Goal: Task Accomplishment & Management: Use online tool/utility

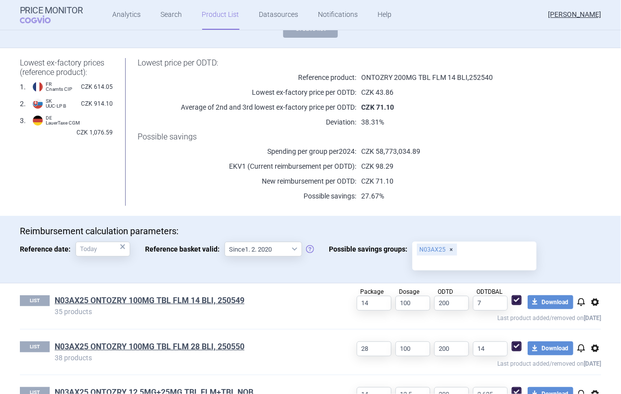
scroll to position [99, 0]
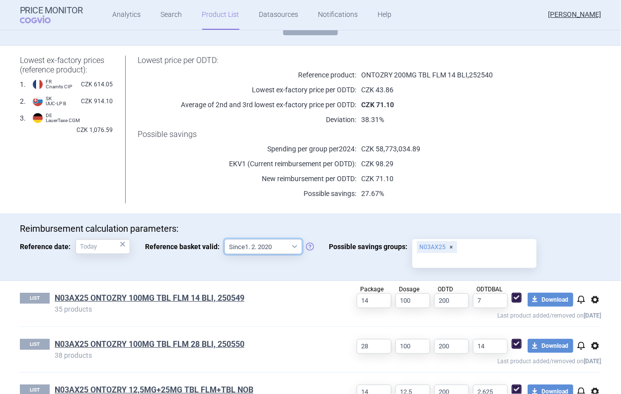
click at [289, 247] on select "Since 1. 2. 2020 Since 1. 7. 2013" at bounding box center [264, 246] width 78 height 15
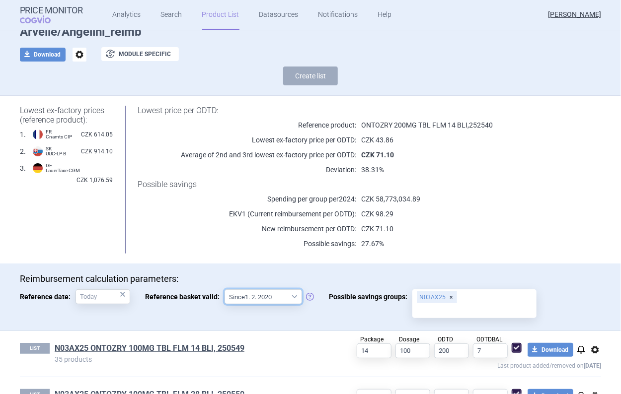
scroll to position [0, 0]
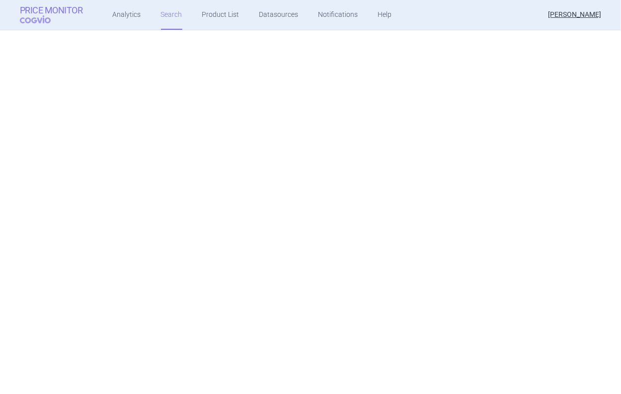
scroll to position [7451, 0]
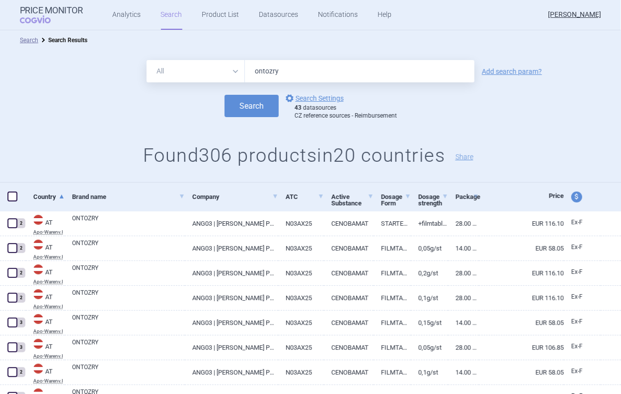
drag, startPoint x: 275, startPoint y: 77, endPoint x: 219, endPoint y: 85, distance: 57.3
click at [219, 85] on form "All Brand Name ATC Company Active Substance Country Newer than ontozry Add sear…" at bounding box center [310, 90] width 621 height 60
click at [119, 20] on link "Analytics" at bounding box center [127, 15] width 28 height 30
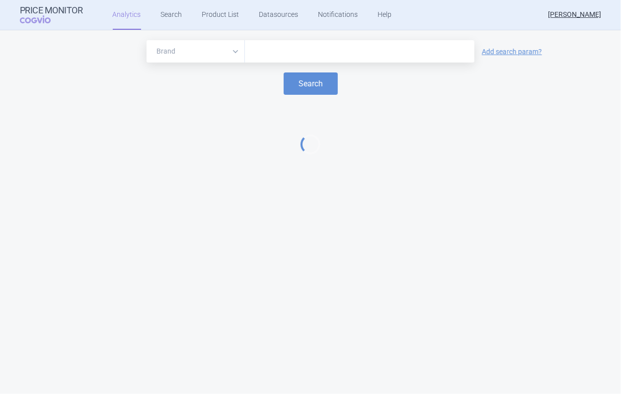
click at [272, 54] on input "text" at bounding box center [360, 51] width 220 height 13
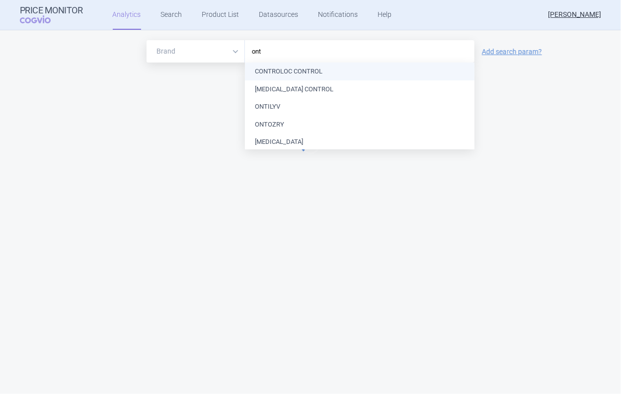
type input "onto"
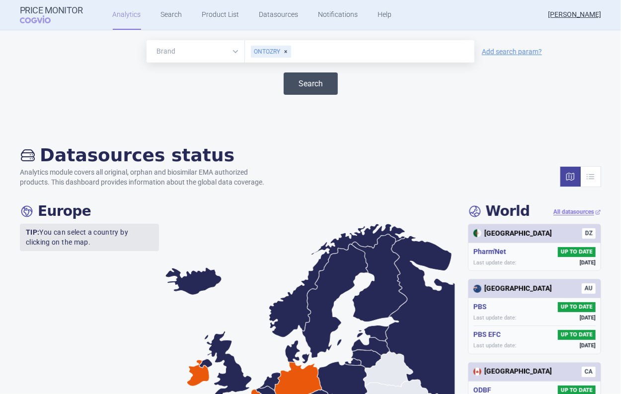
click at [290, 82] on button "Search" at bounding box center [311, 84] width 54 height 22
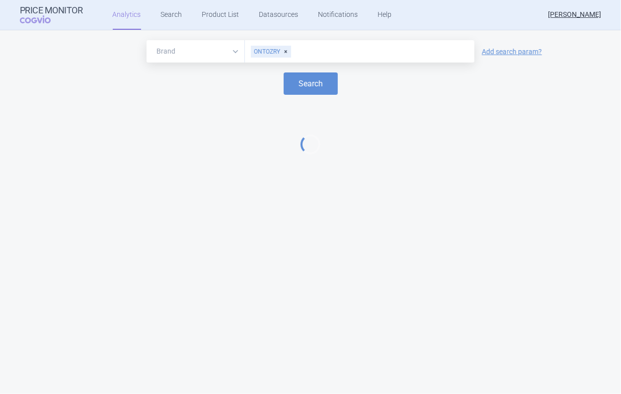
select select "EUR"
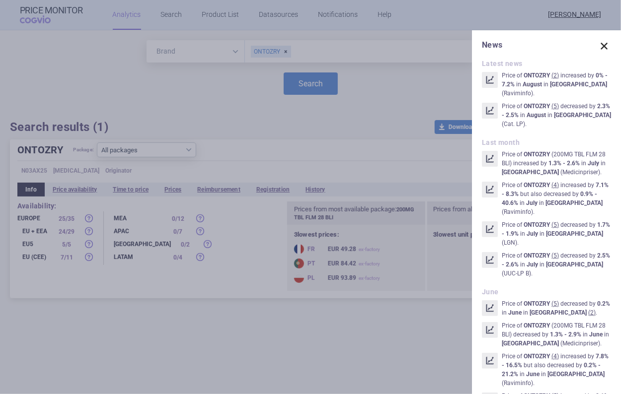
click at [597, 45] on span at bounding box center [604, 46] width 14 height 14
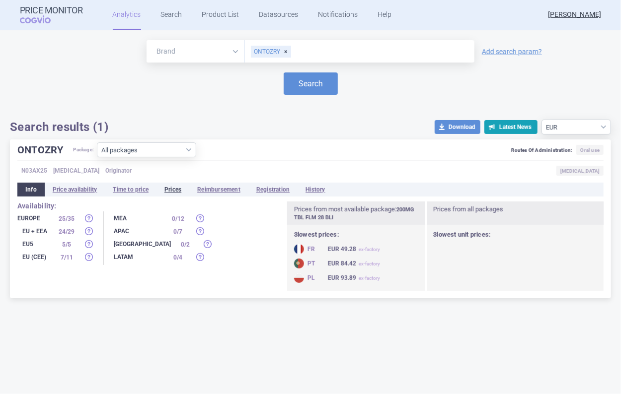
click at [177, 191] on li "Prices" at bounding box center [173, 190] width 33 height 14
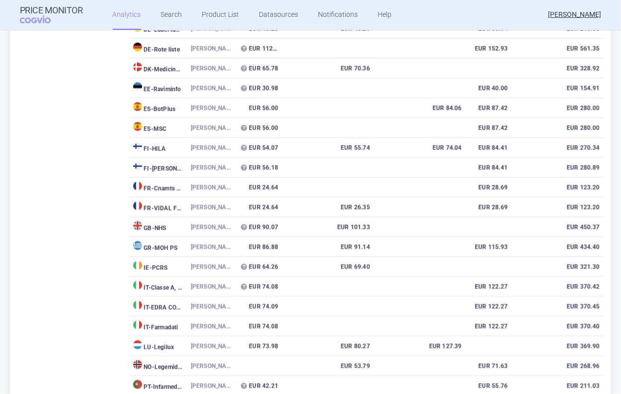
scroll to position [50, 0]
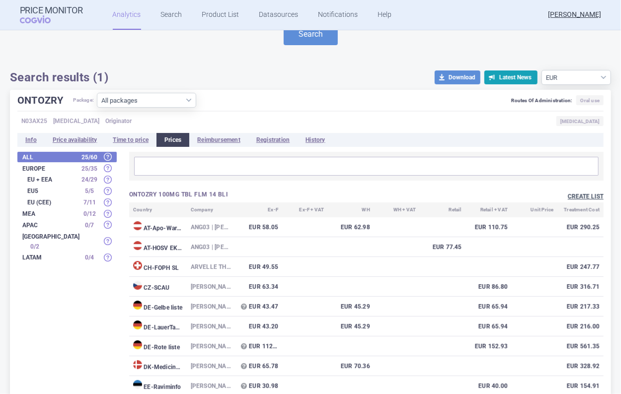
click at [572, 193] on button "Create list" at bounding box center [586, 197] width 36 height 8
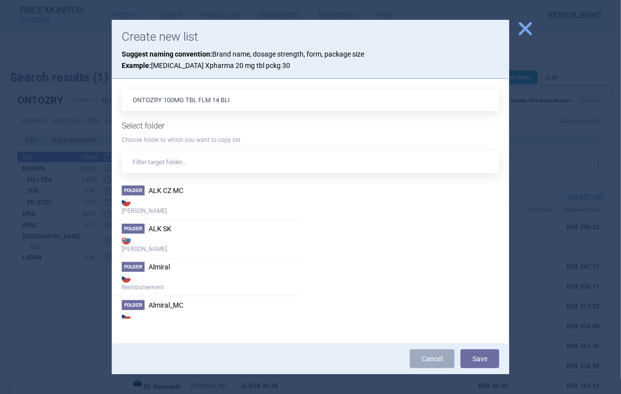
scroll to position [348, 0]
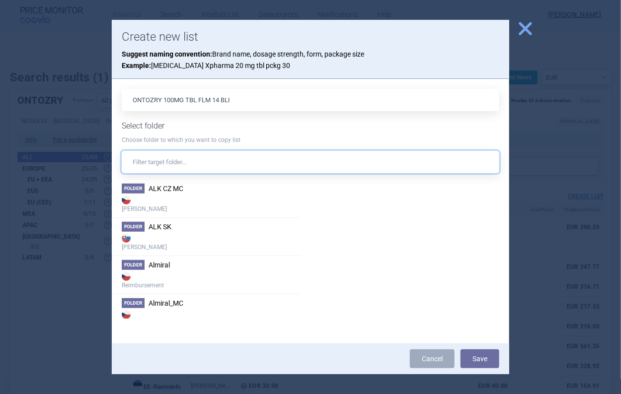
click at [216, 157] on input "text" at bounding box center [311, 162] width 378 height 22
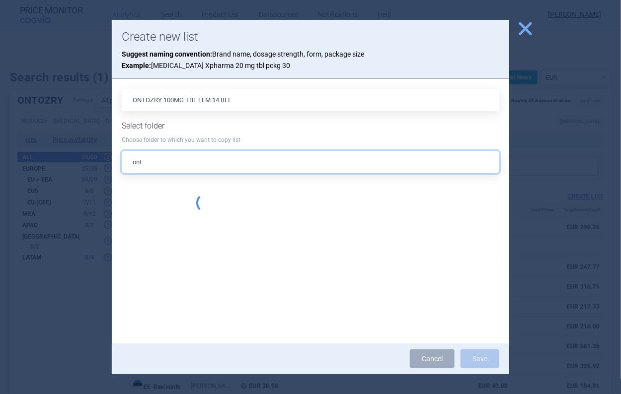
scroll to position [0, 0]
type input "o"
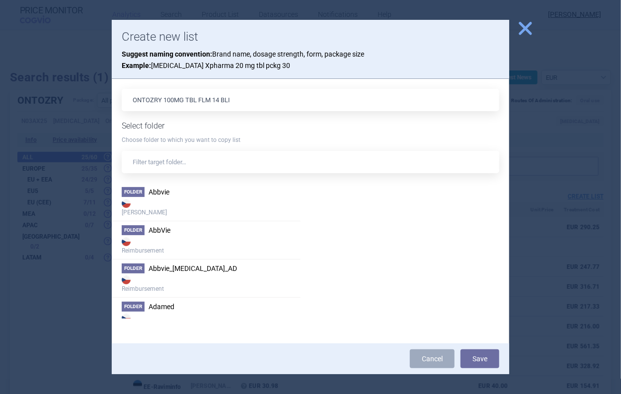
click at [524, 30] on span "close" at bounding box center [525, 28] width 17 height 17
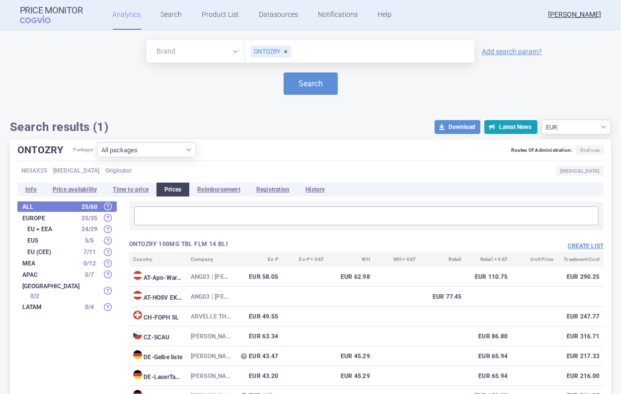
click at [279, 48] on div "ONTOZRY" at bounding box center [271, 52] width 40 height 12
type input "macmi"
click at [220, 20] on link "Product List" at bounding box center [220, 15] width 37 height 30
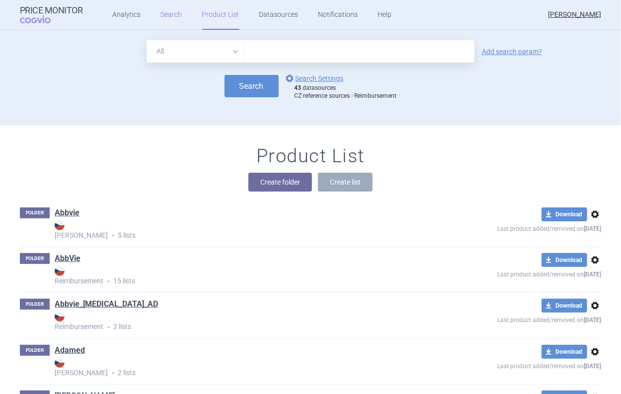
scroll to position [95, 0]
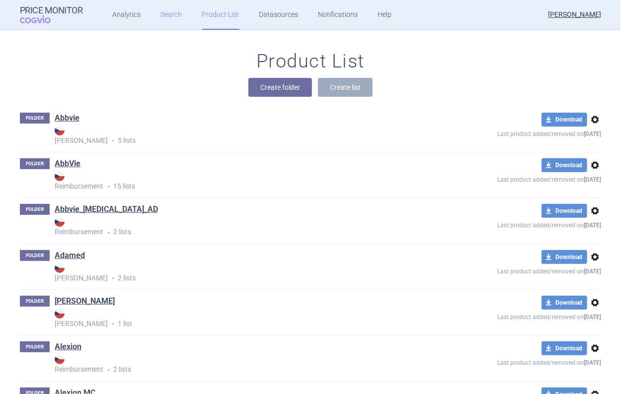
click at [178, 9] on link "Search" at bounding box center [171, 15] width 21 height 30
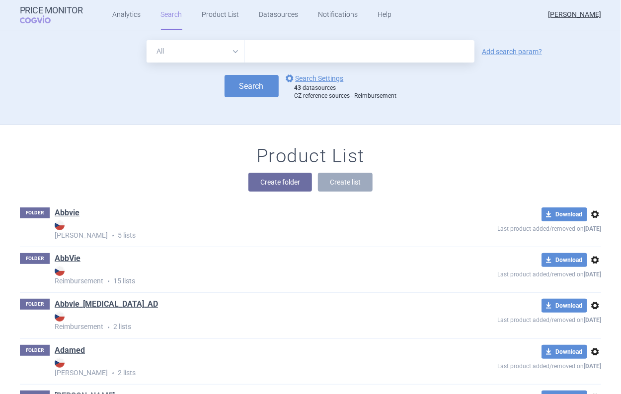
click at [276, 42] on input "text" at bounding box center [360, 51] width 230 height 22
type input "macmiror"
click button "Search" at bounding box center [252, 86] width 54 height 22
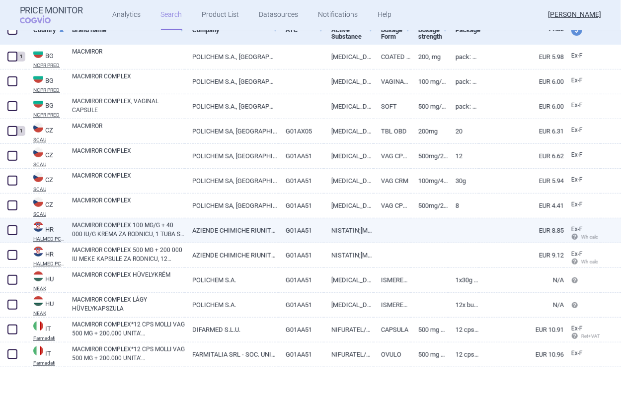
scroll to position [99, 0]
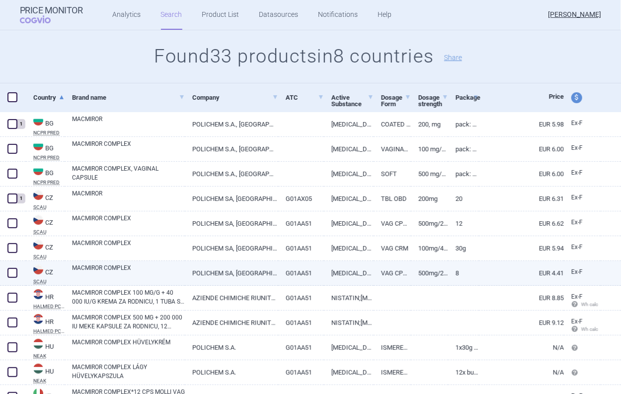
click at [18, 275] on span at bounding box center [12, 273] width 15 height 15
checkbox input "true"
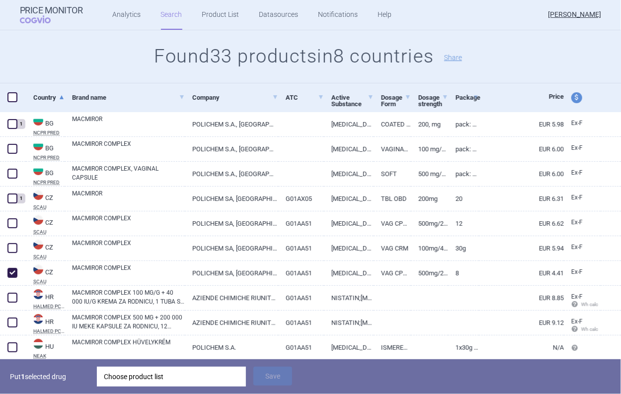
click at [160, 372] on div "Choose product list" at bounding box center [171, 377] width 135 height 20
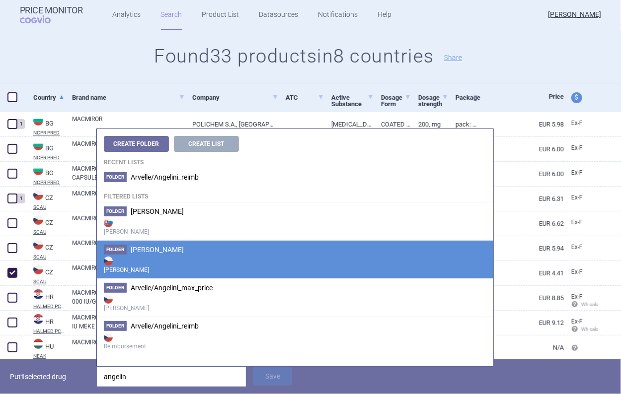
type input "angelin"
click at [185, 268] on strong "Max Price" at bounding box center [295, 265] width 383 height 20
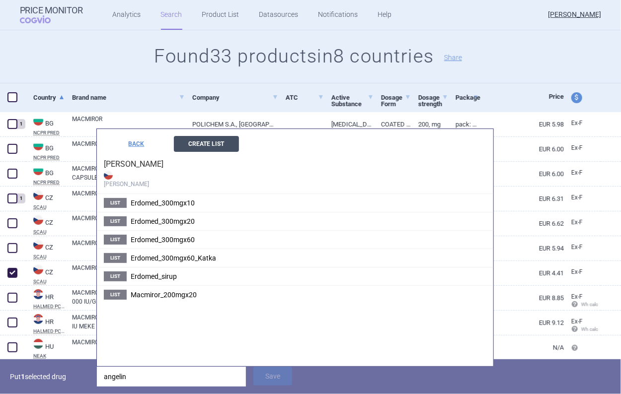
click at [208, 140] on button "Create List" at bounding box center [206, 144] width 65 height 16
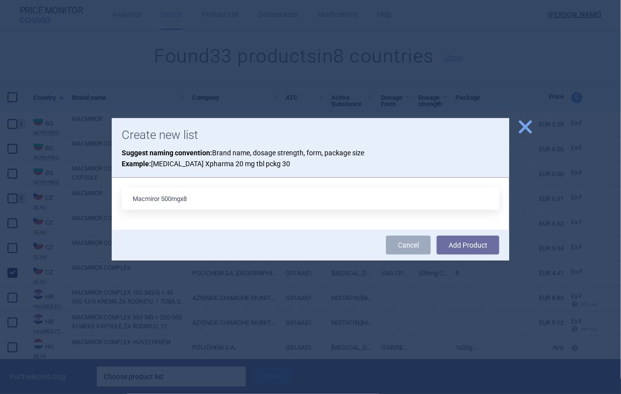
type input "Macmiror 500mgx8"
click at [437, 236] on button "Add Product" at bounding box center [468, 245] width 63 height 19
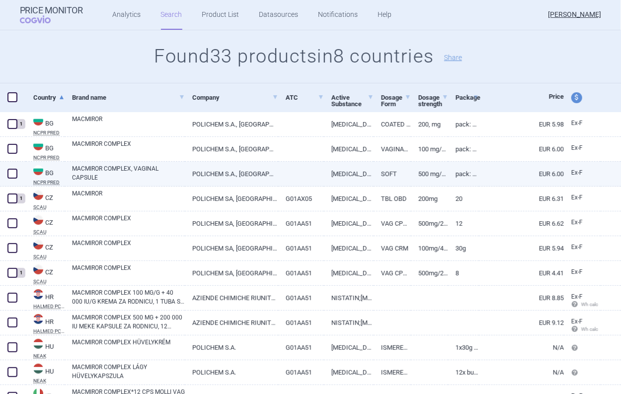
click at [172, 163] on div "MACMIROR COMPLEX, VAGINAL CAPSULE" at bounding box center [125, 174] width 120 height 25
click at [177, 169] on link "MACMIROR COMPLEX, VAGINAL CAPSULE" at bounding box center [128, 173] width 113 height 18
select select "EUR"
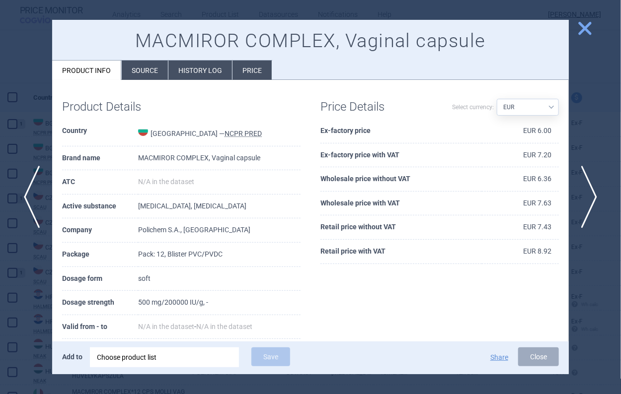
click at [582, 36] on span "close" at bounding box center [584, 28] width 17 height 17
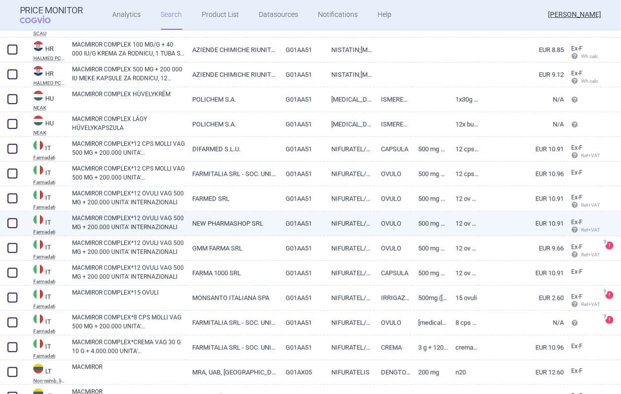
scroll to position [397, 0]
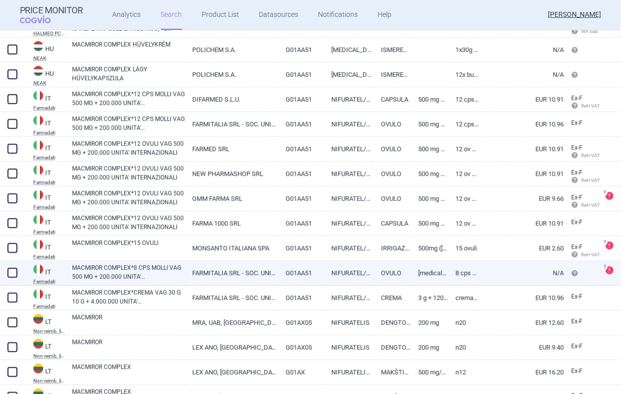
click at [12, 273] on span at bounding box center [12, 273] width 10 height 10
checkbox input "true"
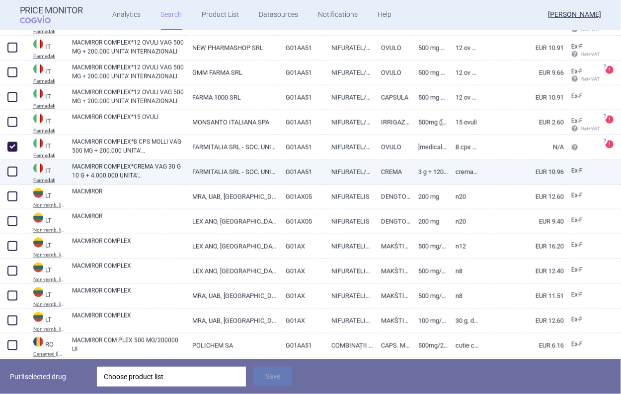
scroll to position [547, 0]
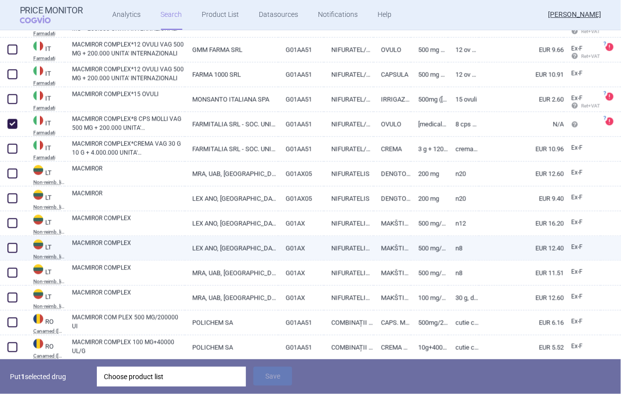
click at [15, 250] on span at bounding box center [12, 248] width 10 height 10
checkbox input "true"
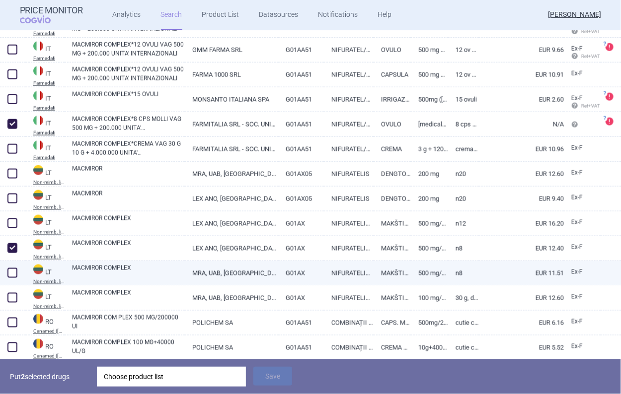
click at [12, 280] on span at bounding box center [12, 273] width 15 height 15
checkbox input "true"
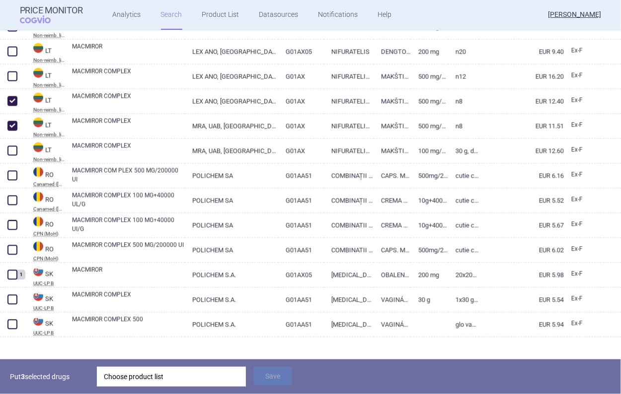
scroll to position [696, 0]
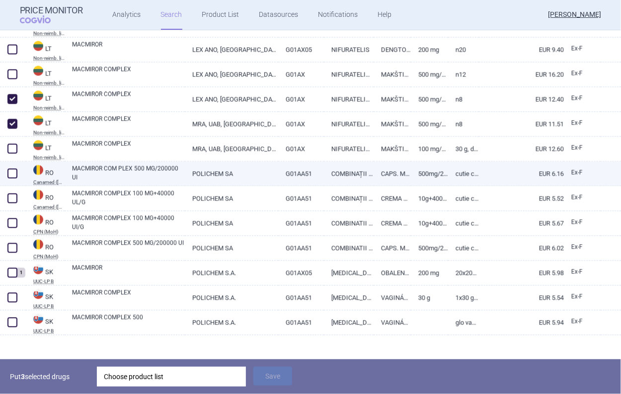
click at [137, 177] on link "MACMIROR COM PLEX 500 MG/200000 UI" at bounding box center [128, 173] width 113 height 18
select select "EUR"
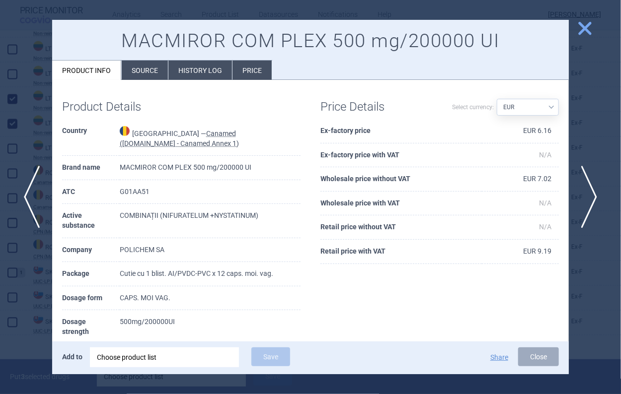
click at [593, 394] on div "previous next close MACMIROR COM PLEX 500 mg/200000 UI Product info Source Hist…" at bounding box center [310, 394] width 621 height 0
click at [586, 32] on span "close" at bounding box center [584, 28] width 17 height 17
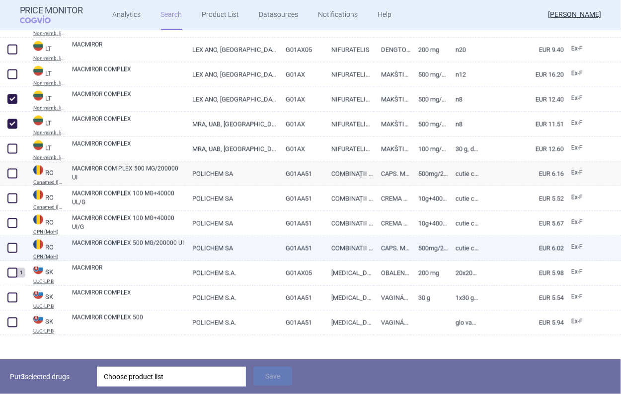
click at [127, 243] on link "MACMIROR COMPLEX 500 MG/200000 UI" at bounding box center [128, 248] width 113 height 18
select select "EUR"
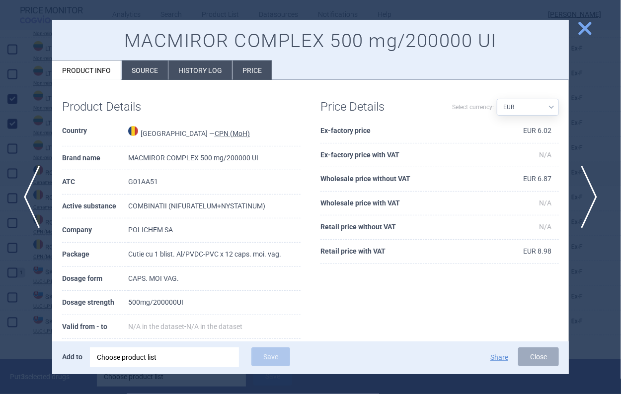
click at [583, 25] on span "close" at bounding box center [584, 28] width 17 height 17
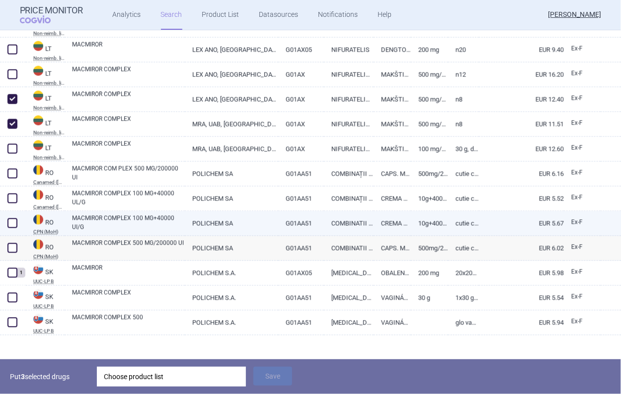
scroll to position [704, 0]
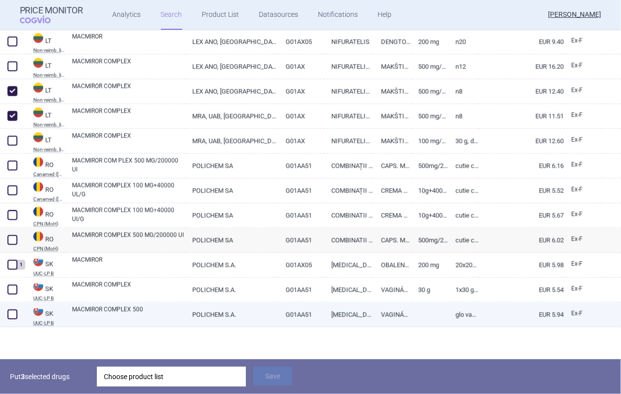
click at [139, 314] on link "MACMIROR COMPLEX 500" at bounding box center [128, 315] width 113 height 18
select select "EUR"
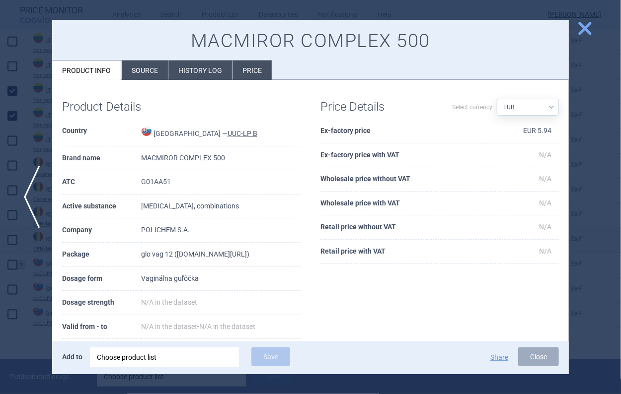
click at [582, 21] on span "close" at bounding box center [584, 28] width 17 height 17
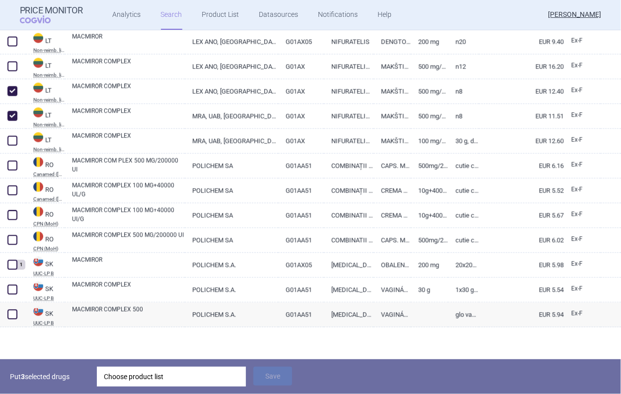
click at [177, 380] on div "Choose product list" at bounding box center [171, 377] width 135 height 20
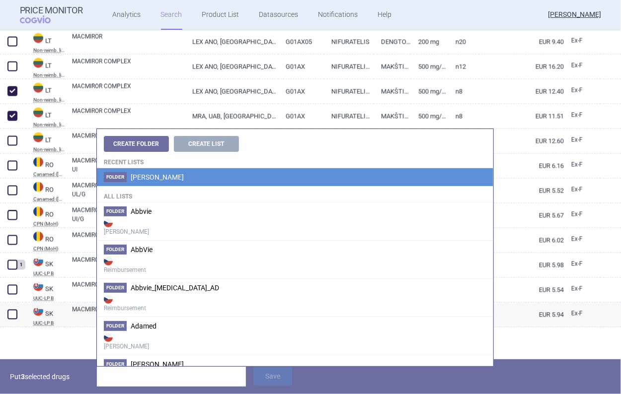
click at [161, 175] on li "Folder Angelini" at bounding box center [295, 177] width 396 height 18
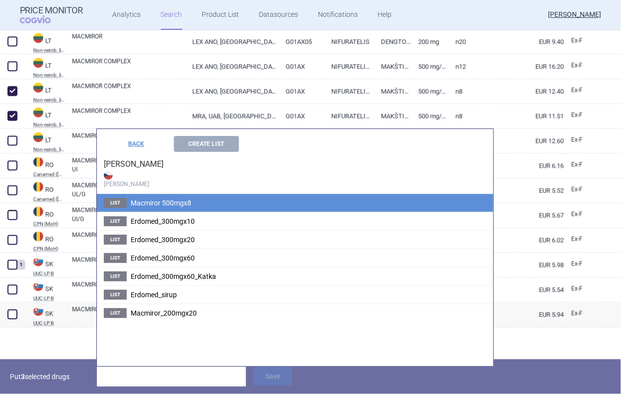
click at [160, 200] on span "Macmiror 500mgx8" at bounding box center [161, 203] width 61 height 8
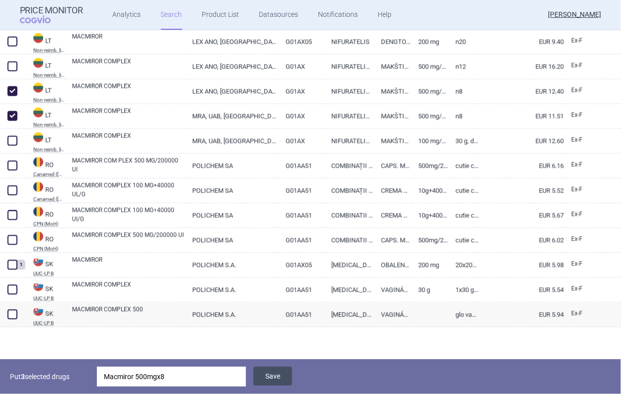
click at [269, 373] on button "Save" at bounding box center [272, 376] width 39 height 19
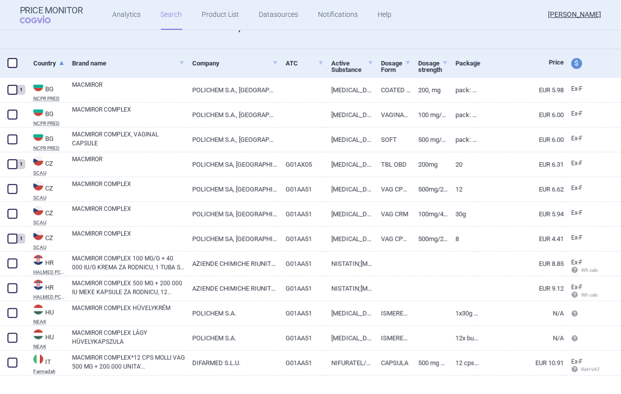
scroll to position [149, 0]
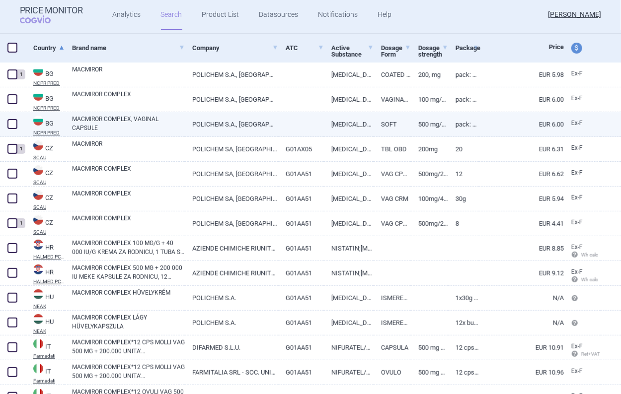
click at [83, 126] on link "MACMIROR COMPLEX, VAGINAL CAPSULE" at bounding box center [128, 124] width 113 height 18
select select "EUR"
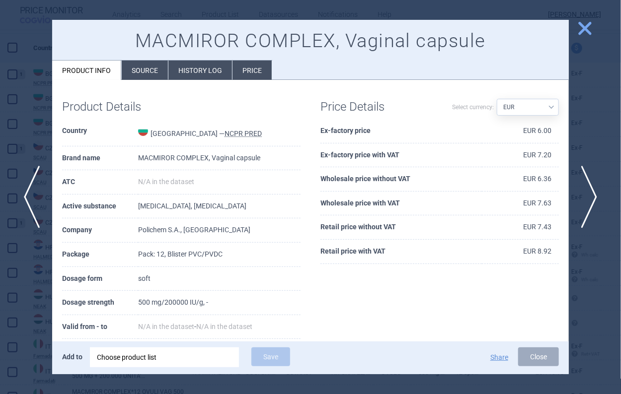
click at [586, 30] on span "close" at bounding box center [584, 28] width 17 height 17
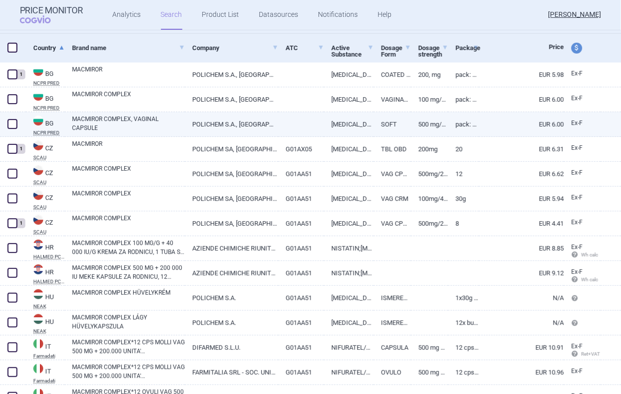
click at [16, 125] on span at bounding box center [12, 124] width 10 height 10
checkbox input "true"
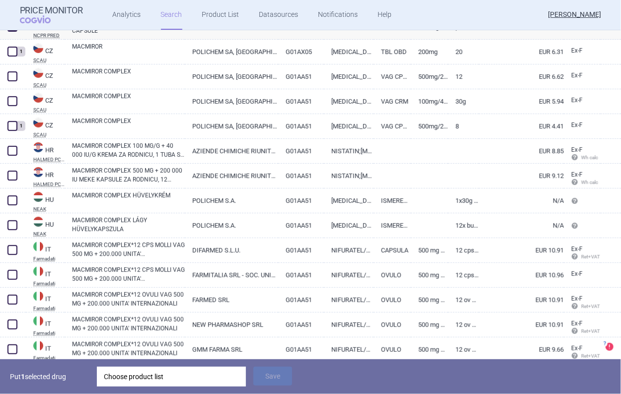
scroll to position [248, 0]
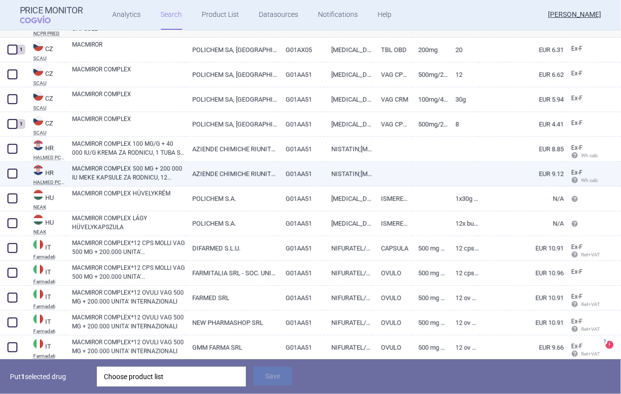
click at [14, 172] on span at bounding box center [12, 174] width 10 height 10
checkbox input "true"
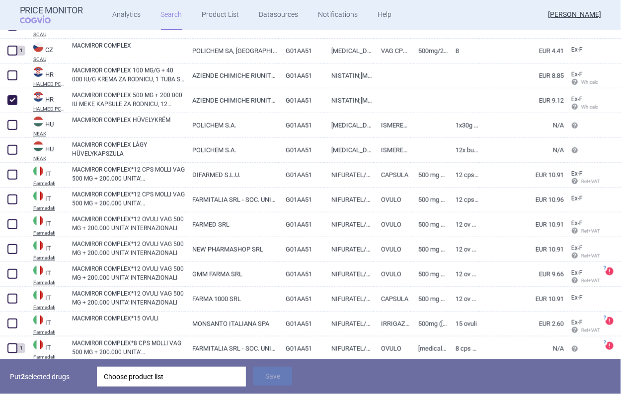
scroll to position [348, 0]
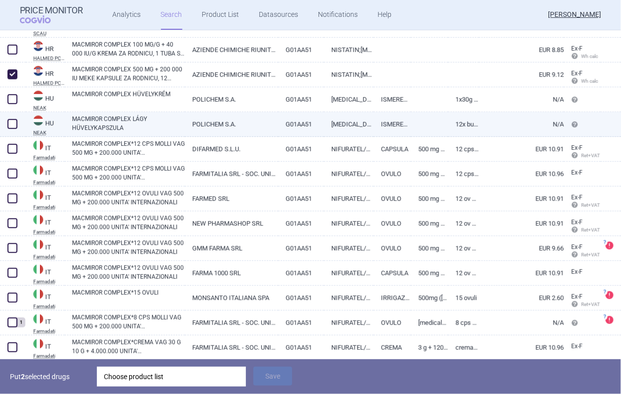
click at [14, 126] on span at bounding box center [12, 124] width 10 height 10
checkbox input "true"
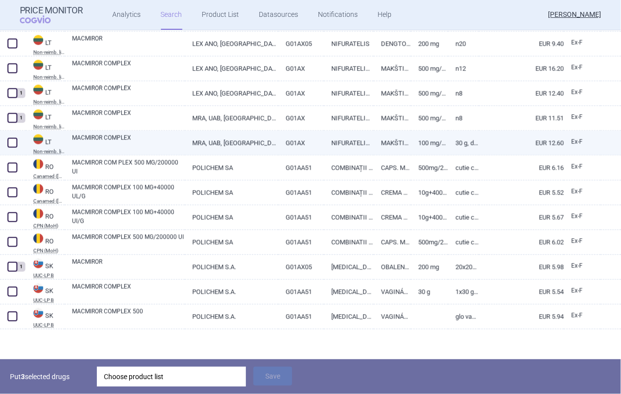
scroll to position [704, 0]
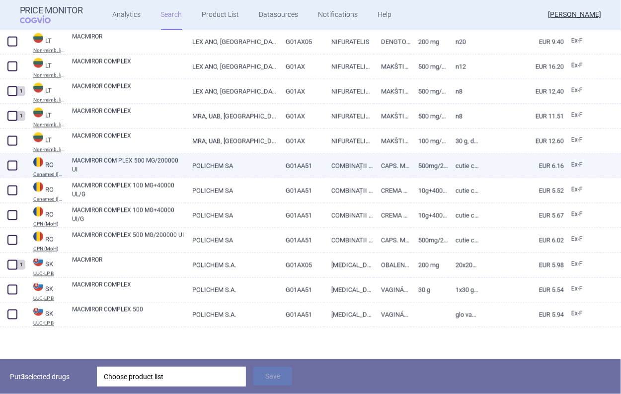
click at [15, 163] on span at bounding box center [12, 166] width 10 height 10
checkbox input "true"
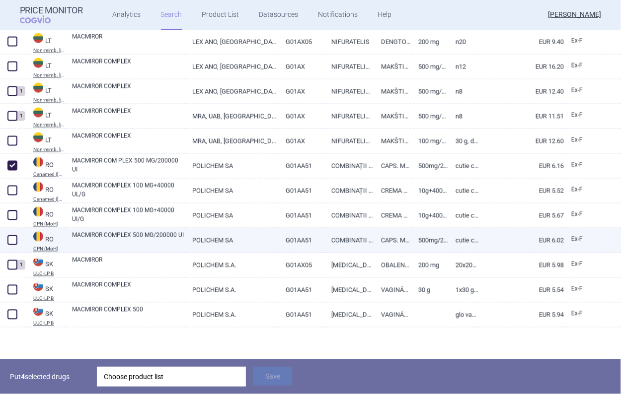
click at [13, 240] on span at bounding box center [12, 240] width 10 height 10
checkbox input "true"
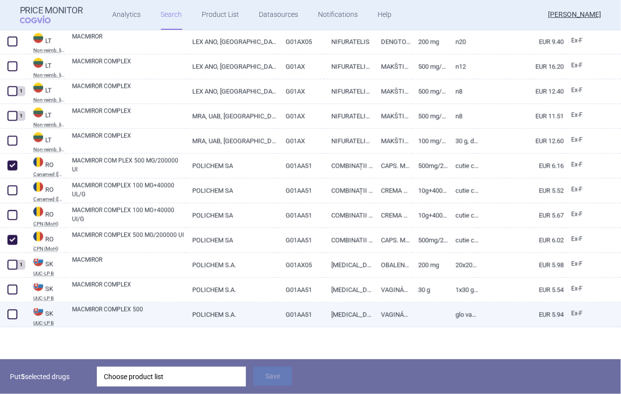
click at [16, 318] on span at bounding box center [12, 315] width 10 height 10
checkbox input "true"
click at [157, 314] on link "MACMIROR COMPLEX 500" at bounding box center [128, 315] width 113 height 18
select select "EUR"
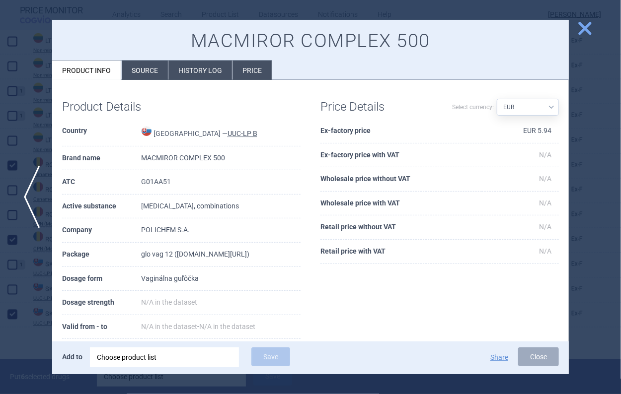
click at [584, 36] on span "close" at bounding box center [584, 28] width 17 height 17
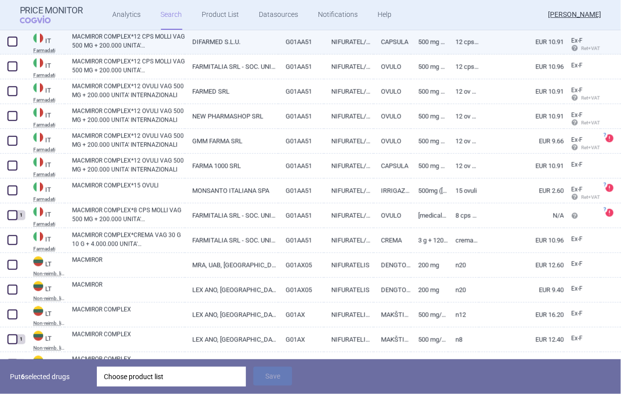
scroll to position [604, 0]
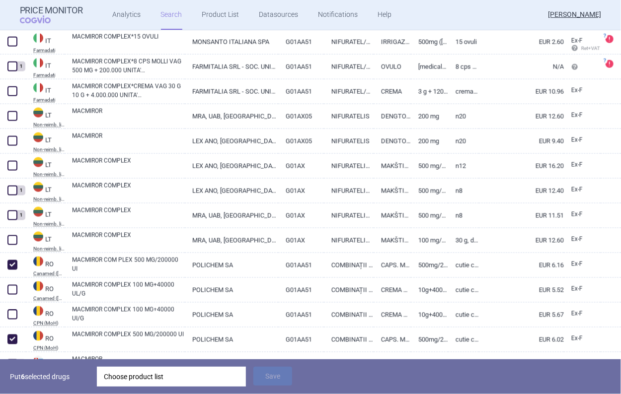
click at [140, 380] on div "Choose product list" at bounding box center [171, 377] width 135 height 20
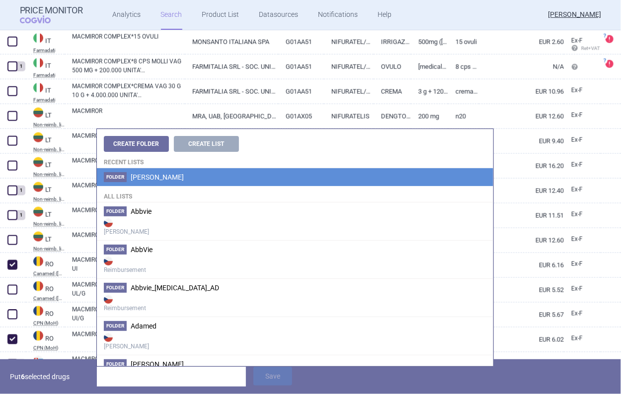
click at [156, 173] on li "Folder Angelini" at bounding box center [295, 177] width 396 height 18
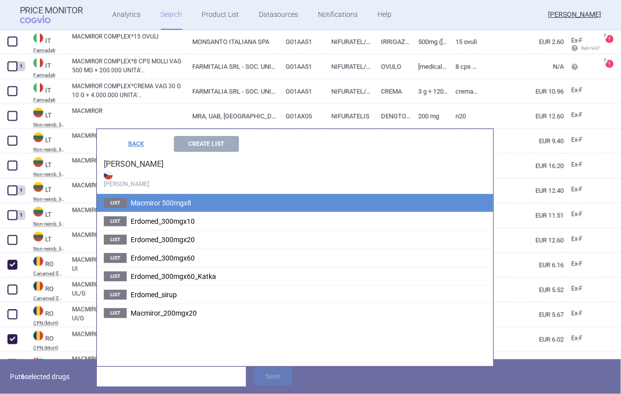
click at [182, 206] on span "Macmiror 500mgx8" at bounding box center [161, 203] width 61 height 8
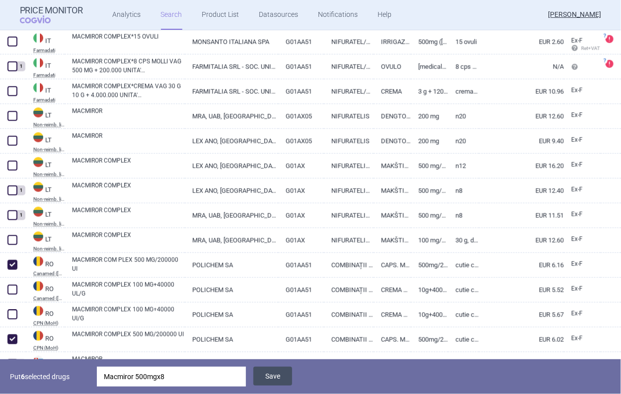
click at [278, 385] on button "Save" at bounding box center [272, 376] width 39 height 19
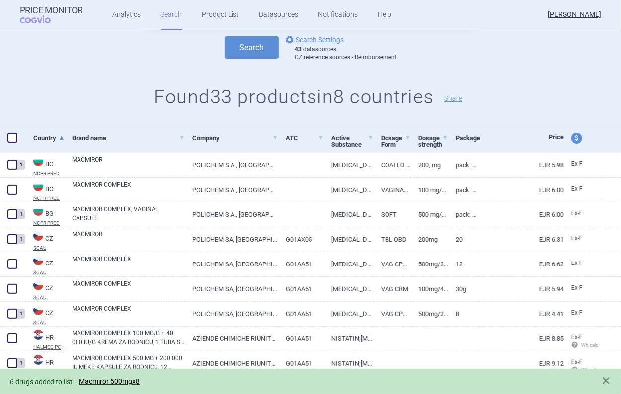
scroll to position [99, 0]
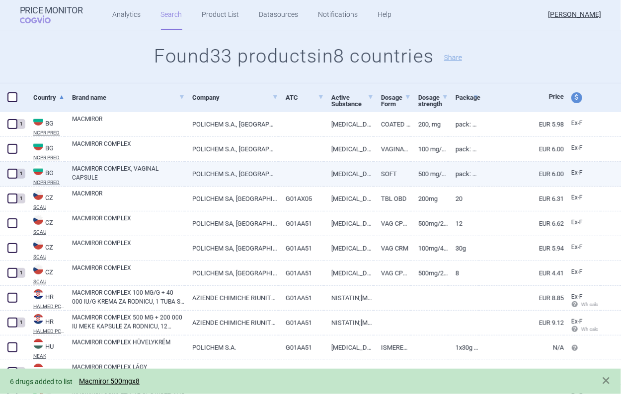
click at [264, 167] on link "POLICHEM S.A., ЛЮКСЕМБУРГ" at bounding box center [231, 174] width 93 height 24
select select "EUR"
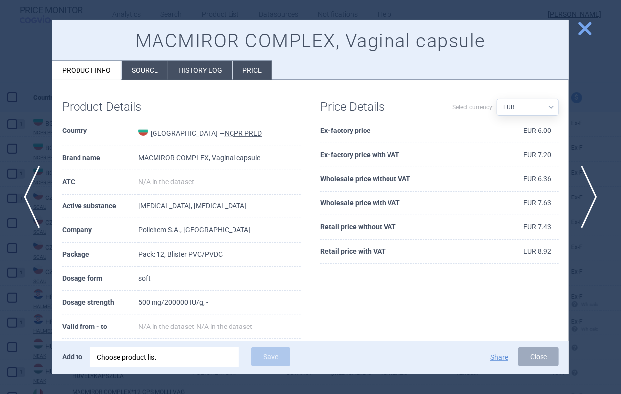
drag, startPoint x: 581, startPoint y: 32, endPoint x: 568, endPoint y: 38, distance: 13.8
click at [582, 32] on span "close" at bounding box center [584, 28] width 17 height 17
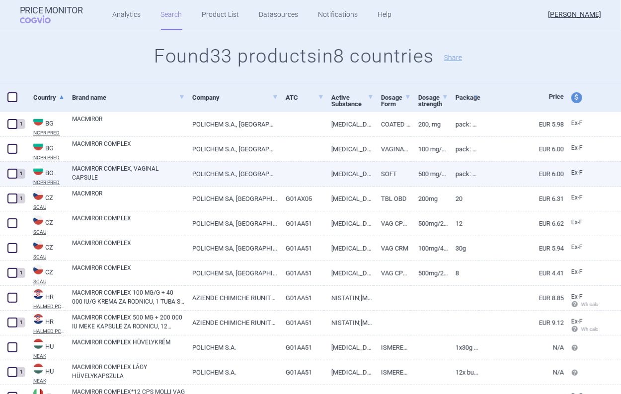
click at [9, 173] on span at bounding box center [12, 174] width 10 height 10
checkbox input "true"
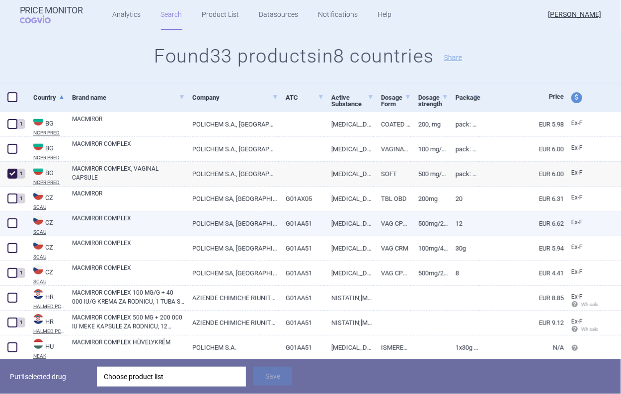
click at [13, 223] on span at bounding box center [12, 224] width 10 height 10
checkbox input "true"
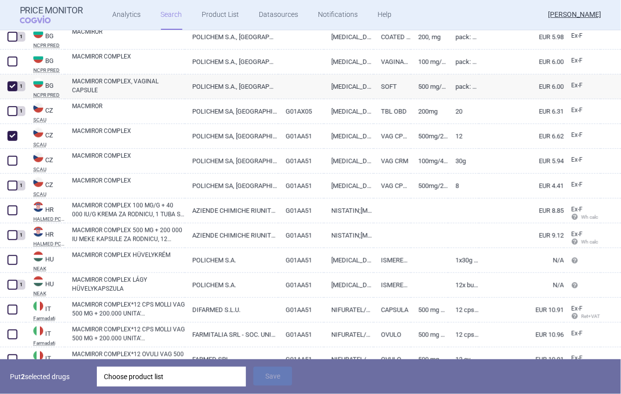
scroll to position [199, 0]
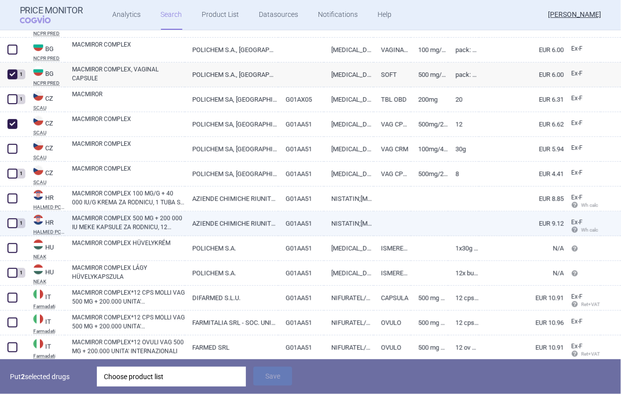
click at [12, 221] on span at bounding box center [12, 224] width 10 height 10
checkbox input "true"
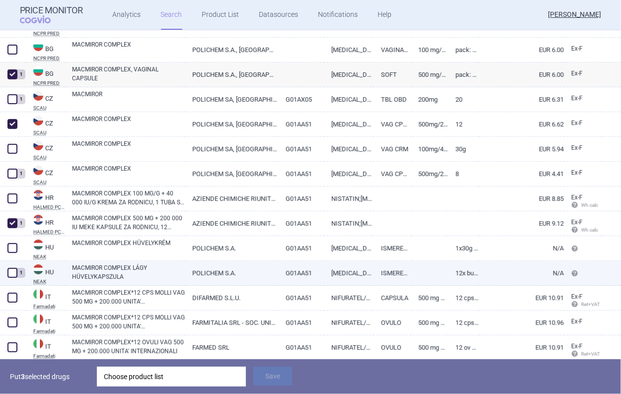
click at [12, 277] on span at bounding box center [12, 273] width 10 height 10
checkbox input "true"
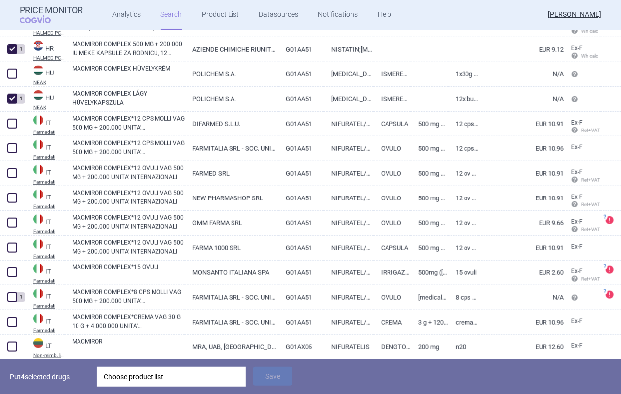
scroll to position [397, 0]
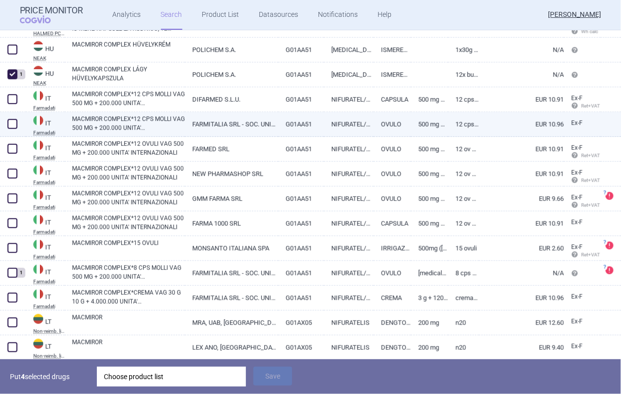
click at [136, 125] on link "MACMIROR COMPLEX*12 CPS MOLLI VAG 500 MG + 200.000 UNITA' INTERNAZIONALI" at bounding box center [128, 124] width 113 height 18
select select "EUR"
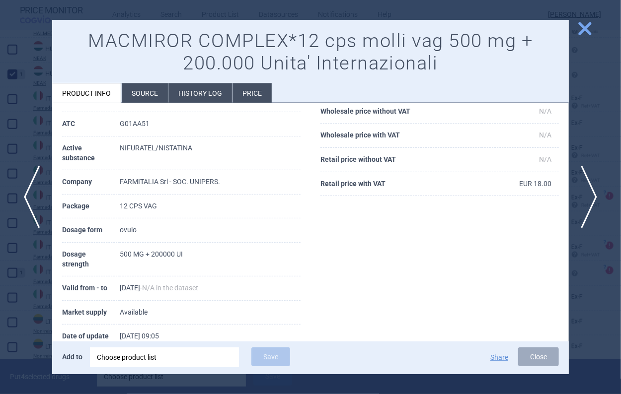
scroll to position [140, 0]
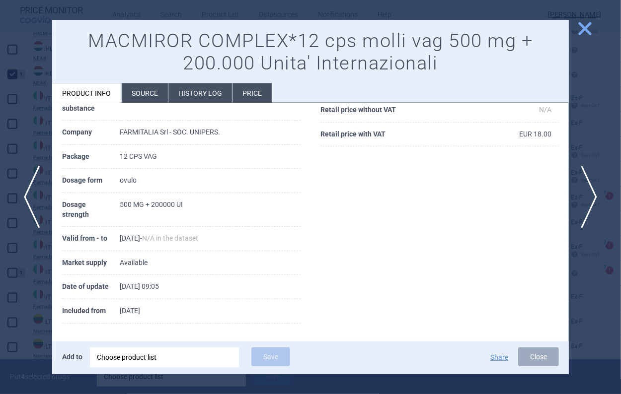
click at [178, 95] on li "History log" at bounding box center [200, 92] width 64 height 19
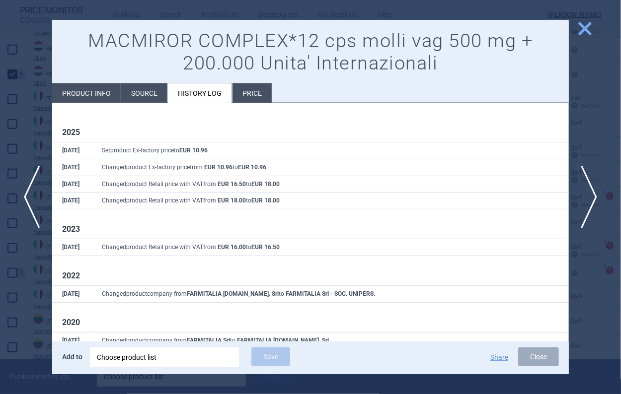
click at [575, 36] on button "close" at bounding box center [581, 29] width 25 height 19
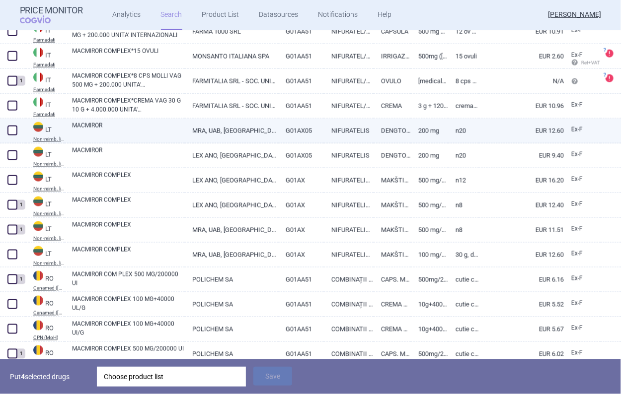
scroll to position [596, 0]
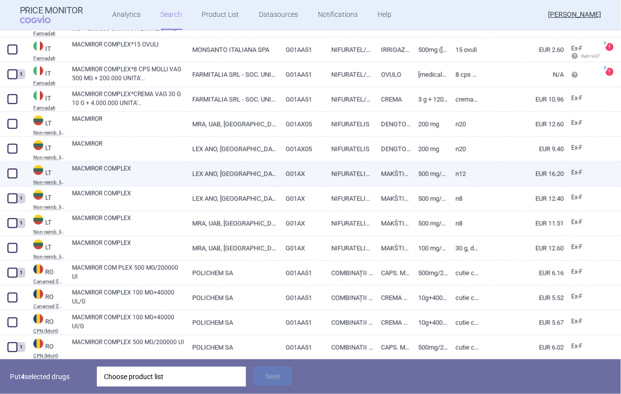
click at [9, 176] on span at bounding box center [12, 174] width 10 height 10
checkbox input "true"
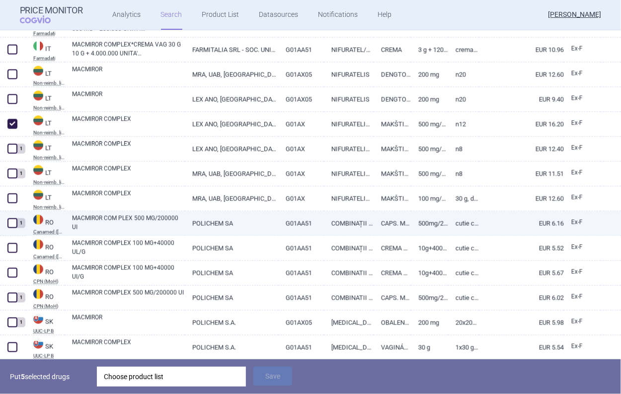
scroll to position [696, 0]
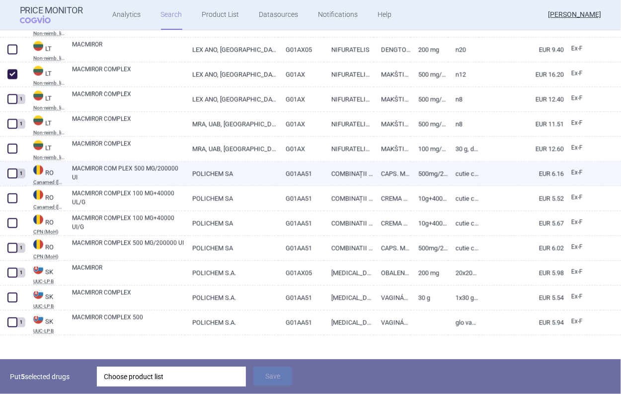
click at [83, 178] on link "MACMIROR COM PLEX 500 MG/200000 UI" at bounding box center [128, 173] width 113 height 18
select select "EUR"
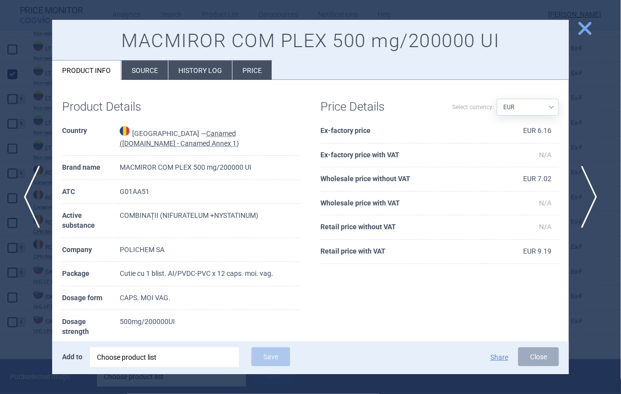
click at [585, 36] on span "close" at bounding box center [584, 28] width 17 height 17
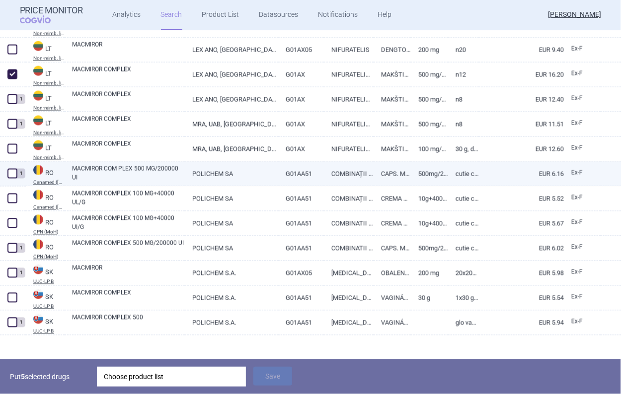
click at [10, 178] on span at bounding box center [12, 174] width 10 height 10
checkbox input "true"
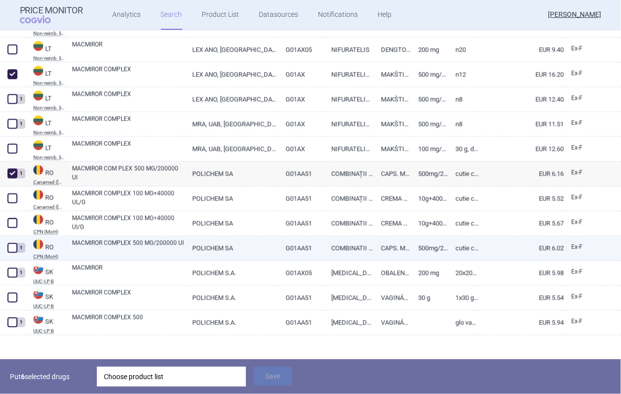
click at [13, 253] on span at bounding box center [12, 248] width 15 height 15
checkbox input "true"
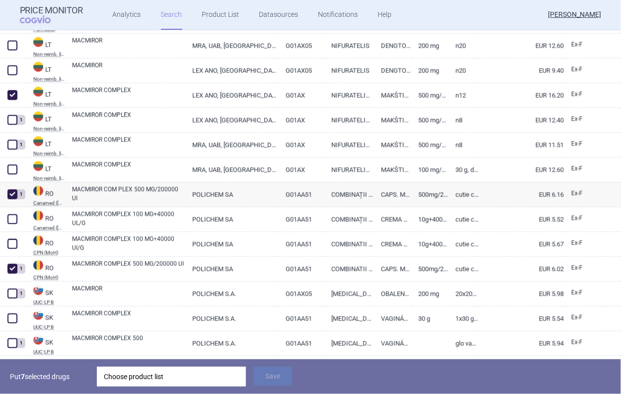
scroll to position [704, 0]
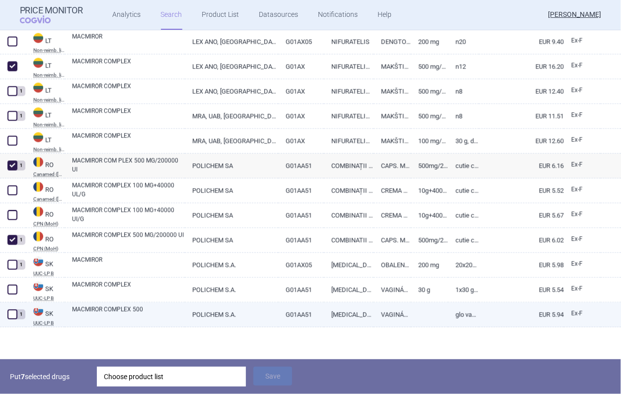
click at [11, 314] on span at bounding box center [12, 315] width 10 height 10
checkbox input "true"
click at [178, 312] on link "MACMIROR COMPLEX 500" at bounding box center [128, 315] width 113 height 18
select select "EUR"
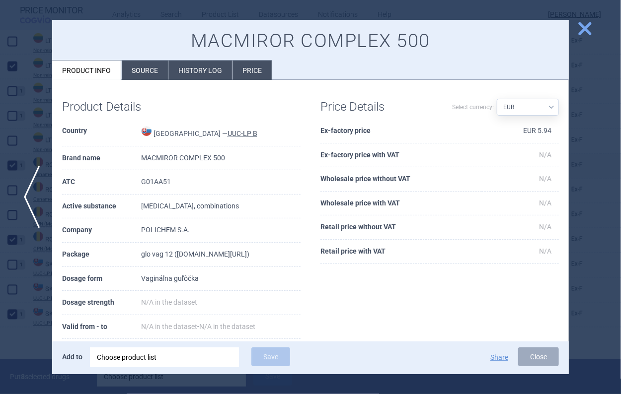
click at [591, 37] on button "close" at bounding box center [581, 29] width 25 height 19
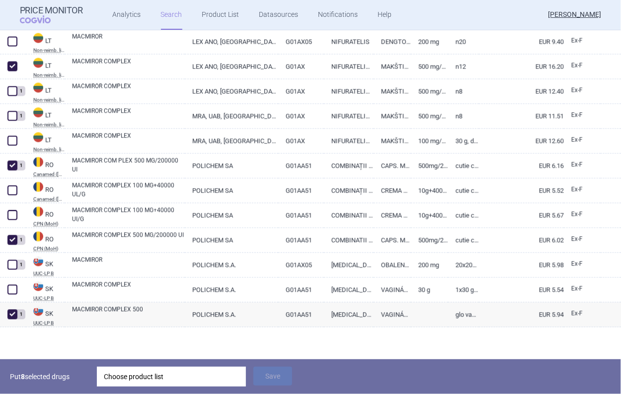
click at [149, 375] on div "Choose product list" at bounding box center [171, 377] width 135 height 20
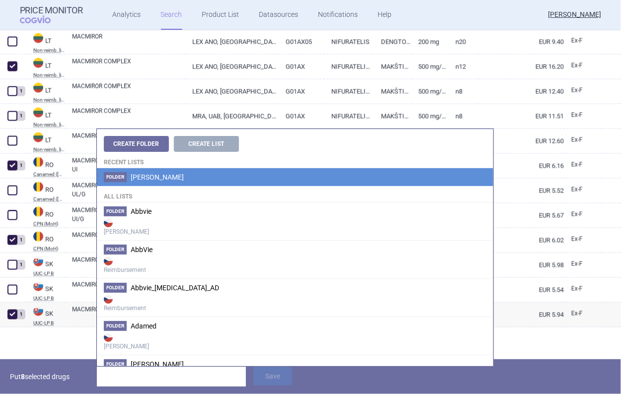
click at [155, 179] on span "Angelini" at bounding box center [157, 177] width 53 height 8
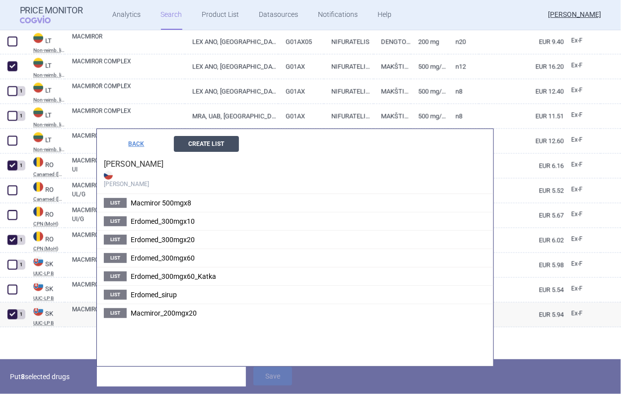
click at [213, 143] on button "Create List" at bounding box center [206, 144] width 65 height 16
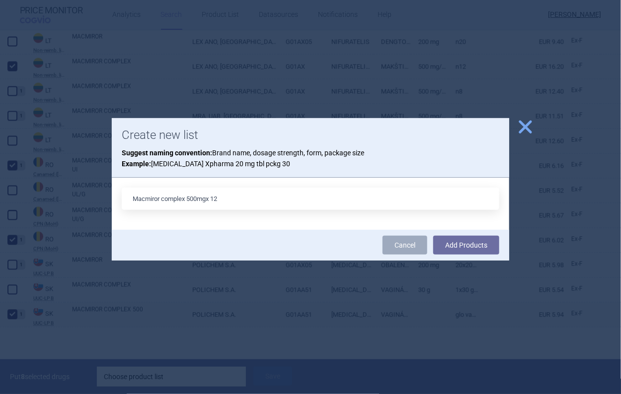
type input "Macmiror complex 500mgx 12"
click at [433, 236] on button "Add Products" at bounding box center [466, 245] width 66 height 19
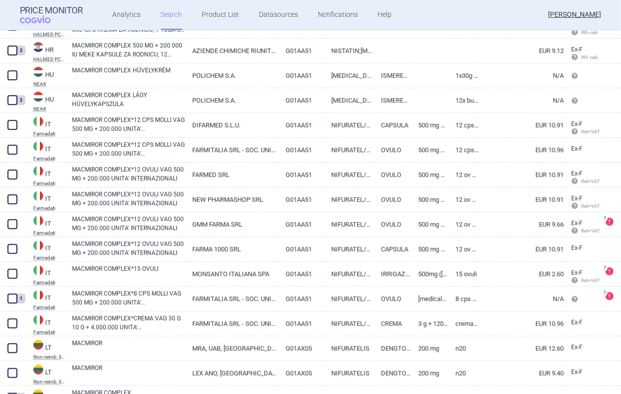
scroll to position [371, 0]
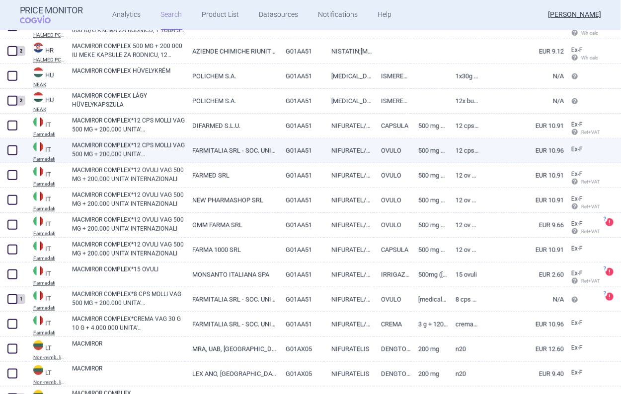
click at [260, 144] on link "FARMITALIA SRL - SOC. UNIPERS." at bounding box center [231, 151] width 93 height 24
select select "EUR"
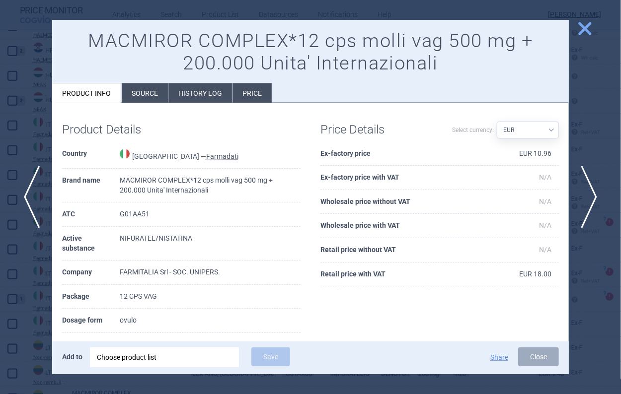
click at [216, 94] on li "History log" at bounding box center [200, 92] width 64 height 19
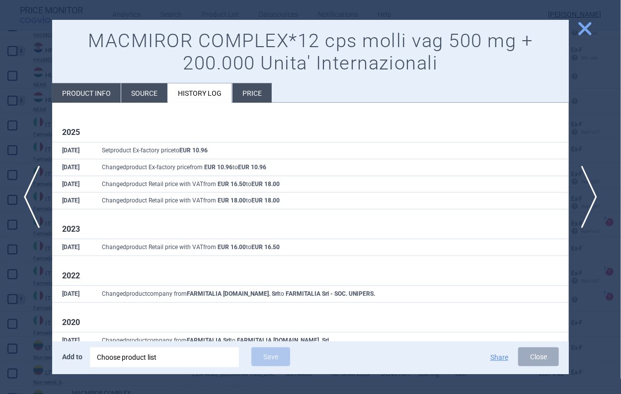
click at [247, 91] on li "Price" at bounding box center [252, 92] width 39 height 19
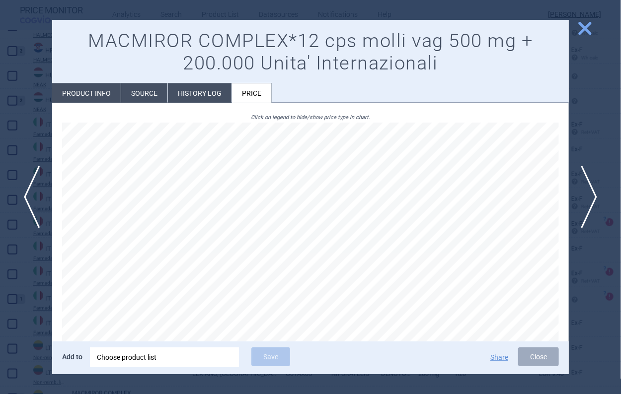
click at [576, 32] on span "close" at bounding box center [584, 28] width 17 height 17
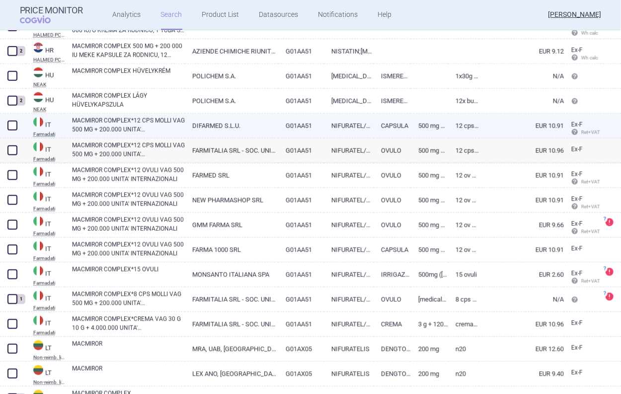
click at [18, 123] on span at bounding box center [12, 125] width 15 height 15
checkbox input "true"
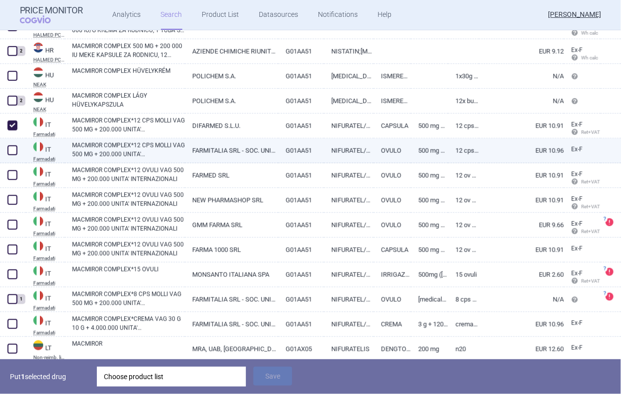
click at [18, 152] on span at bounding box center [12, 150] width 15 height 15
checkbox input "true"
click at [138, 156] on link "MACMIROR COMPLEX*12 CPS MOLLI VAG 500 MG + 200.000 UNITA' INTERNAZIONALI" at bounding box center [128, 150] width 113 height 18
select select "EUR"
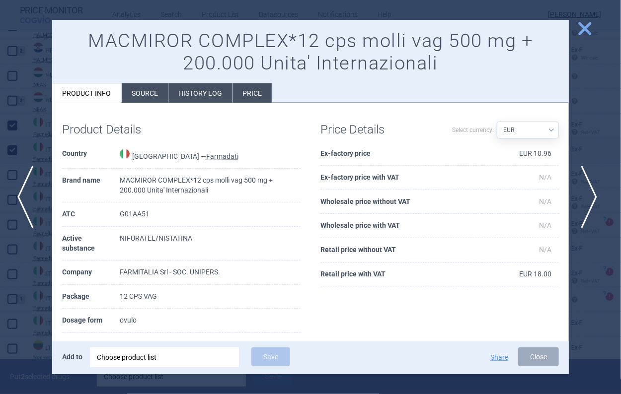
click at [32, 205] on span "previous" at bounding box center [28, 197] width 22 height 63
click at [584, 217] on span "next" at bounding box center [592, 197] width 22 height 63
click at [44, 193] on div at bounding box center [310, 197] width 621 height 394
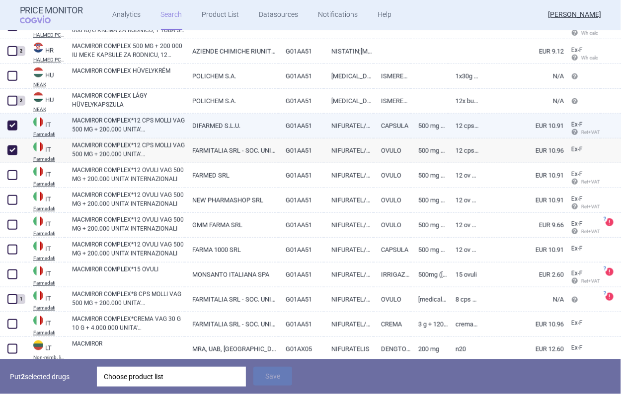
click at [173, 124] on link "MACMIROR COMPLEX*12 CPS MOLLI VAG 500 MG + 200.000 UNITA' INTERNAZIONALI" at bounding box center [128, 125] width 113 height 18
select select "EUR"
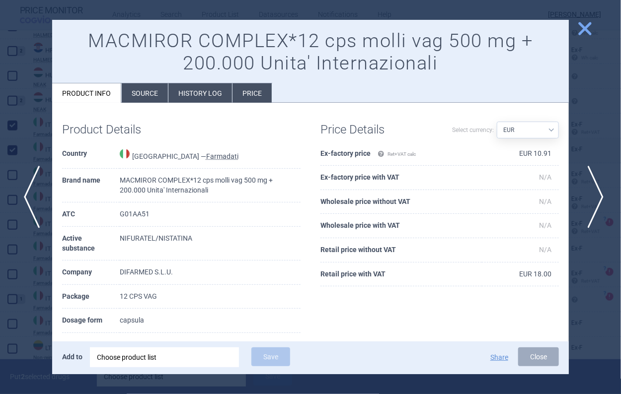
click at [596, 206] on span "next" at bounding box center [592, 197] width 22 height 63
drag, startPoint x: 147, startPoint y: 319, endPoint x: 121, endPoint y: 320, distance: 25.9
click at [121, 320] on td "ovulo" at bounding box center [210, 321] width 181 height 24
copy td "ovulo"
click at [590, 31] on span "close" at bounding box center [584, 28] width 17 height 17
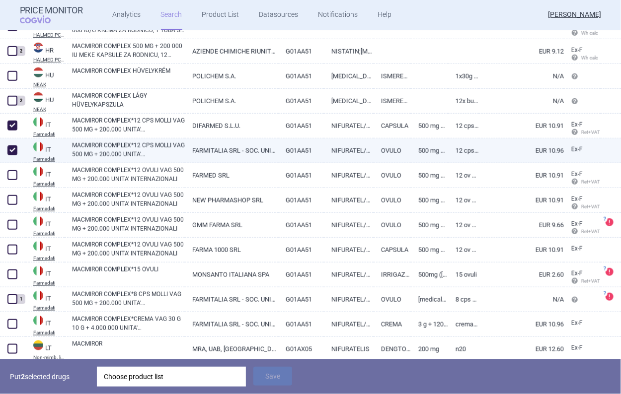
click at [17, 153] on span at bounding box center [12, 151] width 10 height 10
checkbox input "false"
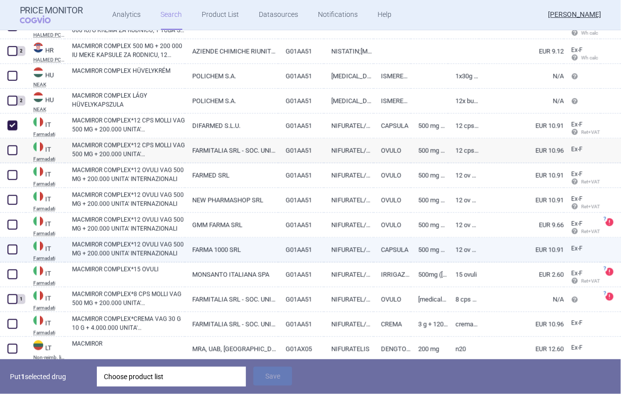
click at [12, 247] on span at bounding box center [12, 250] width 10 height 10
checkbox input "true"
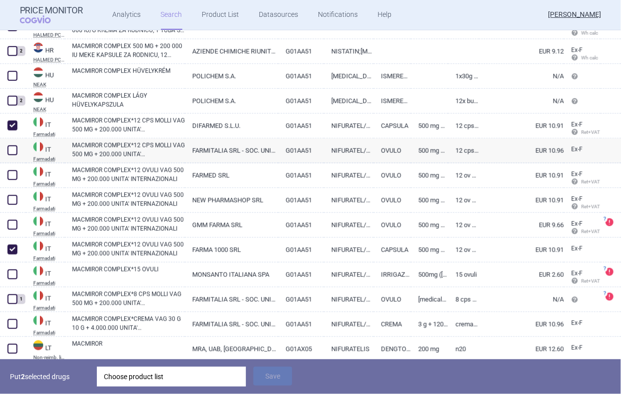
click at [167, 376] on div "Choose product list" at bounding box center [171, 377] width 135 height 20
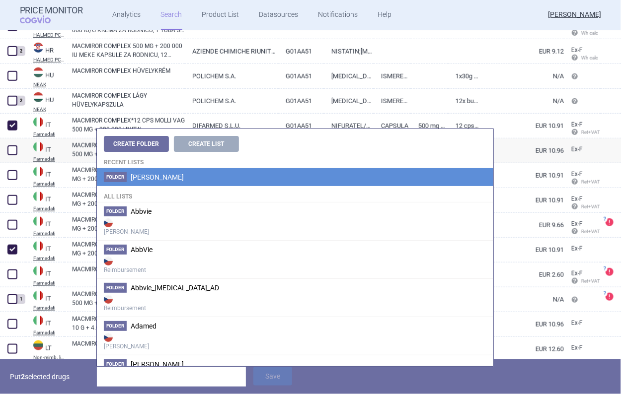
click at [153, 171] on li "Folder Angelini" at bounding box center [295, 177] width 396 height 18
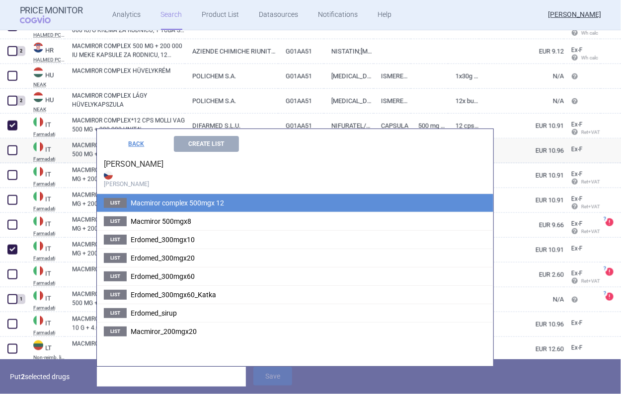
click at [173, 196] on li "List Macmiror complex 500mgx 12" at bounding box center [295, 203] width 396 height 18
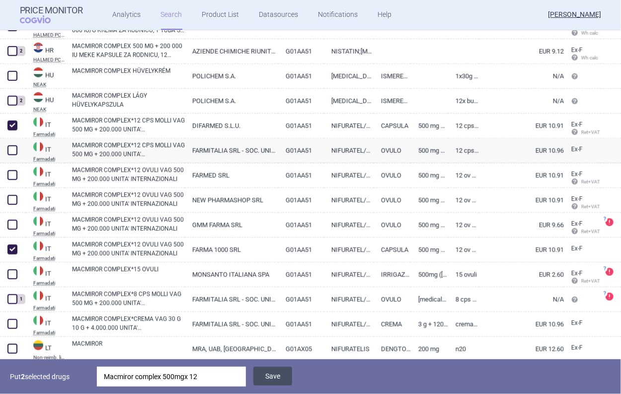
click at [273, 380] on button "Save" at bounding box center [272, 376] width 39 height 19
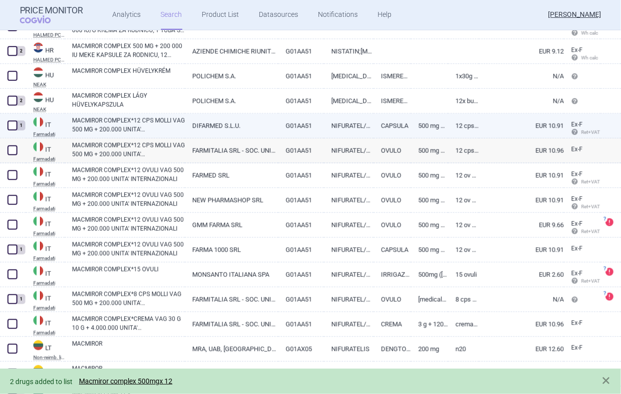
click at [9, 122] on span at bounding box center [12, 126] width 10 height 10
checkbox input "true"
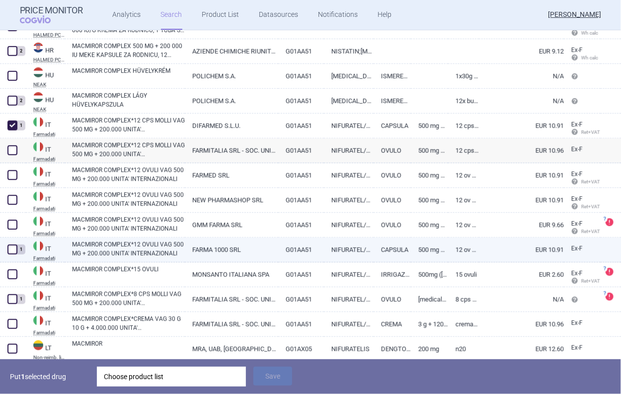
click at [13, 250] on span at bounding box center [12, 250] width 10 height 10
checkbox input "true"
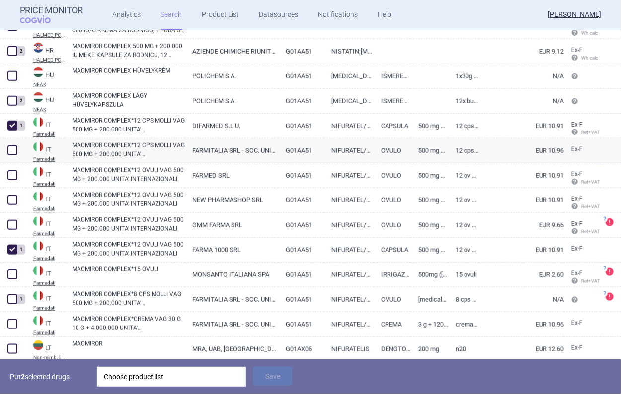
click at [147, 373] on div "Choose product list" at bounding box center [171, 377] width 135 height 20
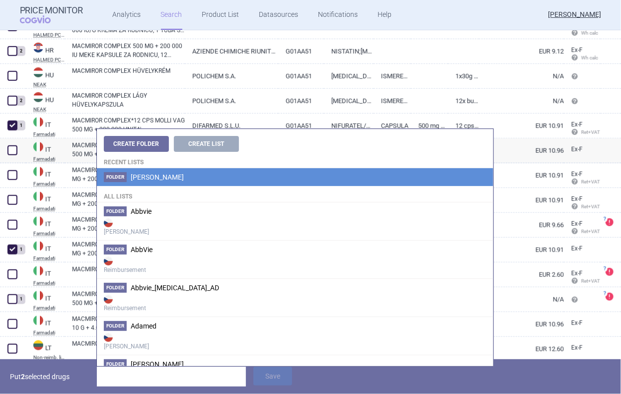
click at [152, 180] on span "Angelini" at bounding box center [157, 177] width 53 height 8
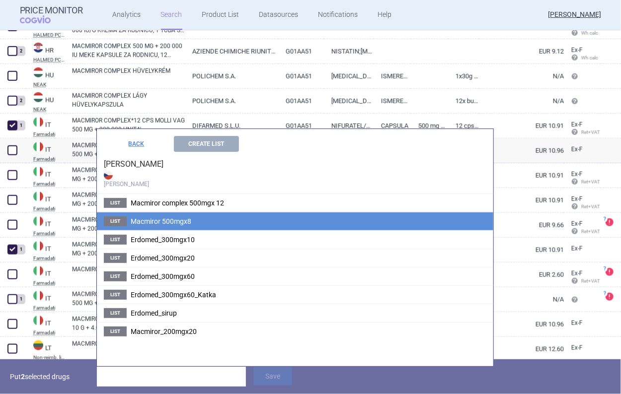
click at [181, 223] on span "Macmiror 500mgx8" at bounding box center [161, 222] width 61 height 8
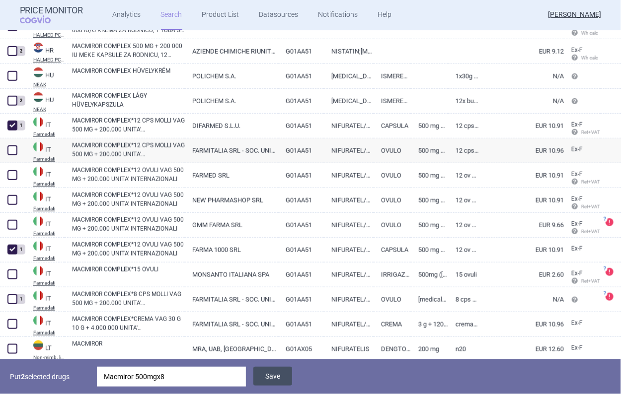
click at [278, 377] on button "Save" at bounding box center [272, 376] width 39 height 19
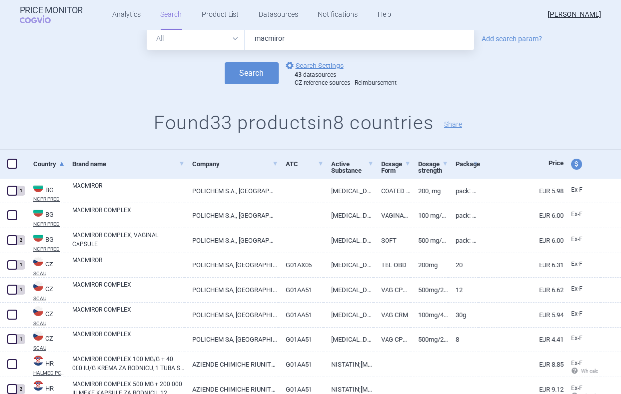
scroll to position [50, 0]
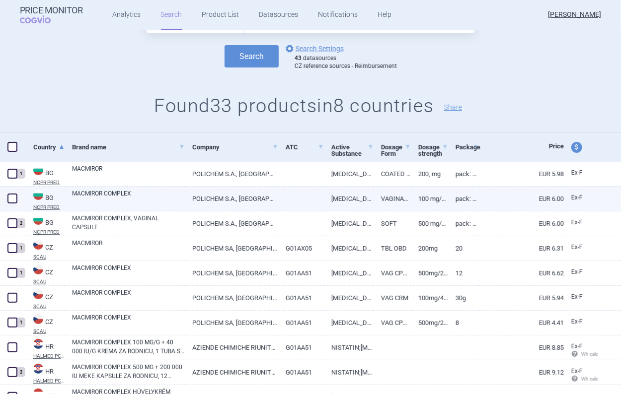
click at [113, 201] on link "MACMIROR COMPLEX" at bounding box center [128, 198] width 113 height 18
select select "EUR"
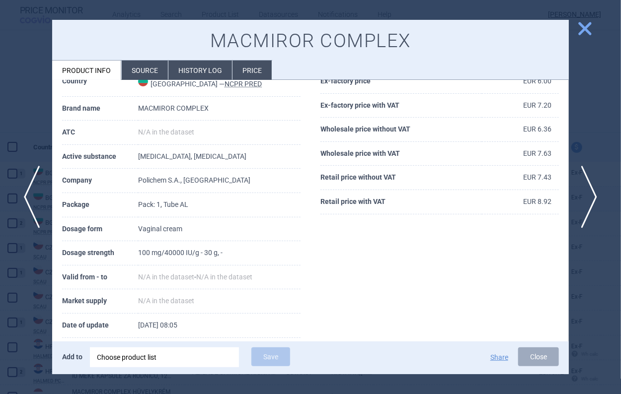
scroll to position [88, 0]
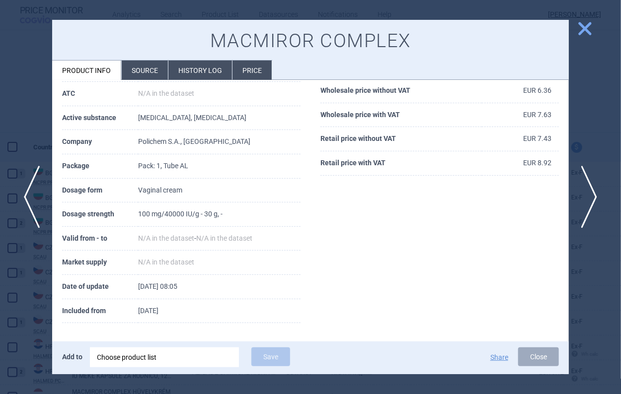
click at [574, 30] on button "close" at bounding box center [581, 29] width 25 height 19
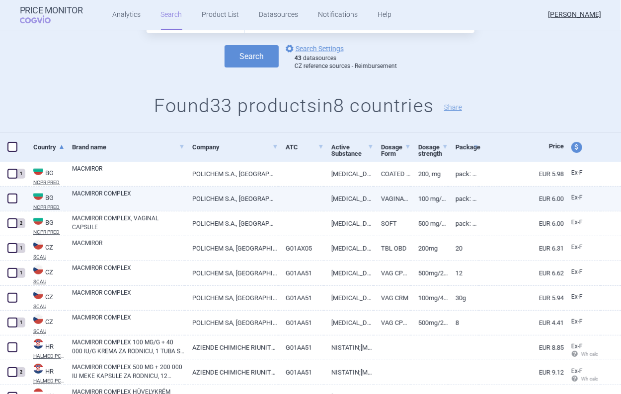
click at [101, 200] on link "MACMIROR COMPLEX" at bounding box center [128, 198] width 113 height 18
select select "EUR"
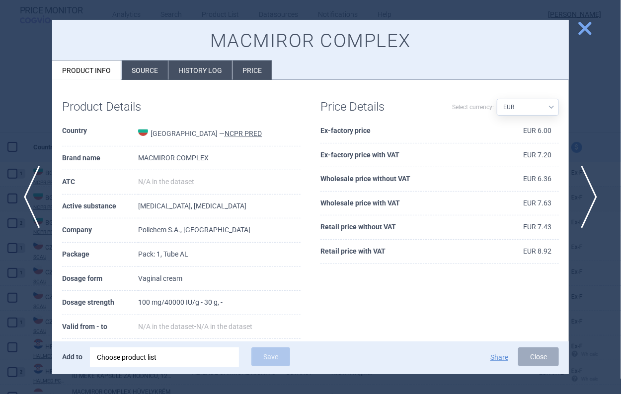
click at [590, 21] on span "close" at bounding box center [584, 28] width 17 height 17
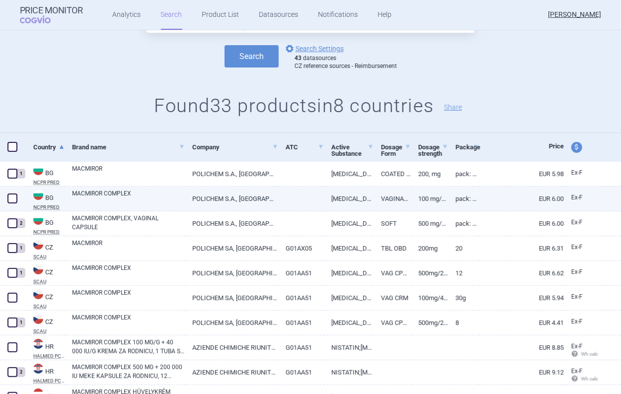
click at [14, 195] on span at bounding box center [12, 199] width 10 height 10
checkbox input "true"
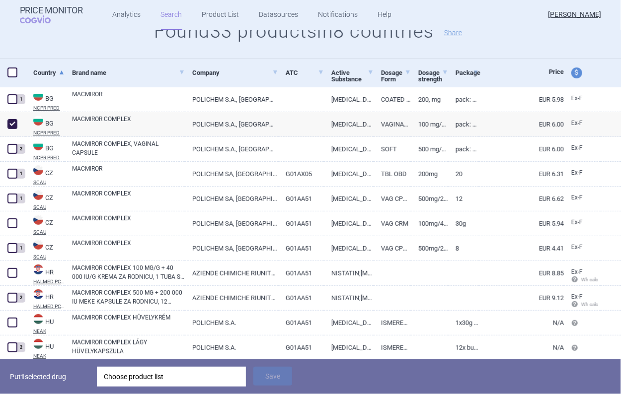
scroll to position [149, 0]
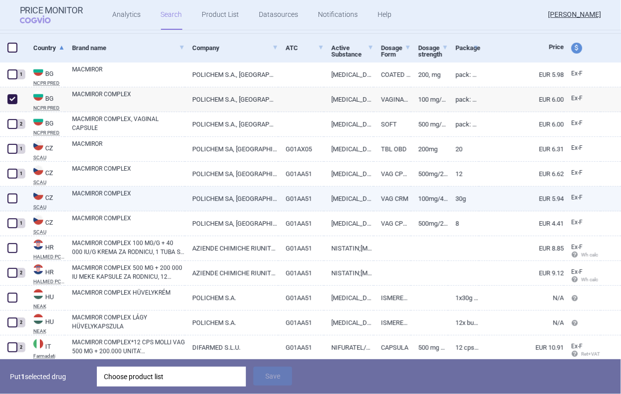
click at [14, 200] on span at bounding box center [12, 199] width 10 height 10
checkbox input "true"
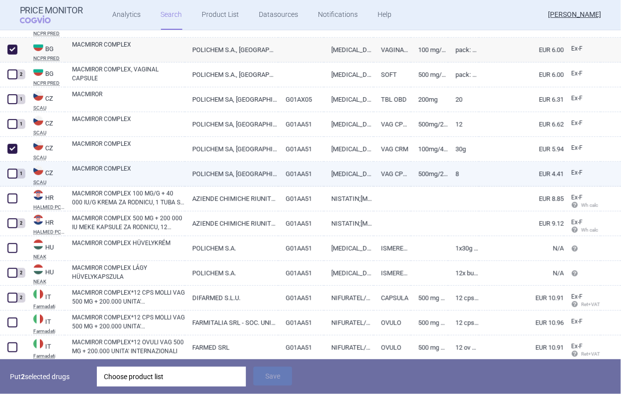
scroll to position [248, 0]
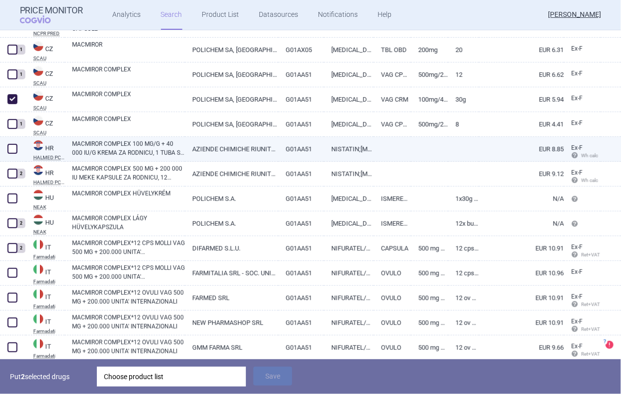
click at [13, 146] on span at bounding box center [12, 149] width 10 height 10
checkbox input "true"
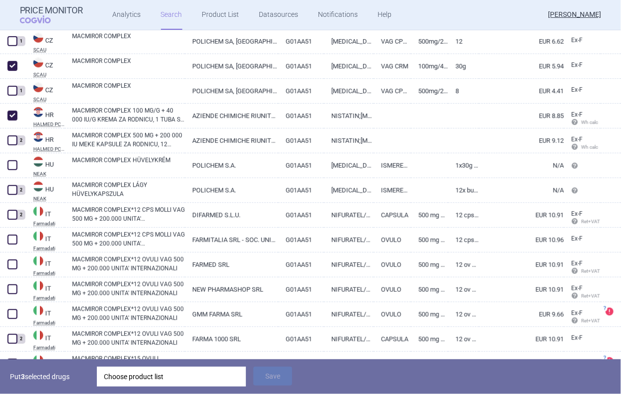
scroll to position [298, 0]
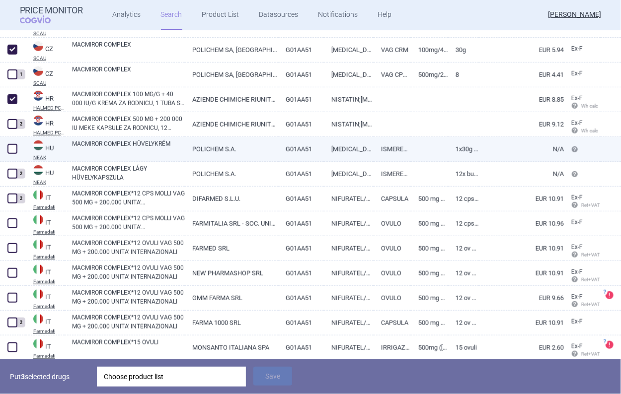
click at [17, 145] on span at bounding box center [12, 149] width 10 height 10
checkbox input "true"
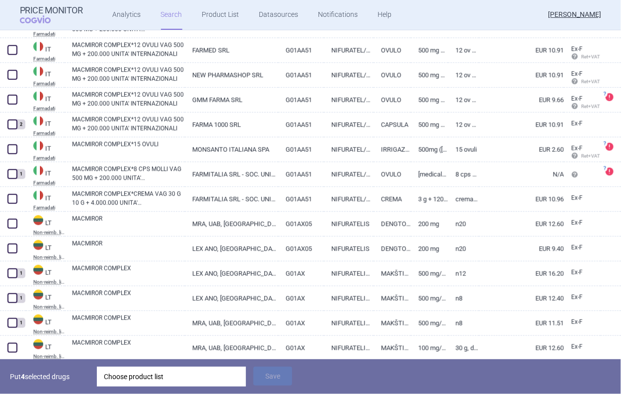
scroll to position [497, 0]
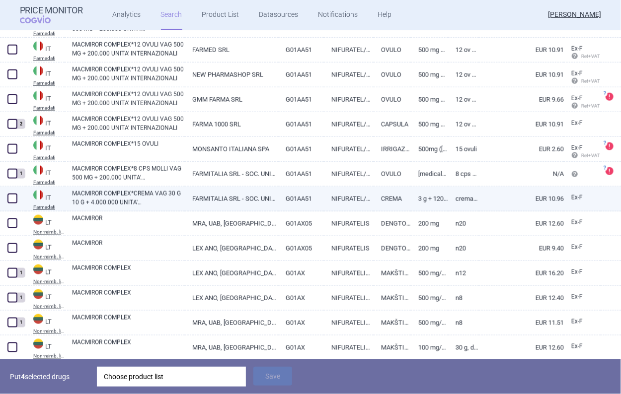
click at [10, 201] on span at bounding box center [12, 199] width 10 height 10
checkbox input "true"
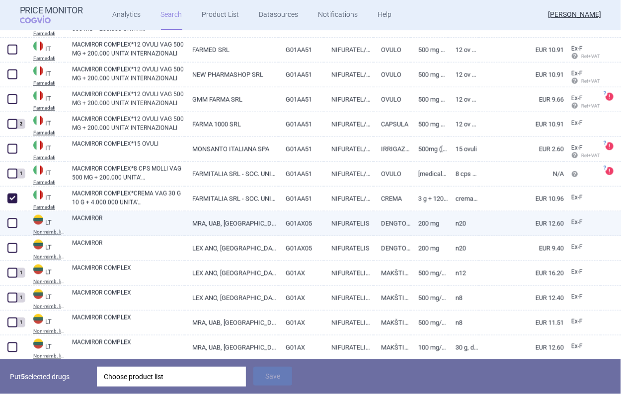
scroll to position [547, 0]
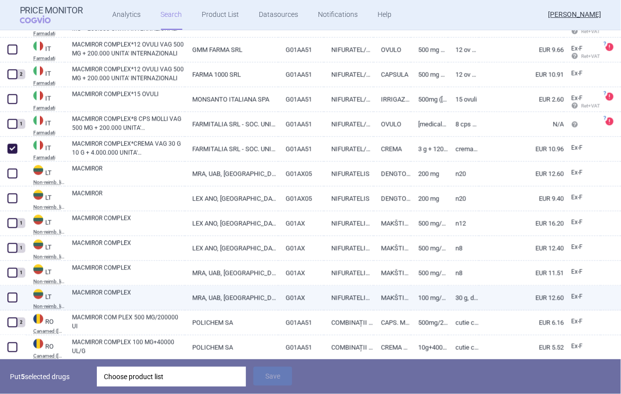
click at [15, 298] on span at bounding box center [12, 298] width 10 height 10
checkbox input "true"
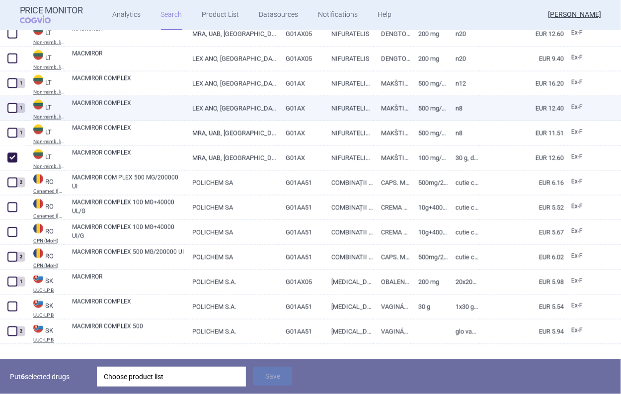
scroll to position [696, 0]
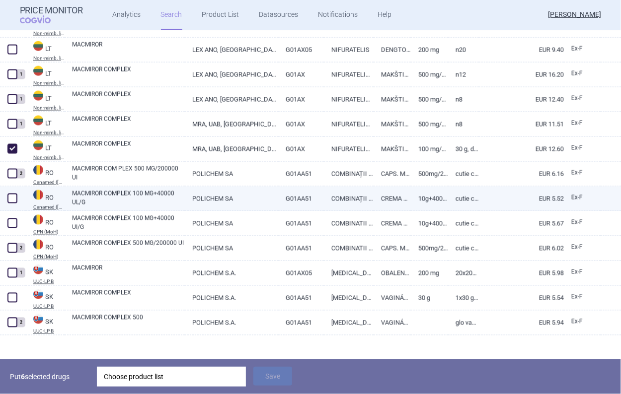
click at [19, 199] on span at bounding box center [12, 198] width 15 height 15
checkbox input "true"
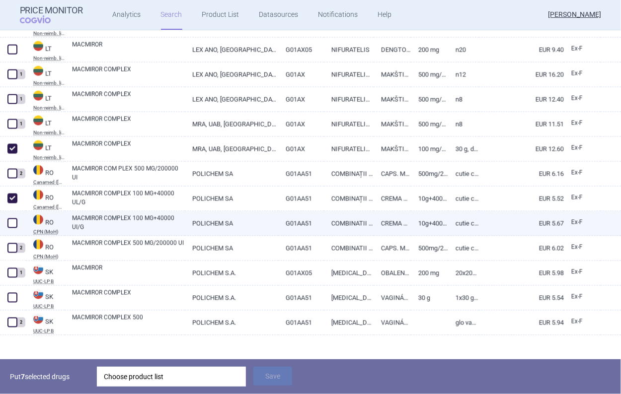
click at [18, 225] on span at bounding box center [12, 223] width 15 height 15
checkbox input "true"
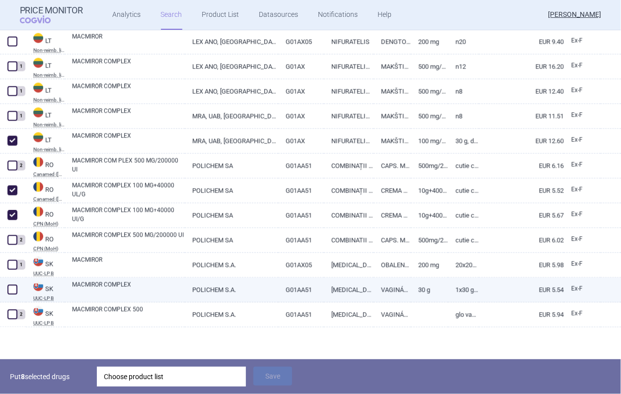
click at [7, 296] on div at bounding box center [13, 290] width 26 height 25
click at [25, 278] on div at bounding box center [13, 290] width 26 height 25
click at [16, 285] on span at bounding box center [12, 290] width 10 height 10
checkbox input "true"
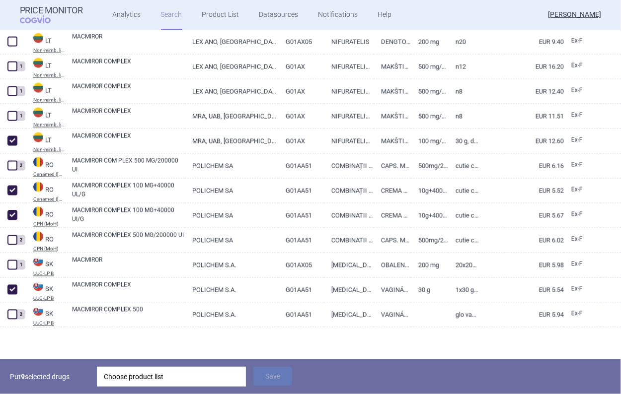
click at [162, 377] on div "Choose product list" at bounding box center [171, 377] width 135 height 20
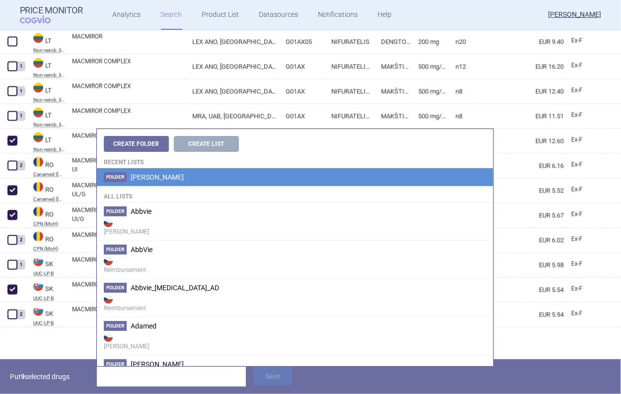
drag, startPoint x: 198, startPoint y: 146, endPoint x: 198, endPoint y: 170, distance: 24.3
click at [196, 172] on li "Folder Angelini" at bounding box center [295, 177] width 396 height 18
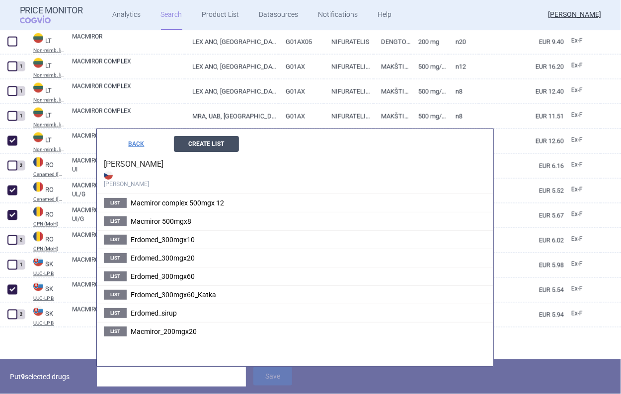
click at [202, 148] on button "Create List" at bounding box center [206, 144] width 65 height 16
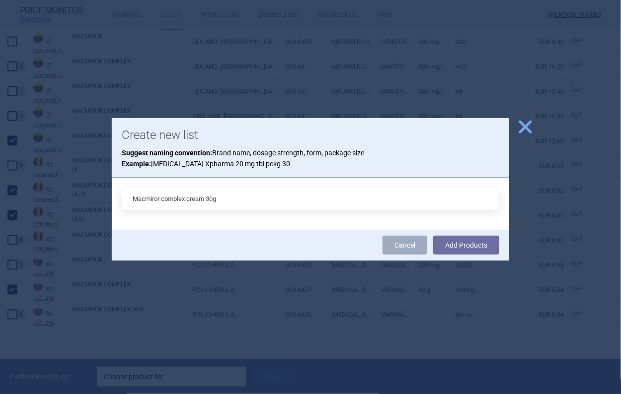
type input "Macmiror complex cream 30g"
click at [433, 236] on button "Add Products" at bounding box center [466, 245] width 66 height 19
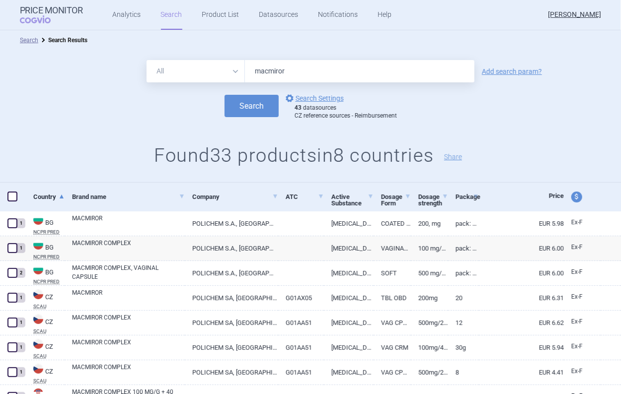
scroll to position [99, 0]
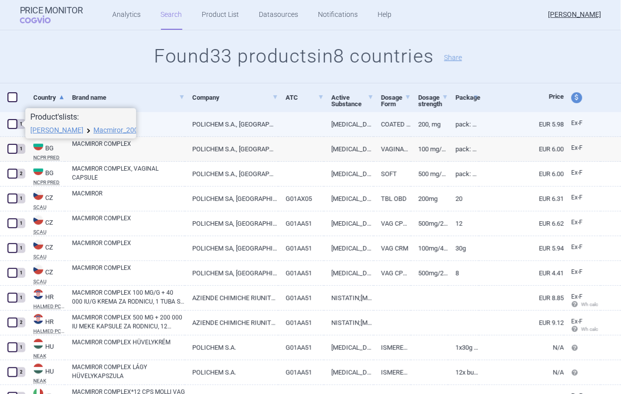
click at [13, 123] on span at bounding box center [12, 124] width 10 height 10
checkbox input "true"
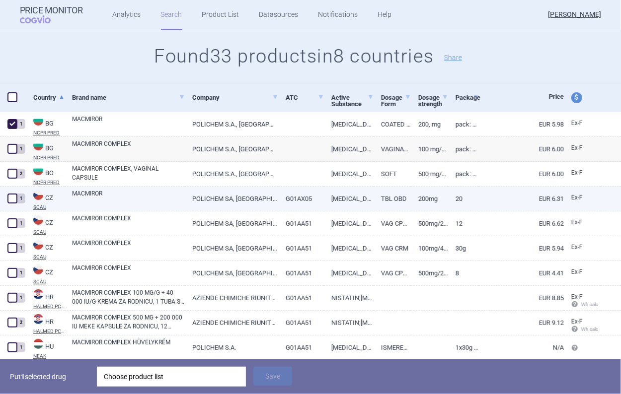
click at [13, 204] on span at bounding box center [12, 198] width 15 height 15
checkbox input "true"
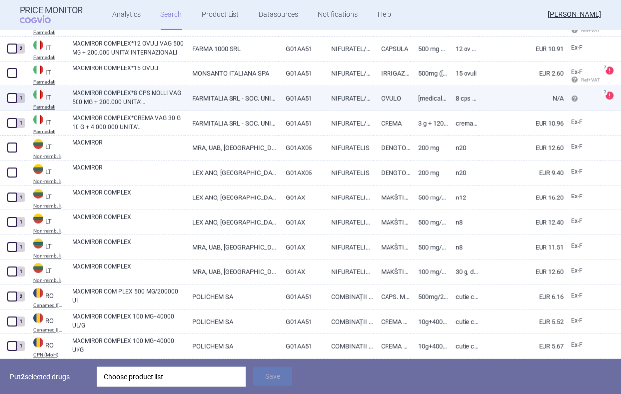
scroll to position [596, 0]
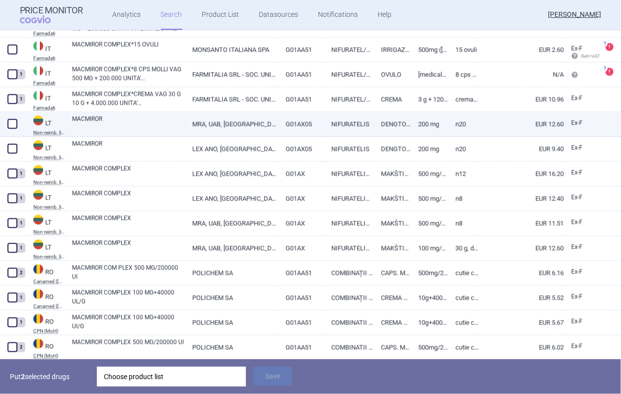
click at [16, 123] on span at bounding box center [12, 124] width 10 height 10
checkbox input "true"
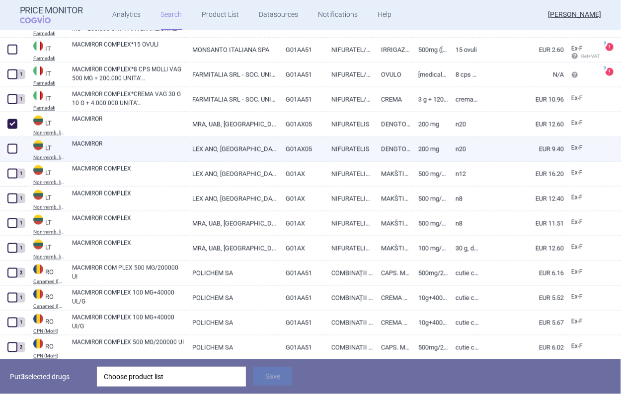
click at [14, 151] on span at bounding box center [12, 149] width 10 height 10
checkbox input "true"
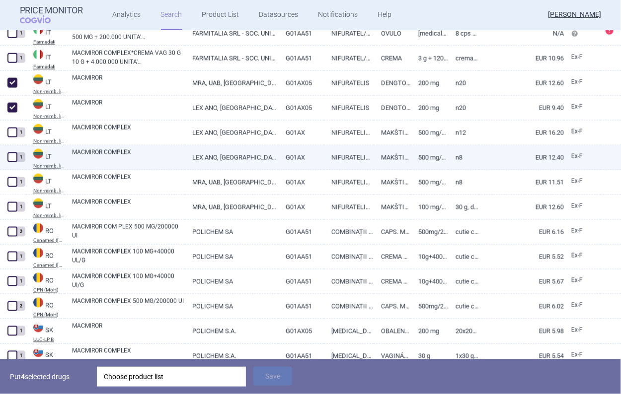
scroll to position [696, 0]
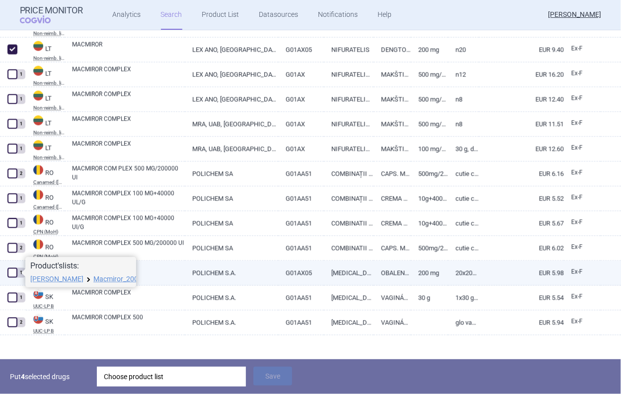
click at [12, 274] on span at bounding box center [12, 273] width 10 height 10
checkbox input "true"
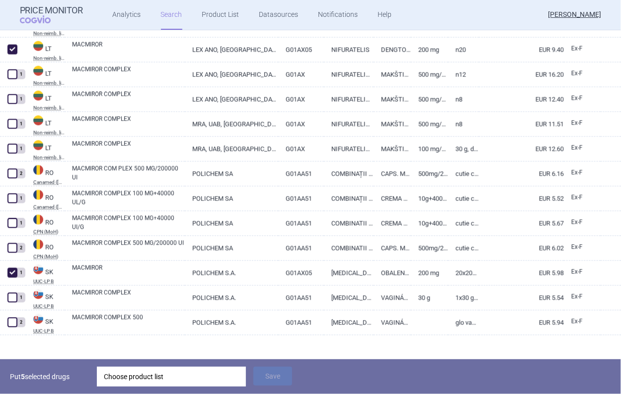
click at [128, 374] on div "Choose product list" at bounding box center [171, 377] width 135 height 20
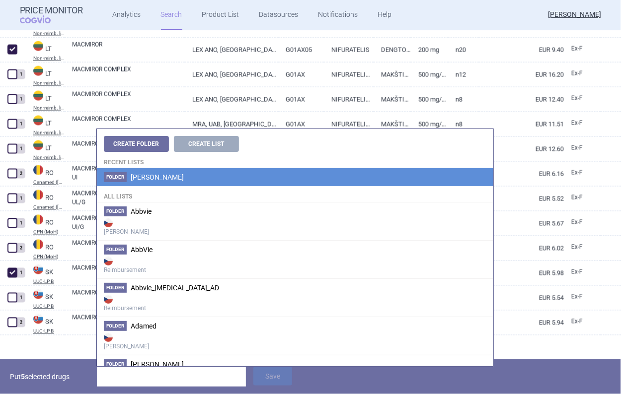
click at [150, 181] on li "Folder Angelini" at bounding box center [295, 177] width 396 height 18
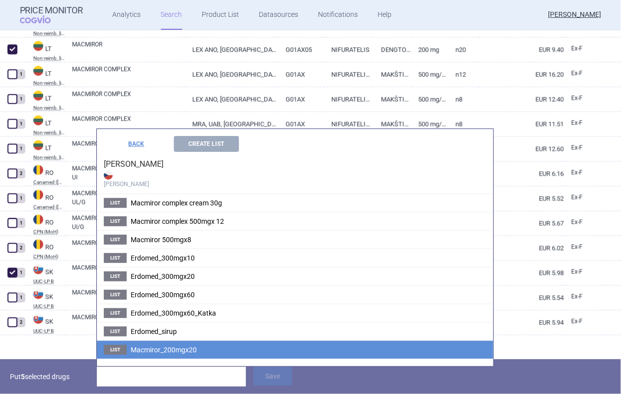
click at [166, 354] on li "List Macmiror_200mgx20" at bounding box center [295, 350] width 396 height 18
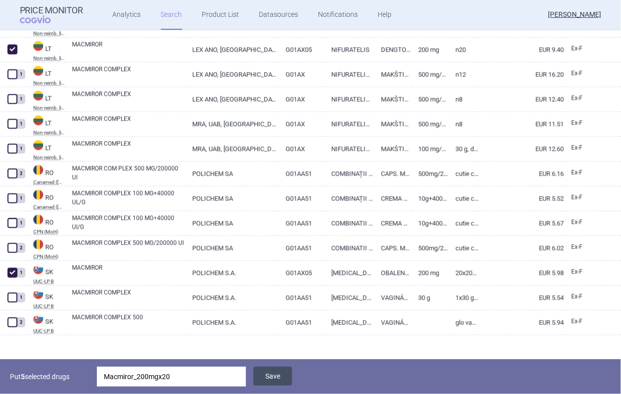
click at [268, 381] on button "Save" at bounding box center [272, 376] width 39 height 19
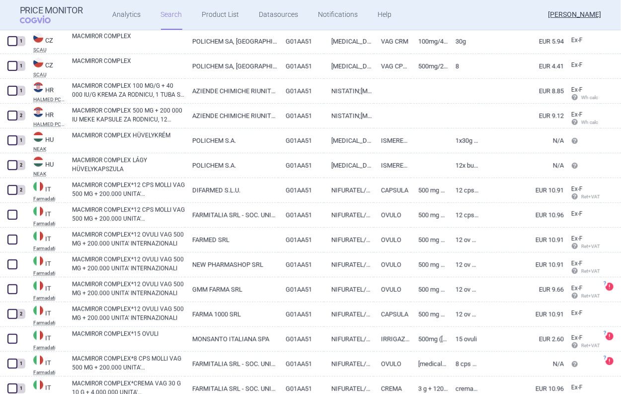
scroll to position [308, 0]
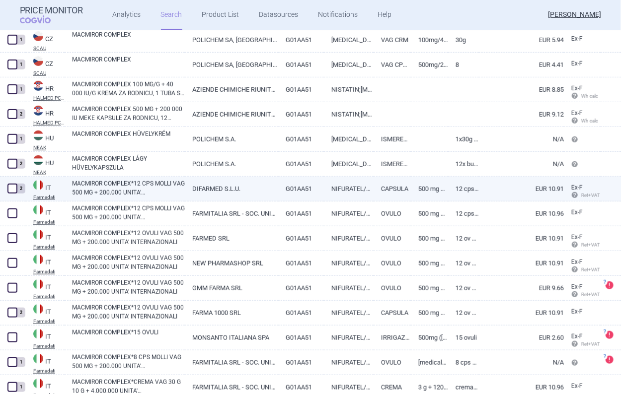
click at [353, 189] on link "NIFURATEL/NISTATINA" at bounding box center [349, 189] width 50 height 24
select select "EUR"
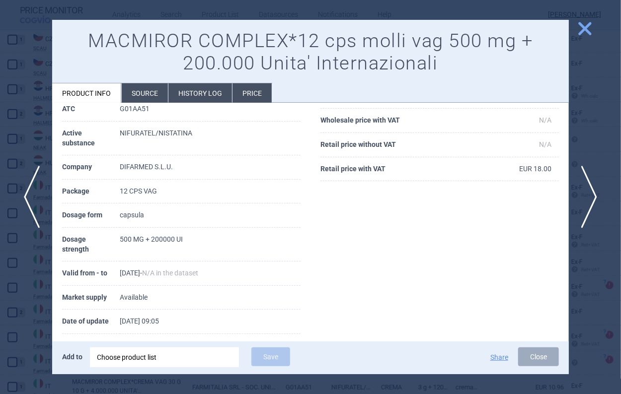
scroll to position [140, 0]
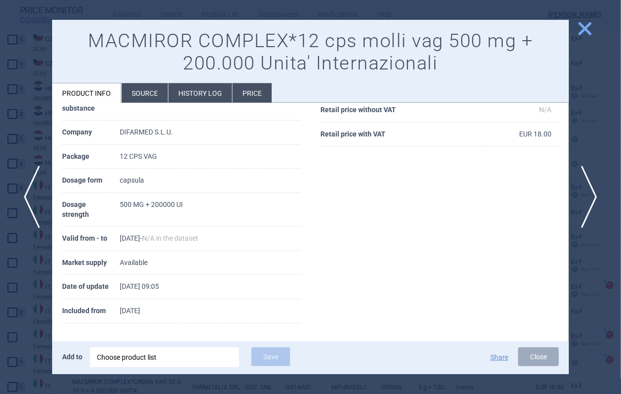
click at [263, 90] on li "Price" at bounding box center [252, 92] width 39 height 19
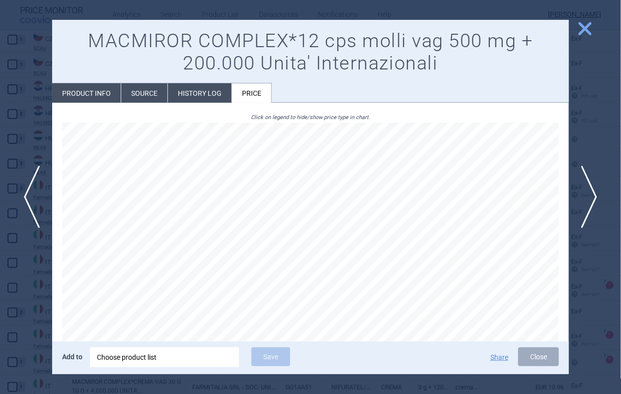
click at [128, 92] on li "Source" at bounding box center [144, 92] width 46 height 19
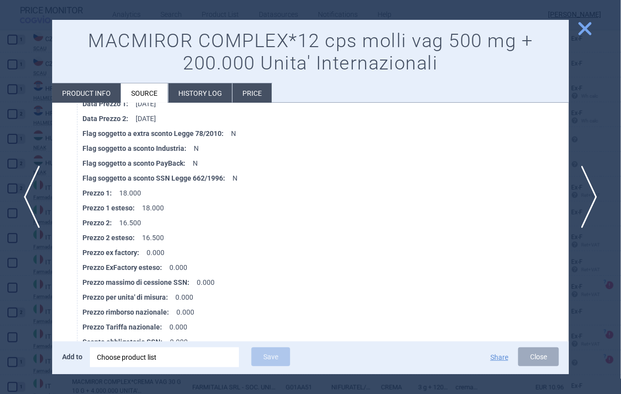
scroll to position [3624, 0]
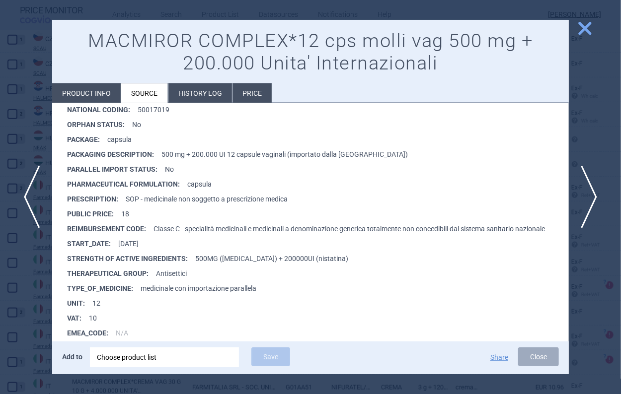
click at [590, 27] on span "close" at bounding box center [584, 28] width 17 height 17
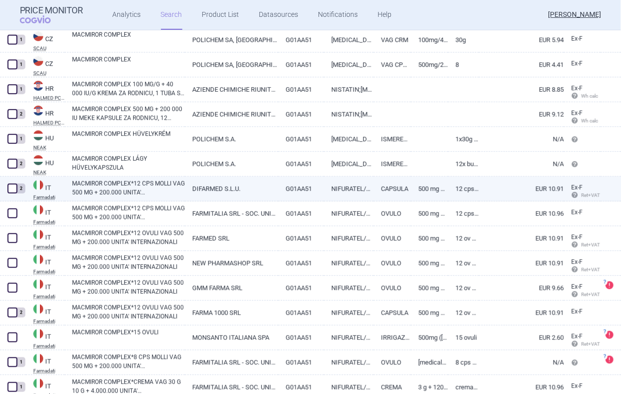
click at [260, 195] on link "DIFARMED S.L.U." at bounding box center [231, 189] width 93 height 24
select select "EUR"
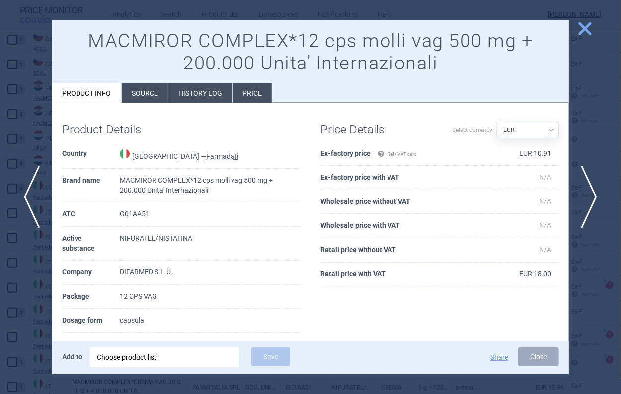
click at [151, 98] on li "Source" at bounding box center [145, 92] width 46 height 19
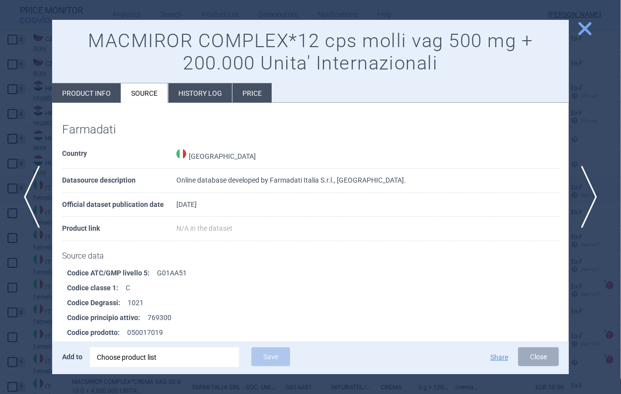
scroll to position [3624, 0]
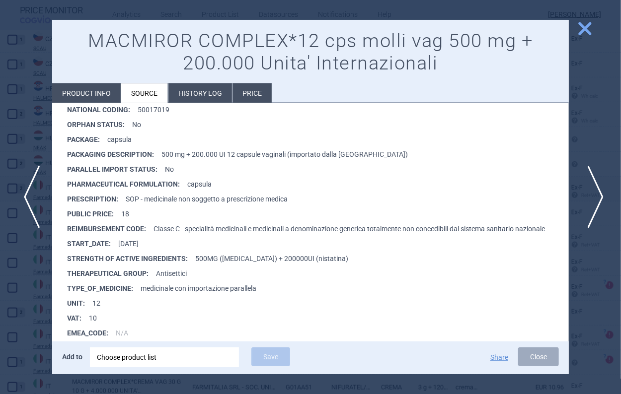
click at [595, 207] on span "next" at bounding box center [592, 197] width 22 height 63
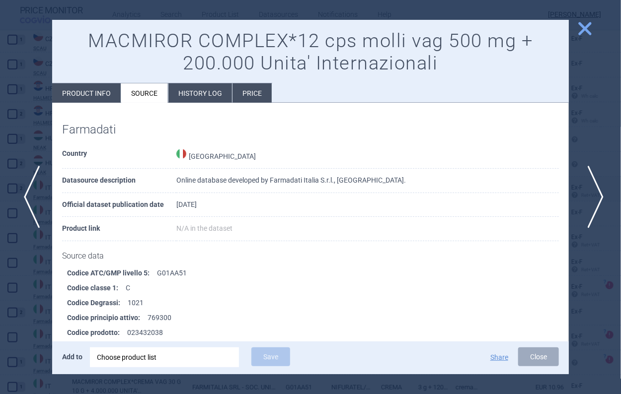
scroll to position [3361, 0]
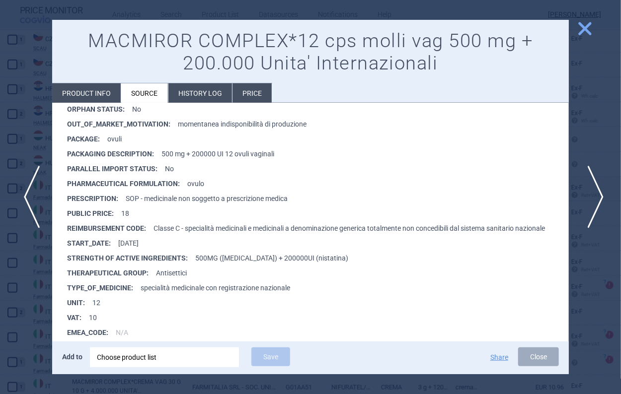
click at [600, 205] on span "next" at bounding box center [592, 197] width 22 height 63
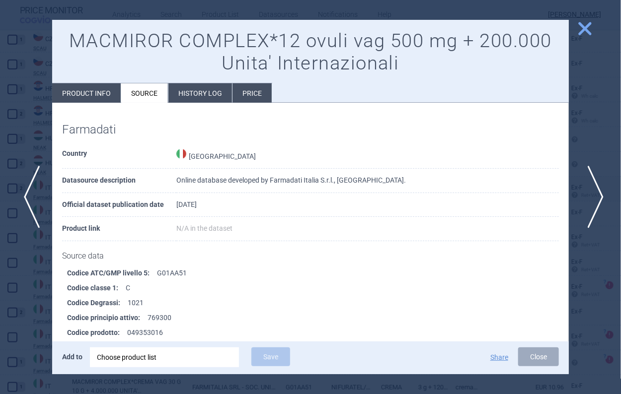
scroll to position [3257, 0]
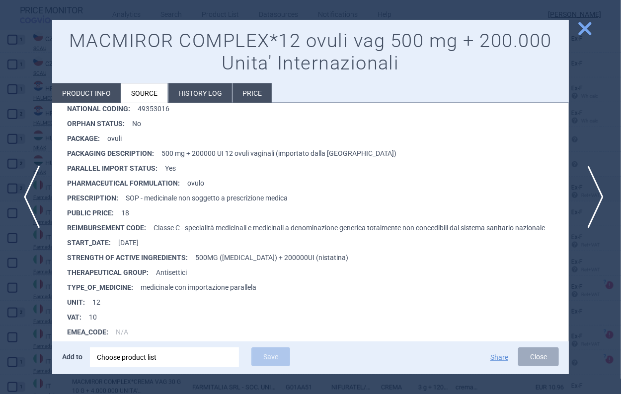
click at [601, 205] on span "next" at bounding box center [592, 197] width 22 height 63
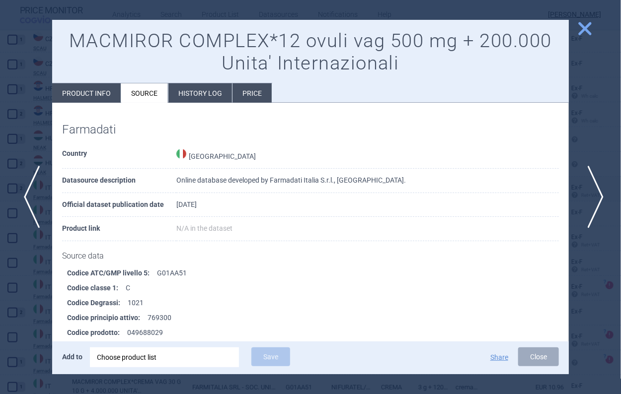
scroll to position [3168, 0]
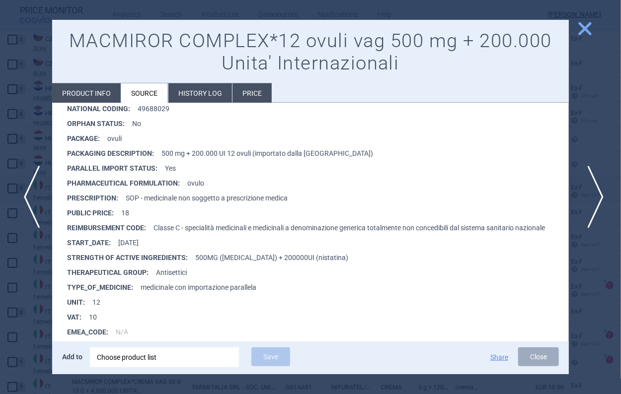
click at [601, 205] on span "next" at bounding box center [592, 197] width 22 height 63
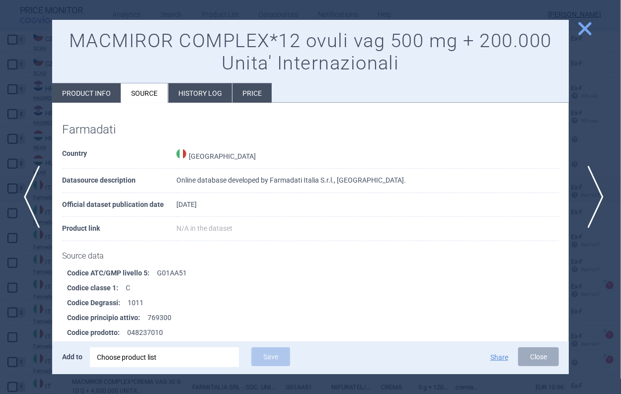
scroll to position [3188, 0]
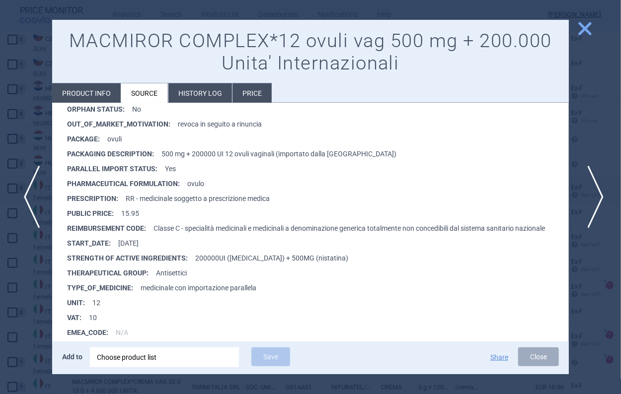
click at [601, 205] on span "next" at bounding box center [592, 197] width 22 height 63
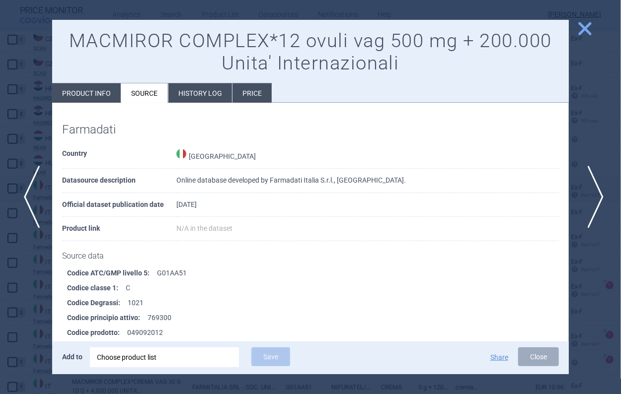
scroll to position [3272, 0]
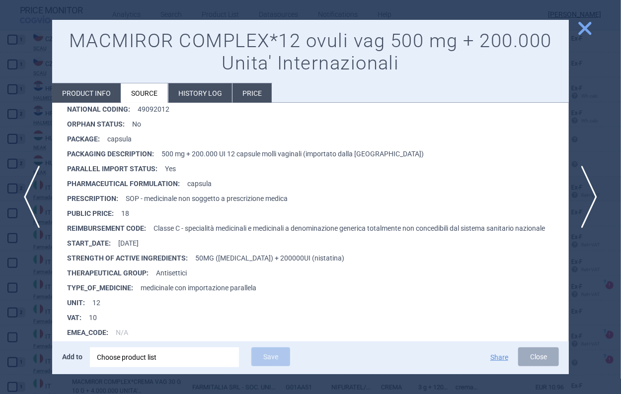
click at [593, 32] on span "close" at bounding box center [584, 28] width 17 height 17
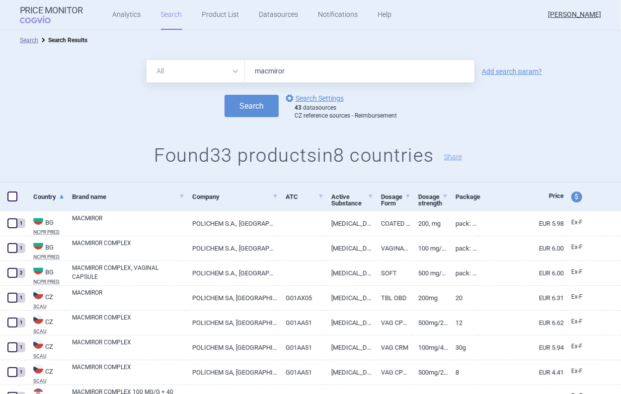
drag, startPoint x: 286, startPoint y: 70, endPoint x: 212, endPoint y: 77, distance: 74.3
click at [212, 77] on div "All Brand Name ATC Company Active Substance Country Newer than macmiror" at bounding box center [311, 71] width 328 height 22
type input "acecor"
click at [225, 95] on button "Search" at bounding box center [252, 106] width 54 height 22
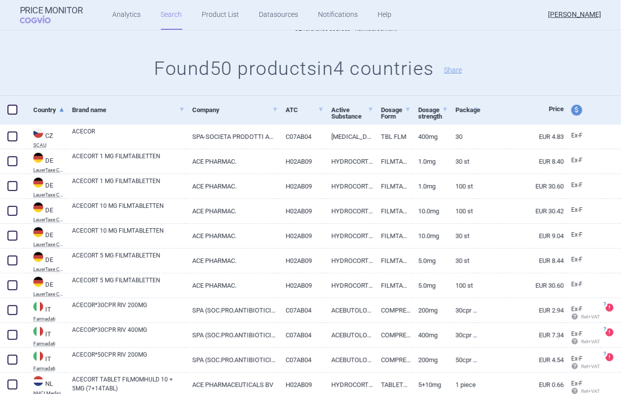
scroll to position [99, 0]
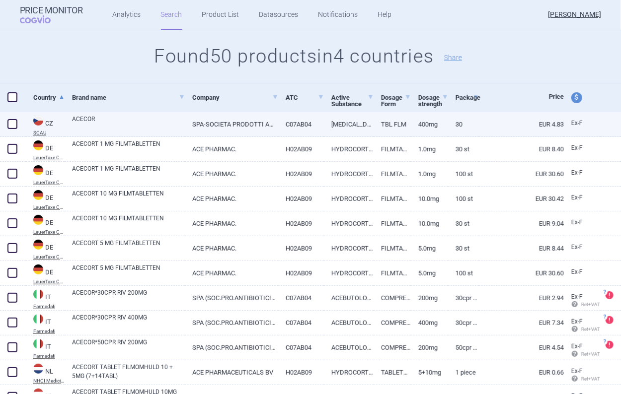
click at [9, 122] on span at bounding box center [12, 124] width 10 height 10
checkbox input "true"
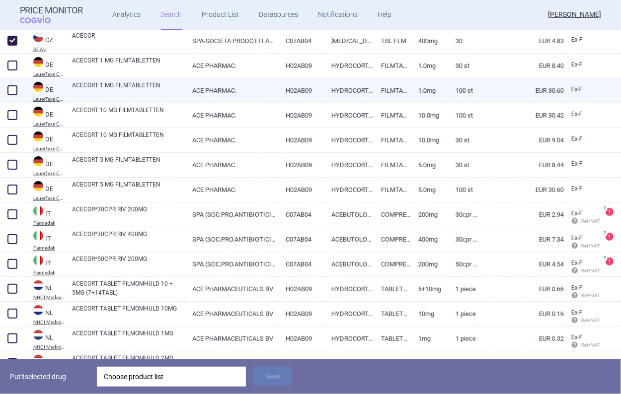
scroll to position [199, 0]
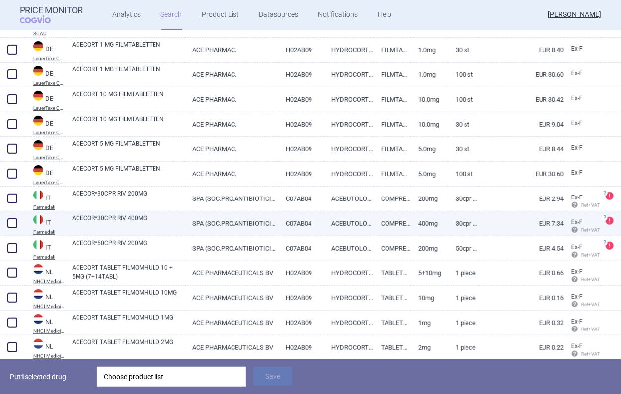
click at [13, 226] on span at bounding box center [12, 224] width 10 height 10
checkbox input "true"
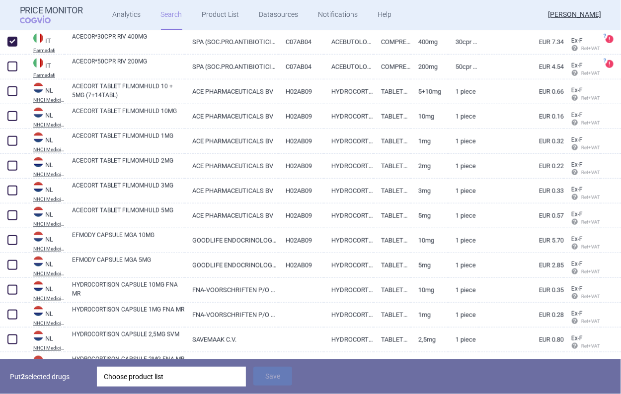
scroll to position [281, 0]
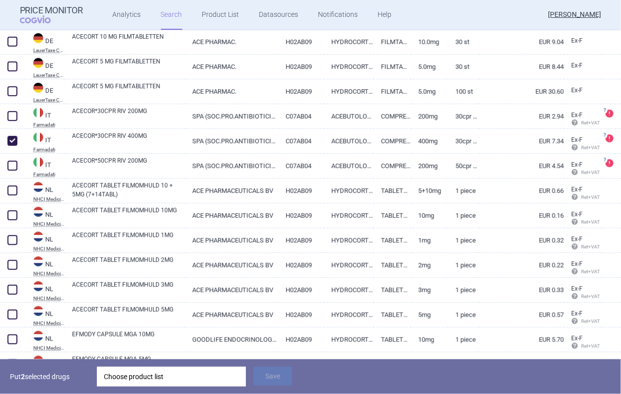
click at [159, 370] on div "Choose product list" at bounding box center [171, 377] width 135 height 20
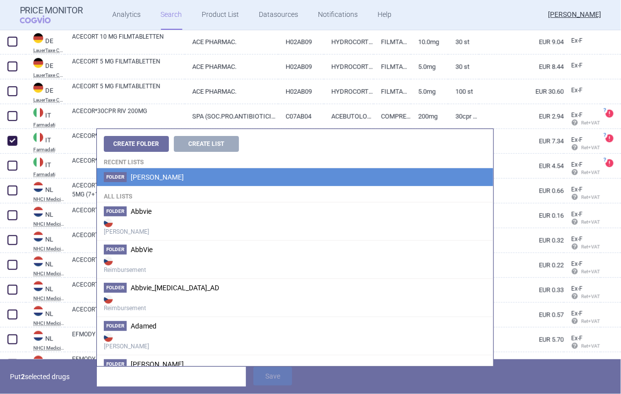
click at [157, 179] on li "Folder Angelini" at bounding box center [295, 177] width 396 height 18
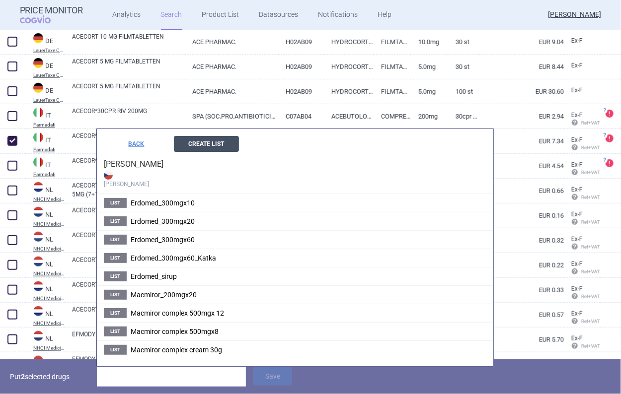
click at [205, 143] on button "Create List" at bounding box center [206, 144] width 65 height 16
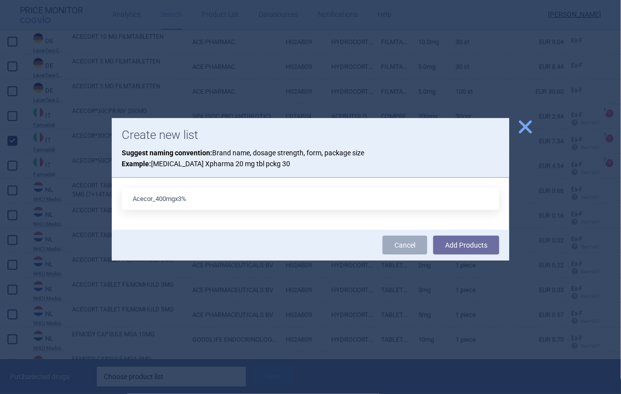
type input "Acecor_400mgx3%"
click at [433, 236] on button "Add Products" at bounding box center [466, 245] width 66 height 19
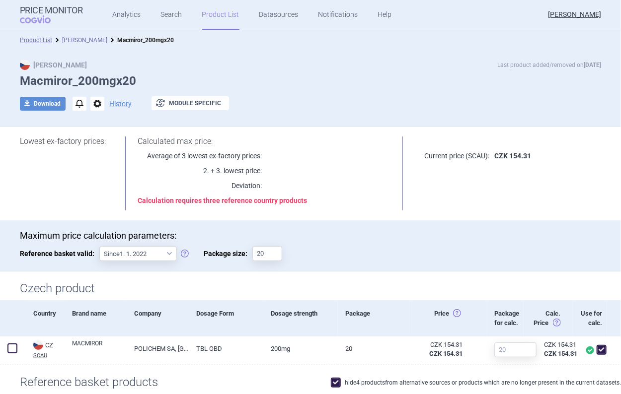
click at [77, 43] on li "Angelini" at bounding box center [79, 40] width 55 height 10
click at [76, 39] on link "Angelini" at bounding box center [84, 40] width 45 height 7
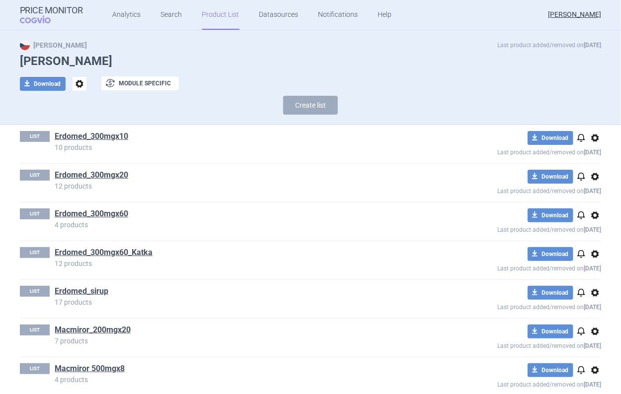
scroll to position [31, 0]
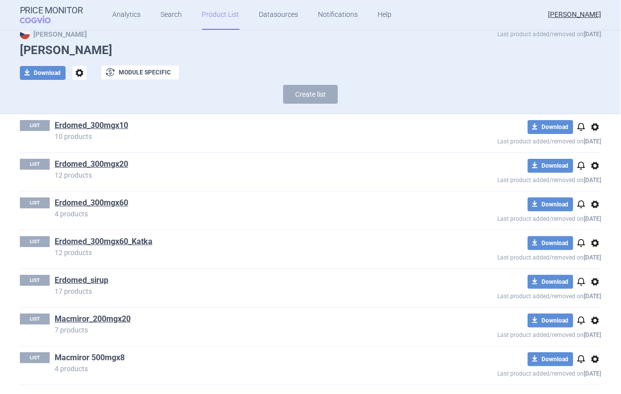
click at [123, 362] on link "Macmiror 500mgx8" at bounding box center [90, 358] width 70 height 11
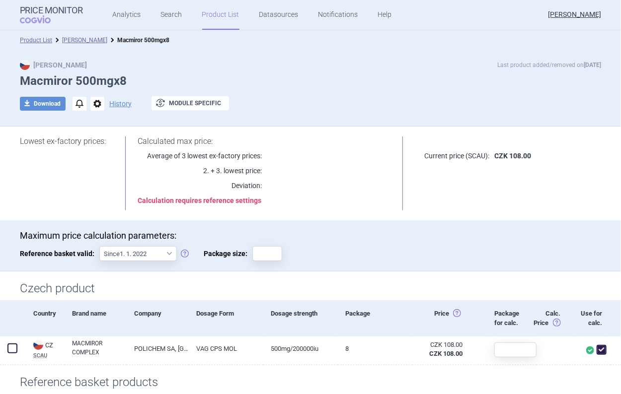
click at [94, 112] on div "Max Price Last product added/removed on [DATE] Macmiror 500mgx8 download Downlo…" at bounding box center [310, 90] width 621 height 61
click at [95, 109] on span "options" at bounding box center [97, 104] width 14 height 14
click at [105, 140] on button "Rename" at bounding box center [97, 144] width 32 height 14
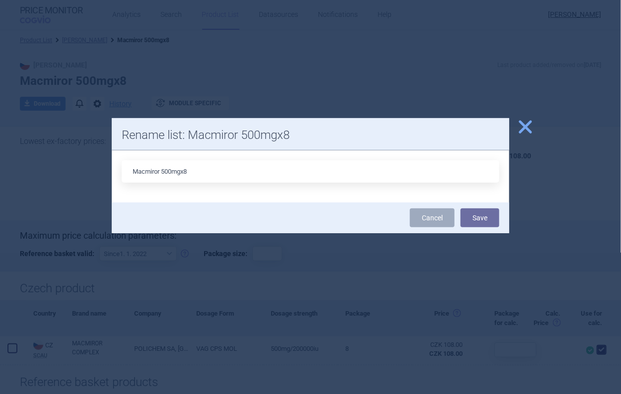
click at [160, 167] on input "Macmiror 500mgx8" at bounding box center [311, 171] width 378 height 22
type input "Macmiror complex 500mgx8"
click at [461, 209] on button "Save" at bounding box center [480, 218] width 39 height 19
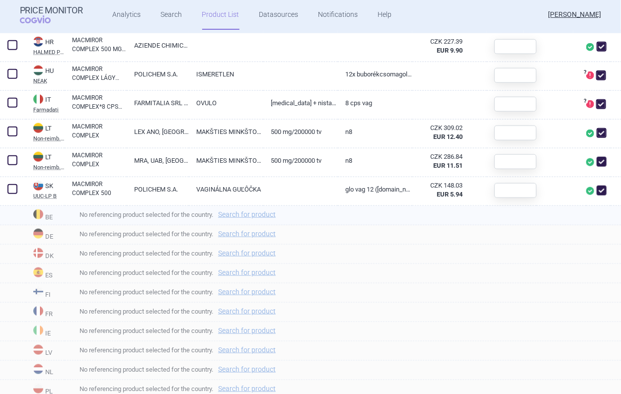
scroll to position [298, 0]
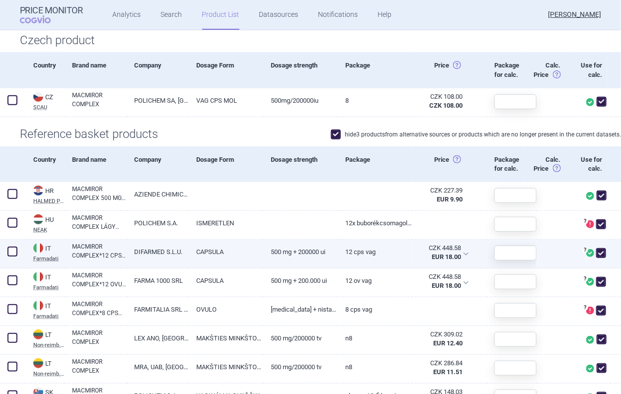
scroll to position [348, 0]
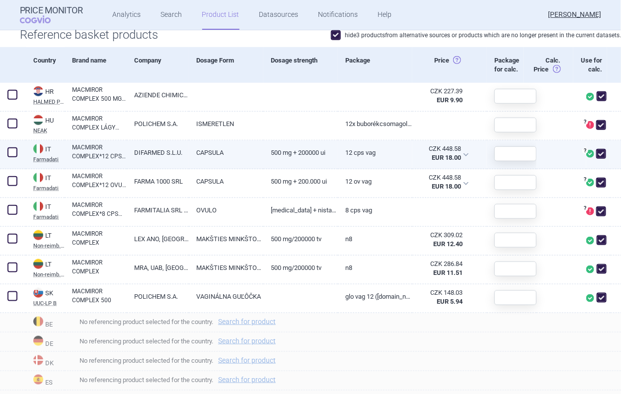
click at [596, 159] on span at bounding box center [601, 154] width 10 height 10
checkbox input "false"
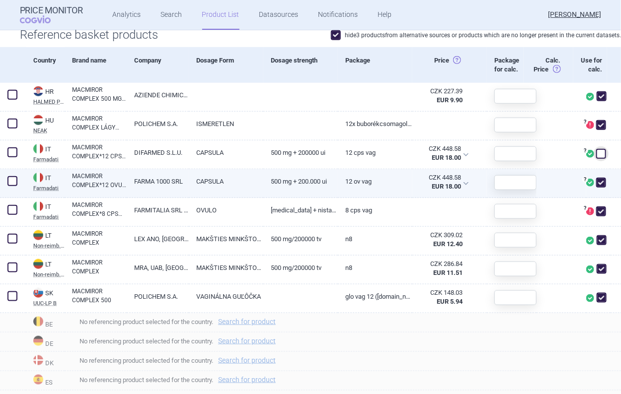
click at [598, 188] on span at bounding box center [601, 183] width 10 height 10
checkbox input "false"
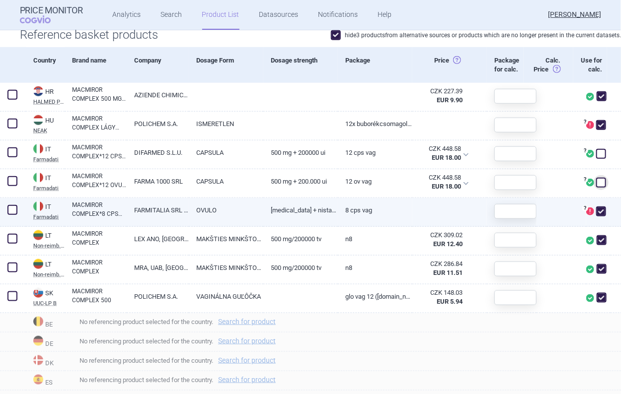
click at [598, 217] on span at bounding box center [601, 212] width 10 height 10
checkbox input "false"
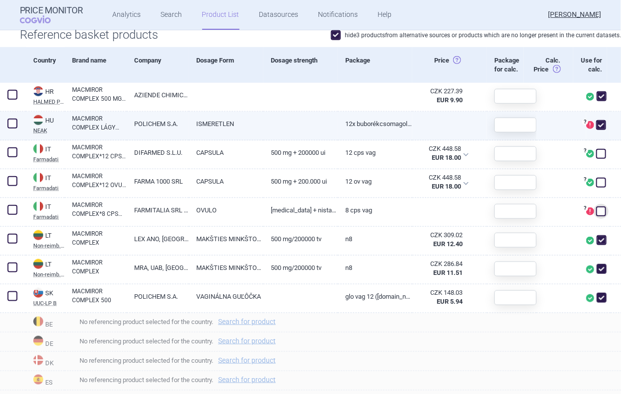
click at [597, 130] on span at bounding box center [601, 125] width 10 height 10
checkbox input "false"
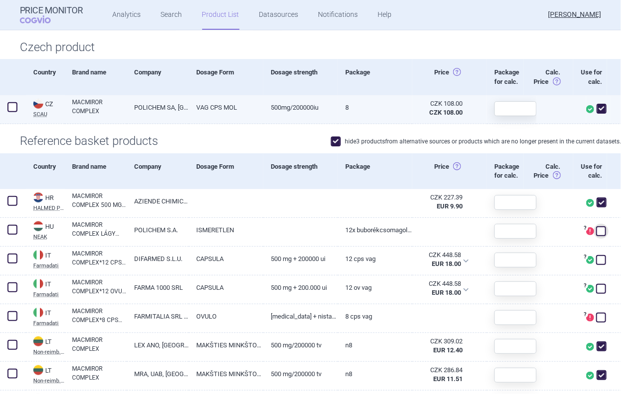
scroll to position [298, 0]
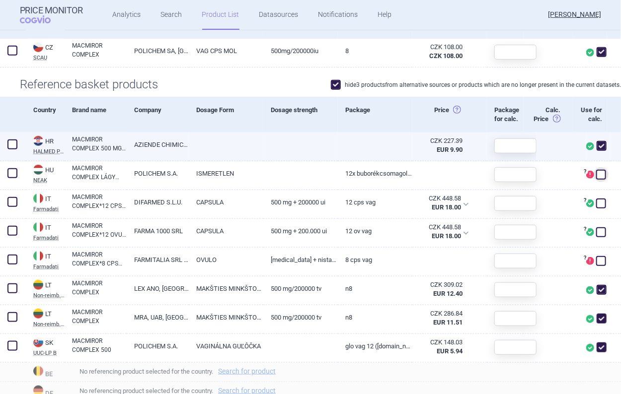
click at [345, 151] on link at bounding box center [375, 142] width 75 height 18
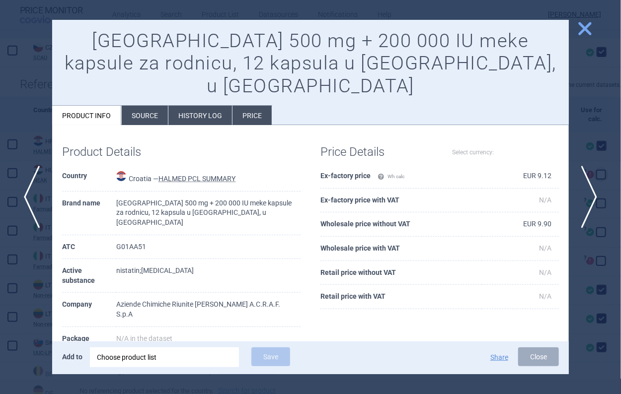
select select "EUR"
click at [599, 25] on div at bounding box center [310, 197] width 621 height 394
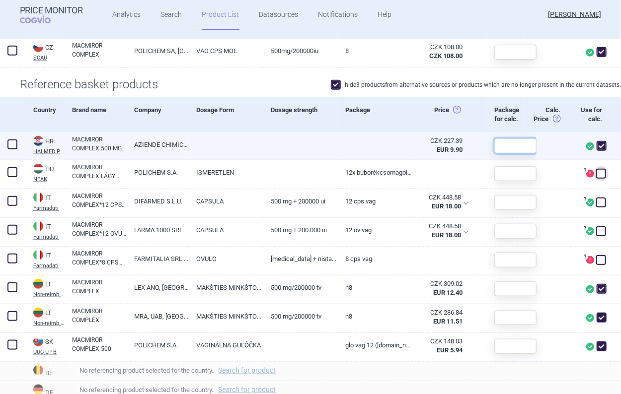
click at [517, 154] on input "text" at bounding box center [515, 146] width 42 height 15
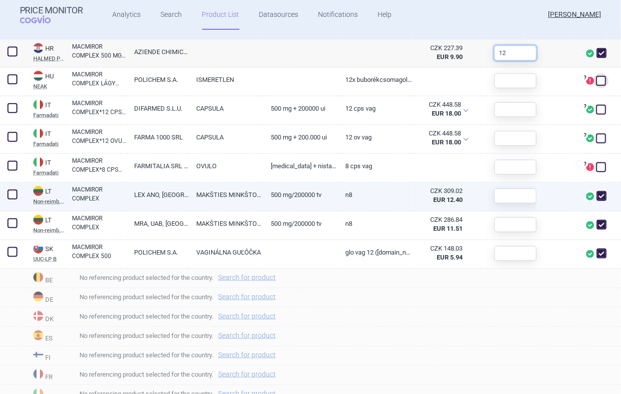
scroll to position [397, 0]
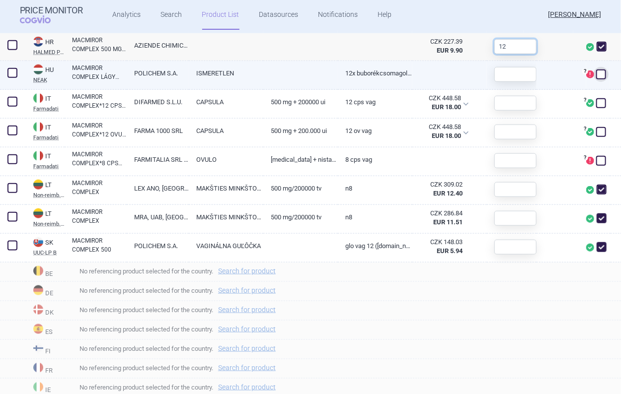
type input "12"
click at [503, 82] on input "text" at bounding box center [515, 74] width 42 height 15
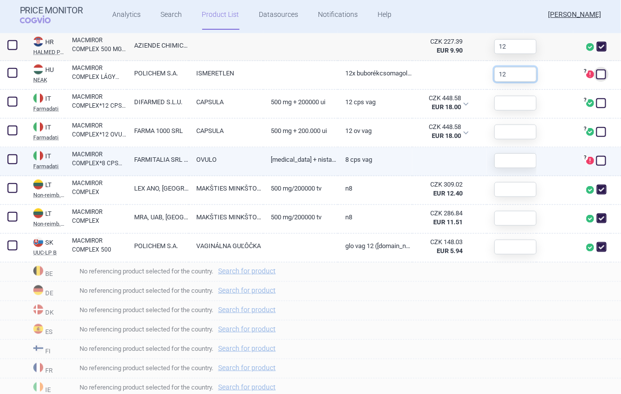
type input "12"
click at [519, 168] on input "text" at bounding box center [515, 161] width 42 height 15
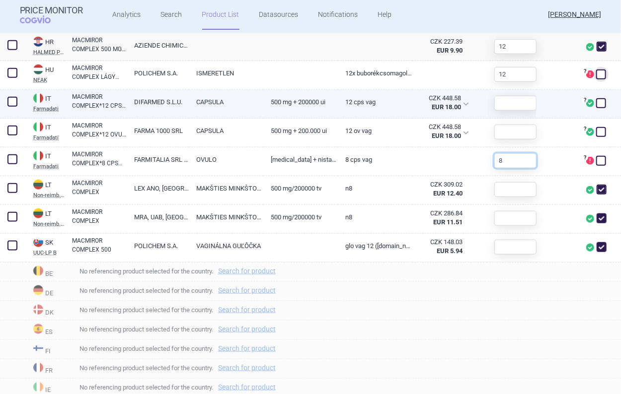
type input "8"
click at [512, 111] on input "text" at bounding box center [515, 103] width 42 height 15
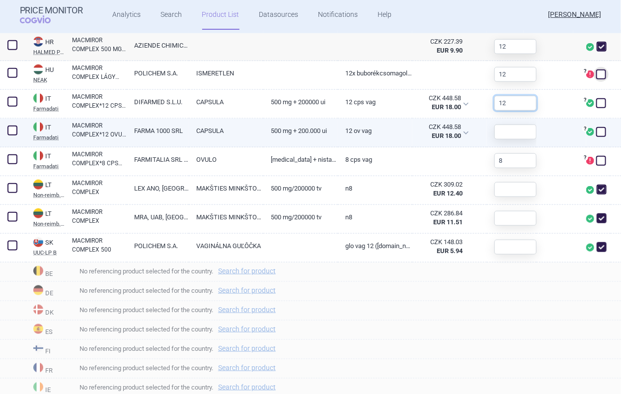
type input "12"
click at [511, 140] on input "text" at bounding box center [515, 132] width 42 height 15
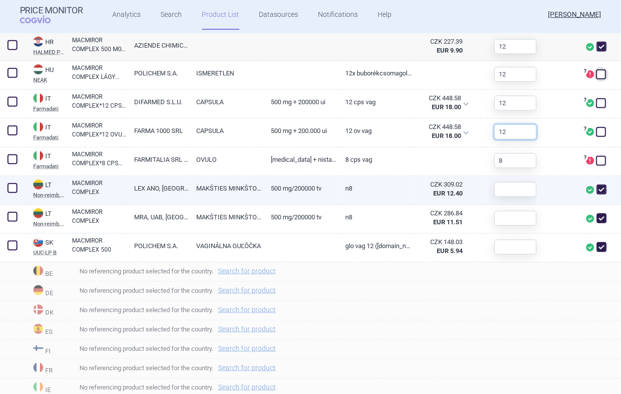
type input "12"
click at [511, 197] on input "text" at bounding box center [515, 189] width 42 height 15
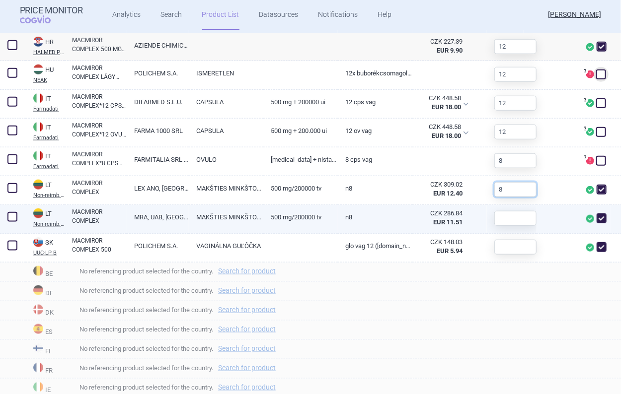
type input "8"
click at [513, 226] on input "text" at bounding box center [515, 218] width 42 height 15
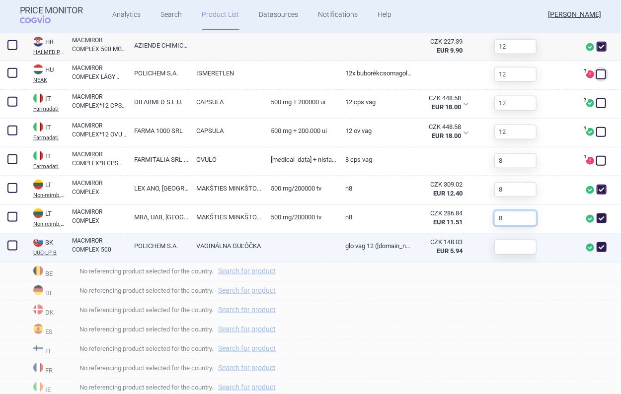
type input "8"
click at [519, 255] on input "text" at bounding box center [515, 247] width 42 height 15
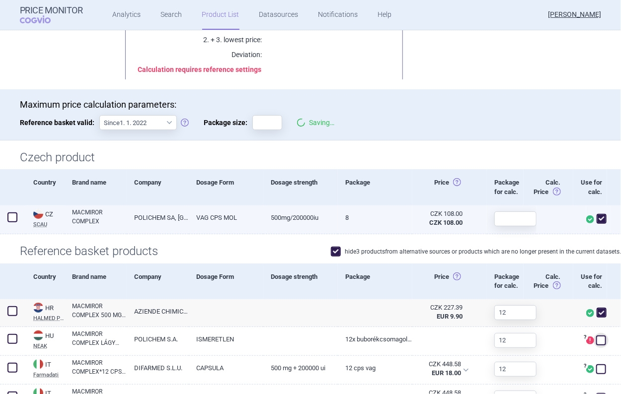
scroll to position [149, 0]
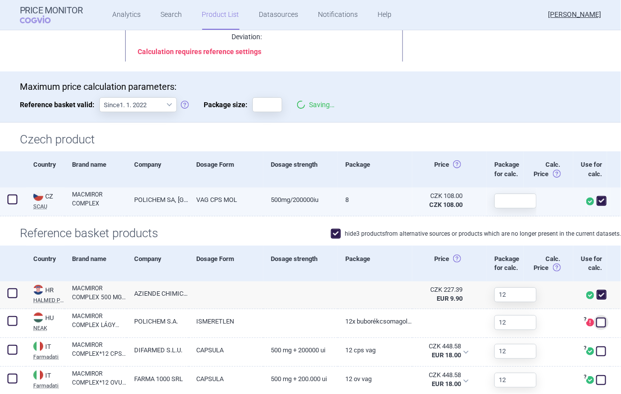
type input "12"
click at [508, 215] on div at bounding box center [512, 201] width 50 height 27
click at [509, 209] on input "text" at bounding box center [515, 201] width 42 height 15
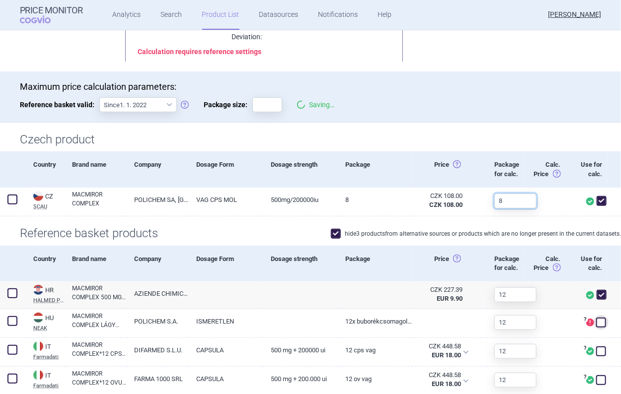
type input "8"
click at [262, 107] on input "Package size:" at bounding box center [267, 104] width 30 height 15
type input "8"
click at [276, 141] on h1 "Czech product" at bounding box center [310, 140] width 581 height 14
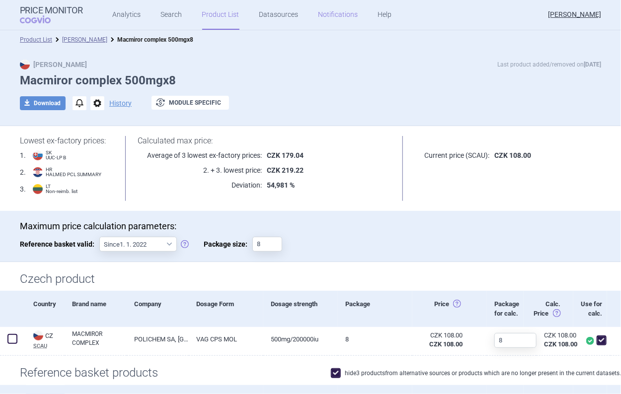
scroll to position [0, 0]
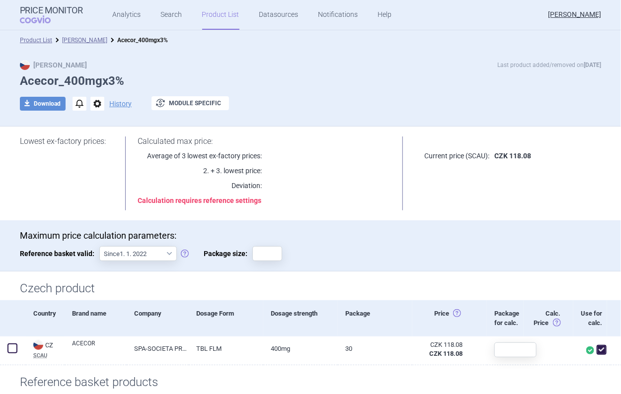
click at [98, 105] on span "options" at bounding box center [97, 104] width 14 height 14
click at [107, 149] on button "Rename" at bounding box center [97, 144] width 32 height 14
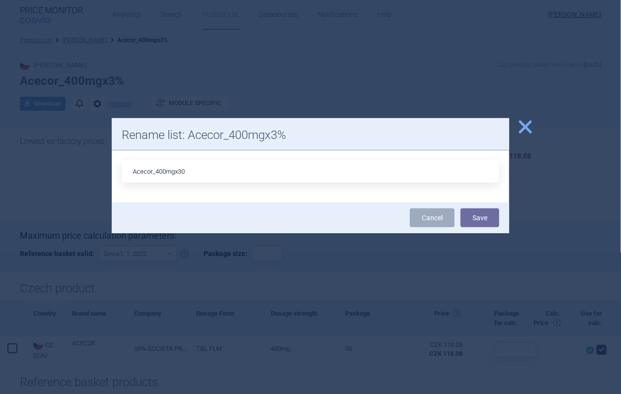
type input "Acecor_400mgx30"
click at [461, 209] on button "Save" at bounding box center [480, 218] width 39 height 19
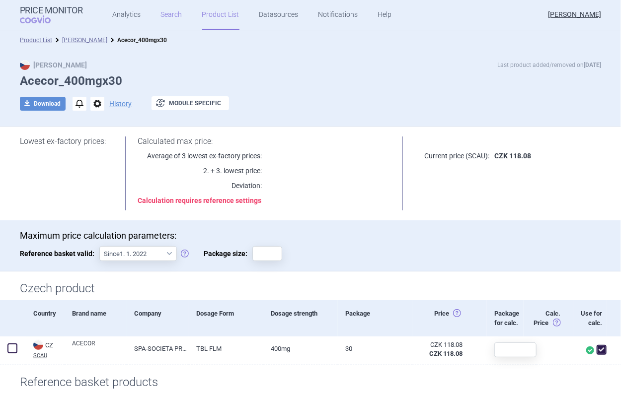
click at [175, 18] on link "Search" at bounding box center [171, 15] width 21 height 30
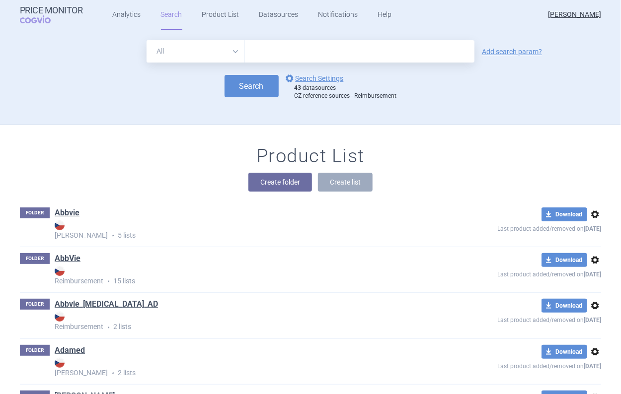
click at [284, 59] on input "text" at bounding box center [360, 51] width 230 height 22
type input "[MEDICAL_DATA]"
click button "Search" at bounding box center [252, 86] width 54 height 22
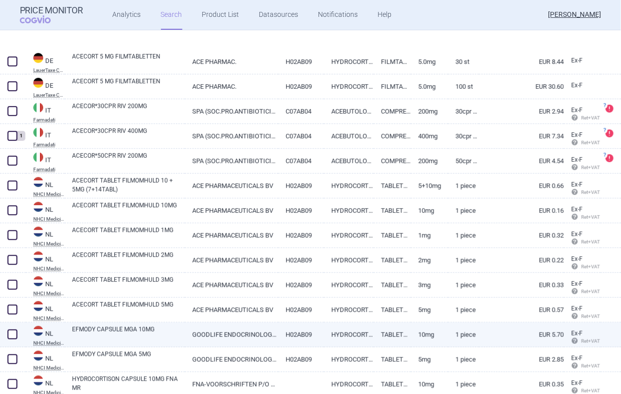
scroll to position [348, 0]
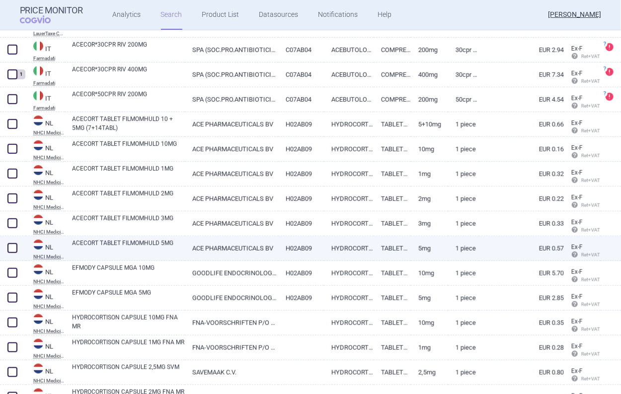
click at [336, 243] on link "HYDROCORTISON" at bounding box center [349, 248] width 50 height 24
select select "EUR"
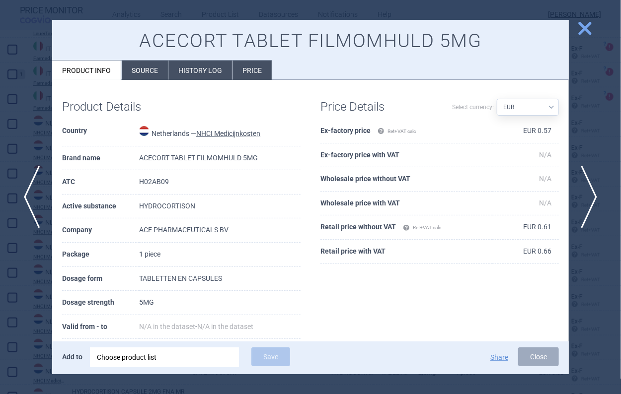
click at [585, 22] on span "close" at bounding box center [584, 28] width 17 height 17
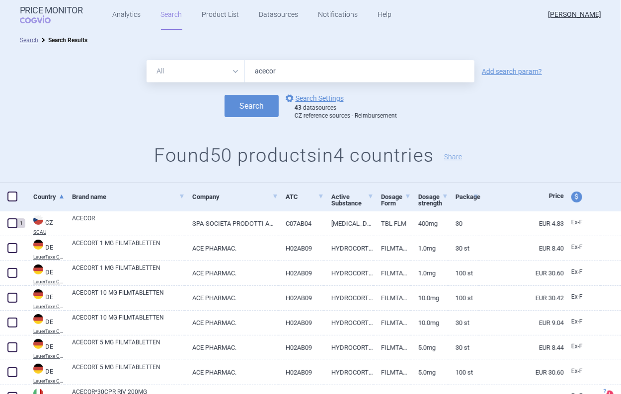
drag, startPoint x: 278, startPoint y: 70, endPoint x: 246, endPoint y: 71, distance: 31.8
click at [246, 71] on input "acecor" at bounding box center [360, 71] width 230 height 22
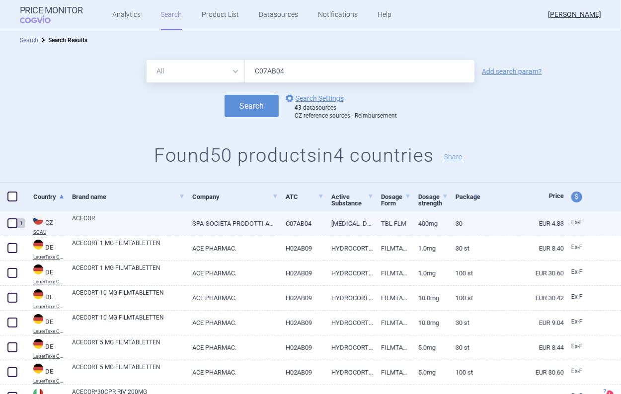
type input "C07AB04"
click at [225, 95] on button "Search" at bounding box center [252, 106] width 54 height 22
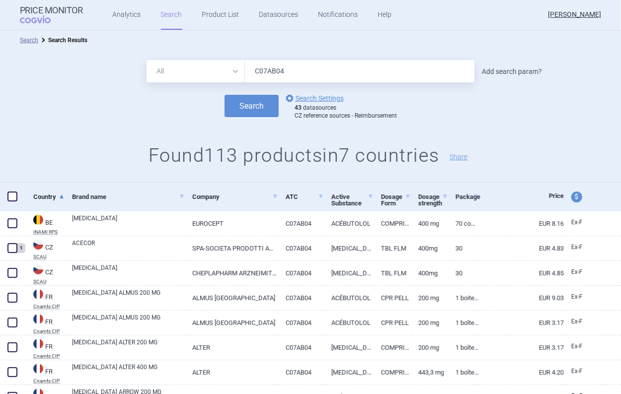
click at [509, 72] on link "Add search param?" at bounding box center [512, 71] width 60 height 7
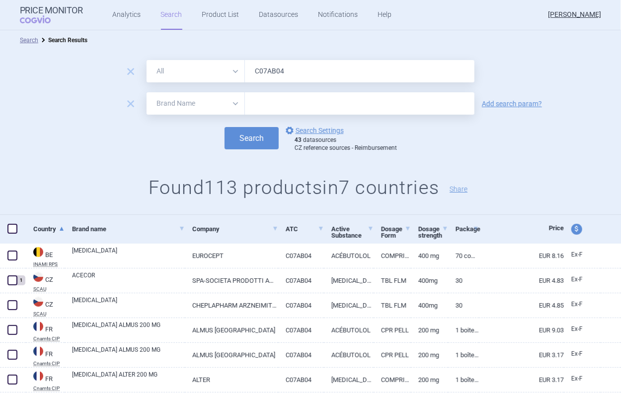
click at [199, 103] on select "All Brand Name ATC Company Active Substance Country Newer than" at bounding box center [196, 103] width 98 height 22
select select "mah"
click at [147, 92] on select "All Brand Name ATC Company Active Substance Country Newer than" at bounding box center [196, 103] width 98 height 22
click at [246, 112] on input "text" at bounding box center [360, 103] width 230 height 22
type input "spa"
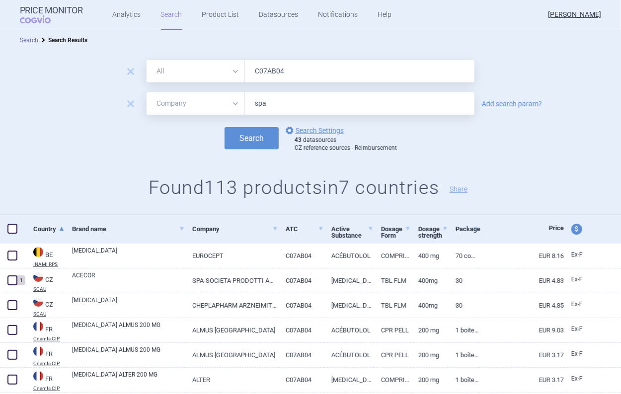
click at [225, 127] on button "Search" at bounding box center [252, 138] width 54 height 22
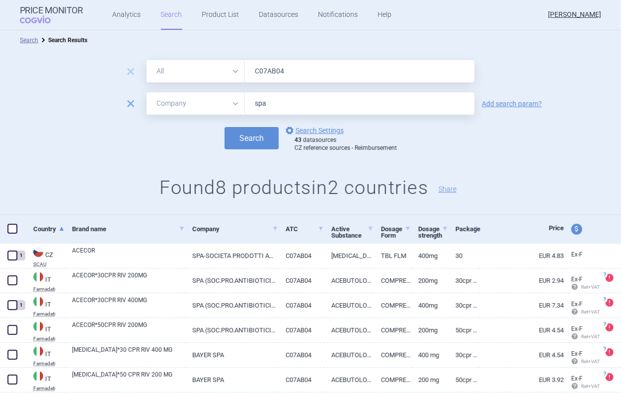
click at [133, 98] on div "remove" at bounding box center [130, 104] width 27 height 15
click at [119, 107] on div "remove" at bounding box center [130, 104] width 27 height 15
click at [145, 18] on ul "Analytics Search Product List Datasources Notifications Help" at bounding box center [240, 15] width 314 height 30
click at [132, 16] on link "Analytics" at bounding box center [127, 15] width 28 height 30
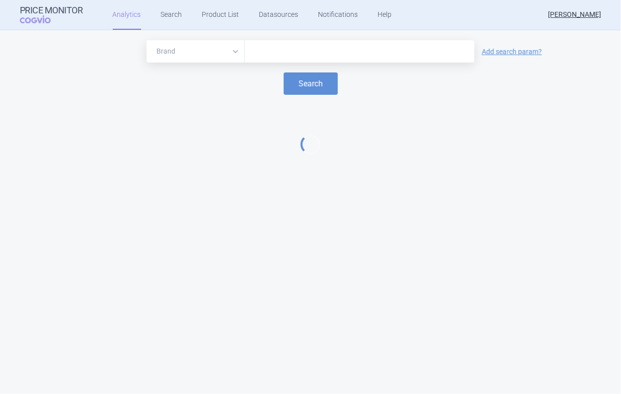
click at [294, 48] on input "text" at bounding box center [360, 51] width 220 height 13
type input "[MEDICAL_DATA]"
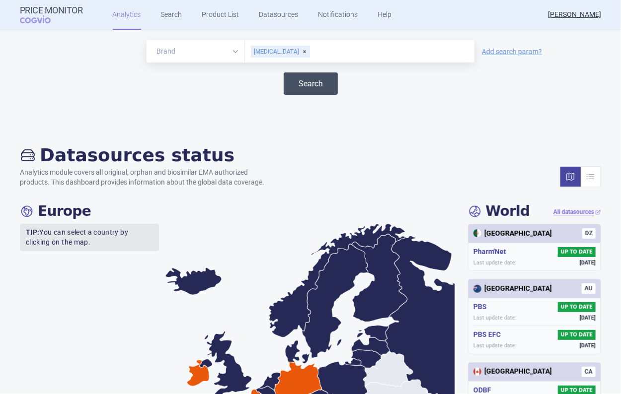
click at [295, 83] on button "Search" at bounding box center [311, 84] width 54 height 22
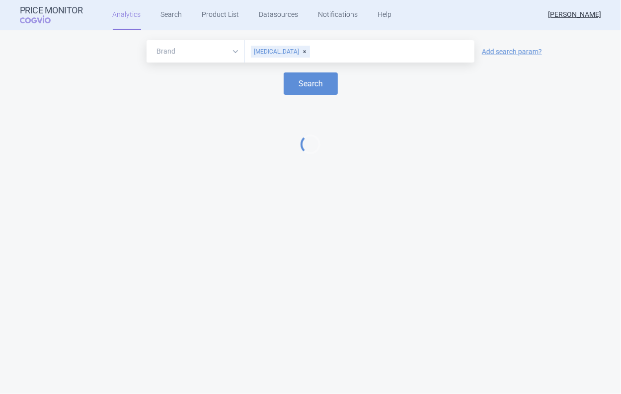
select select "EUR"
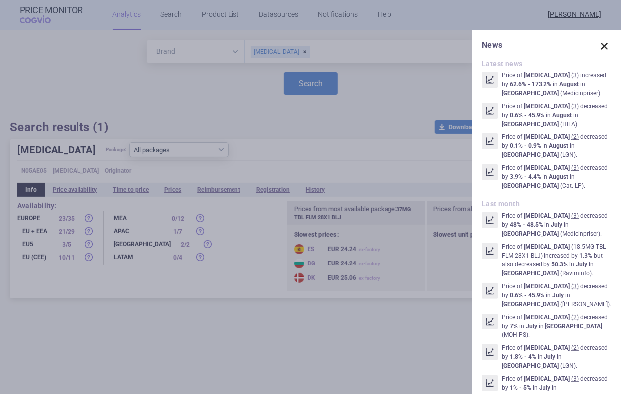
click at [601, 42] on span at bounding box center [604, 46] width 14 height 14
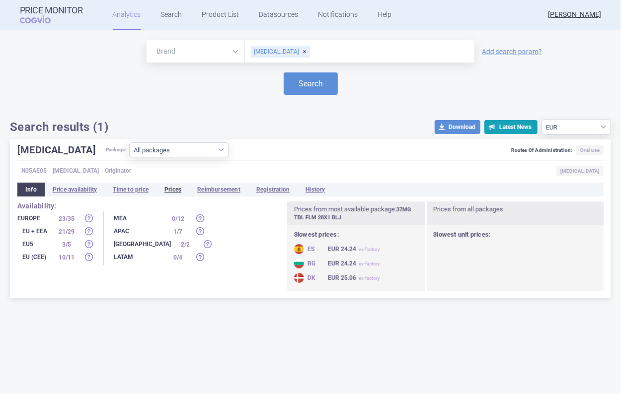
click at [175, 185] on li "Prices" at bounding box center [173, 190] width 33 height 14
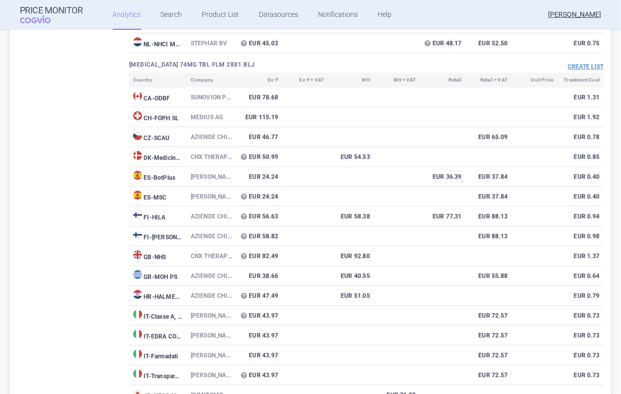
scroll to position [4173, 0]
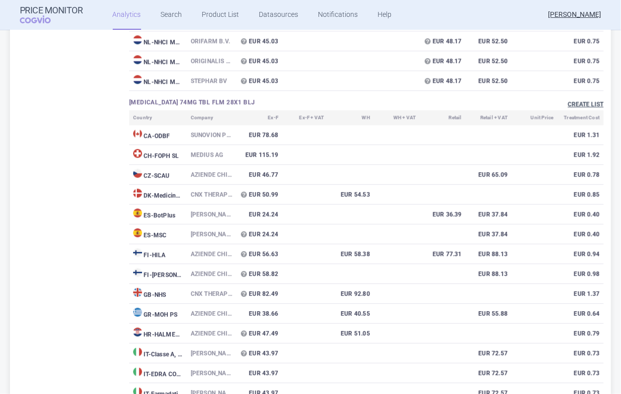
click at [579, 103] on button "Create list" at bounding box center [586, 104] width 36 height 8
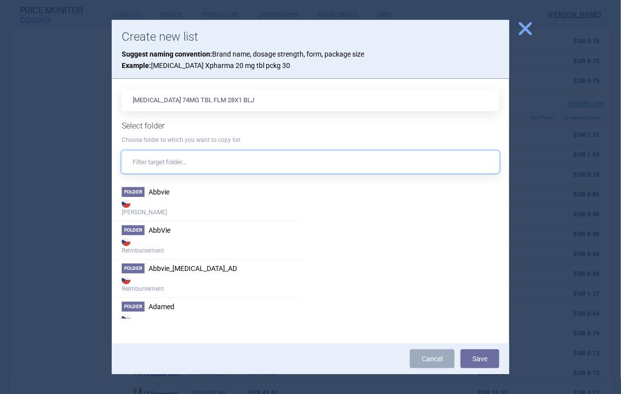
click at [208, 163] on input "text" at bounding box center [311, 162] width 378 height 22
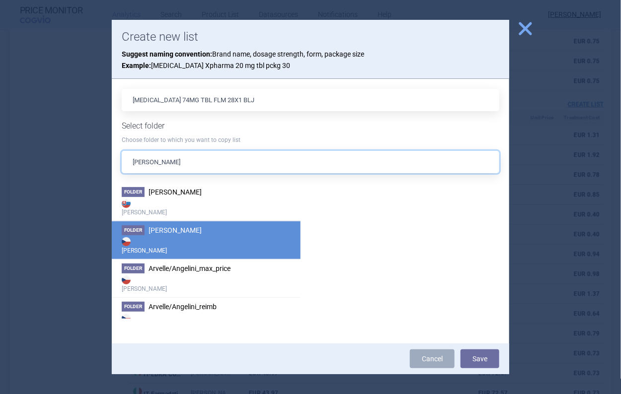
type input "angelini"
click at [209, 246] on strong "Max Price" at bounding box center [206, 245] width 169 height 20
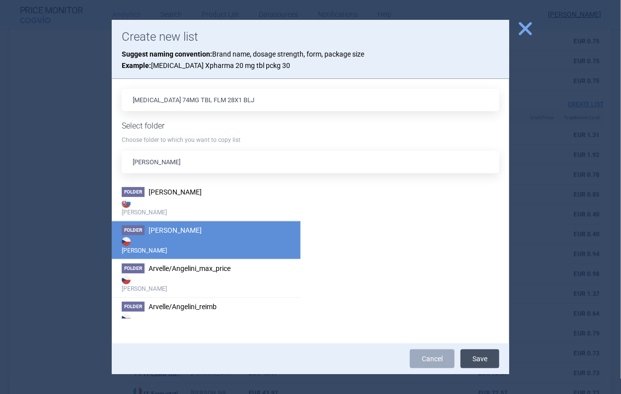
click at [490, 359] on button "Save" at bounding box center [480, 359] width 39 height 19
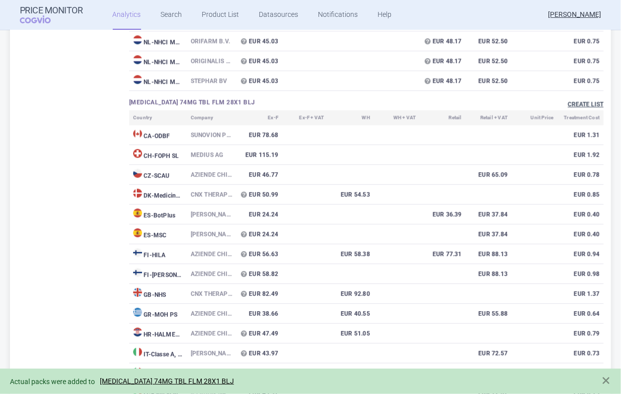
click at [568, 106] on button "Create list" at bounding box center [586, 104] width 36 height 8
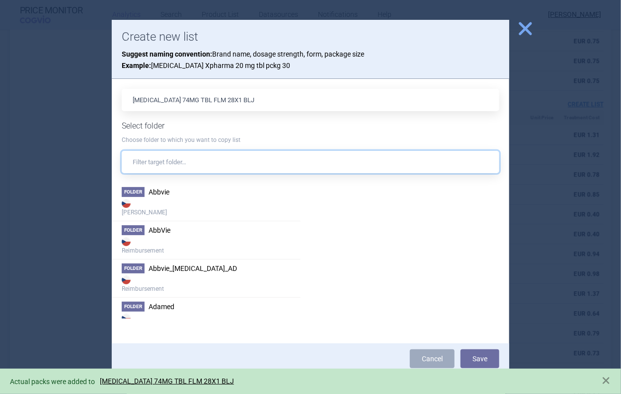
click at [217, 171] on input "text" at bounding box center [311, 162] width 378 height 22
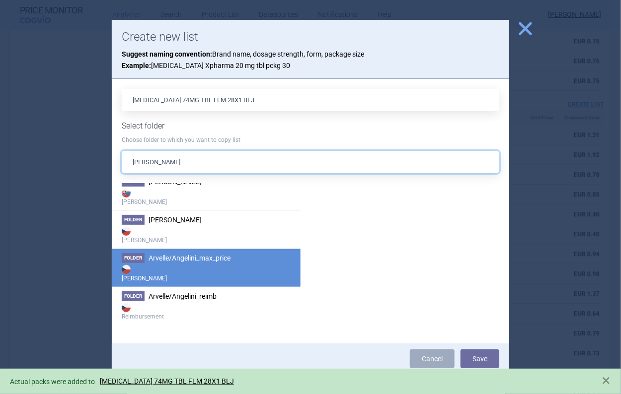
scroll to position [16, 0]
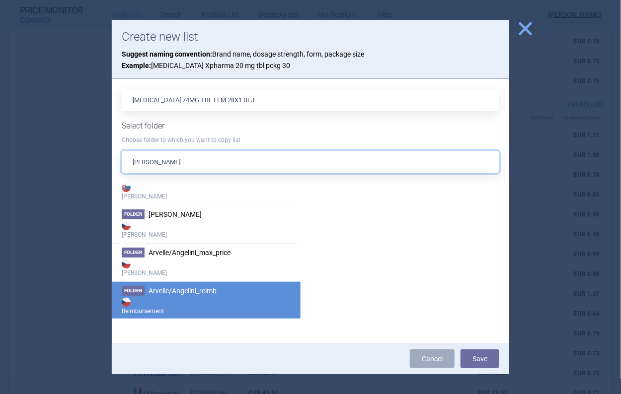
type input "angelini"
click at [221, 303] on strong "Reimbursement" at bounding box center [206, 306] width 169 height 20
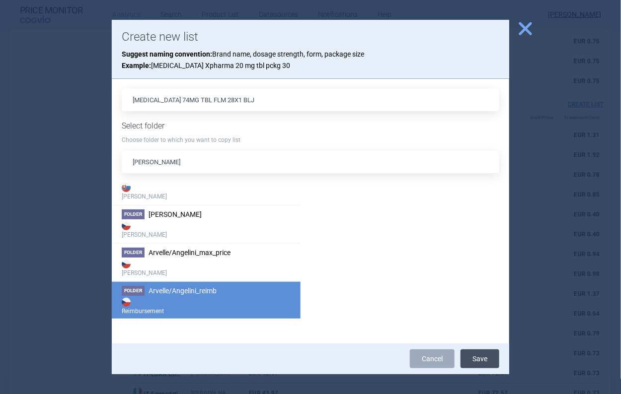
click at [494, 354] on button "Save" at bounding box center [480, 359] width 39 height 19
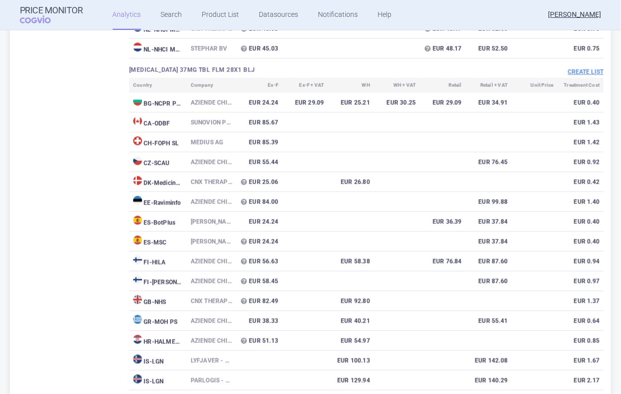
scroll to position [1888, 0]
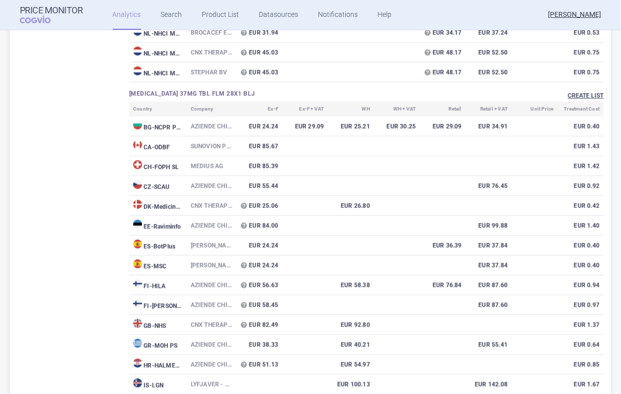
click at [575, 99] on button "Create list" at bounding box center [586, 96] width 36 height 8
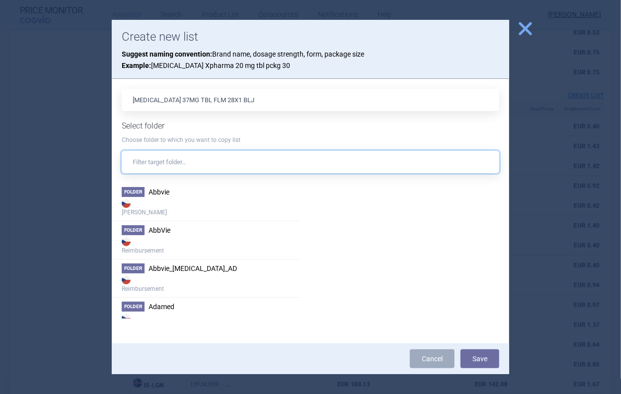
click at [161, 158] on input "text" at bounding box center [311, 162] width 378 height 22
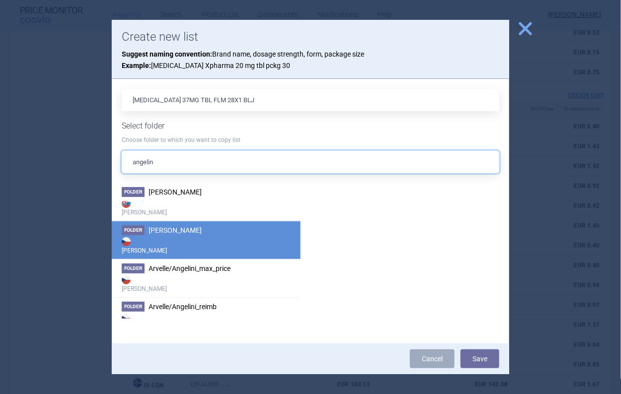
type input "angelin"
click at [175, 240] on strong "Max Price" at bounding box center [206, 245] width 169 height 20
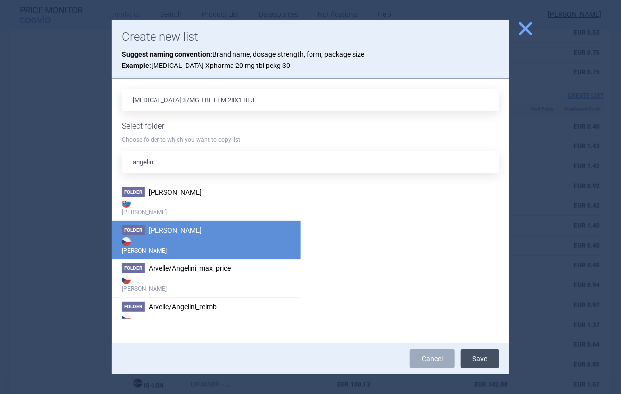
click at [477, 360] on button "Save" at bounding box center [480, 359] width 39 height 19
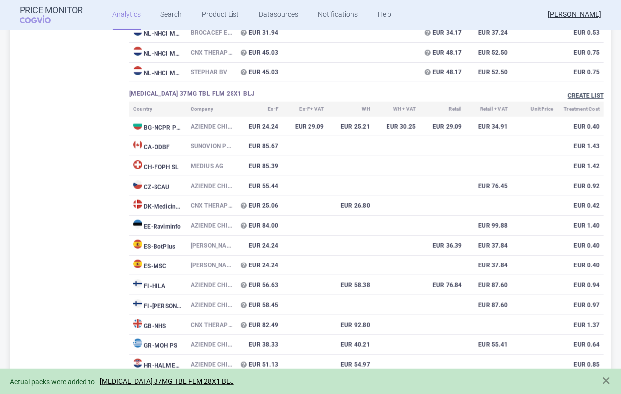
click at [568, 94] on button "Create list" at bounding box center [586, 96] width 36 height 8
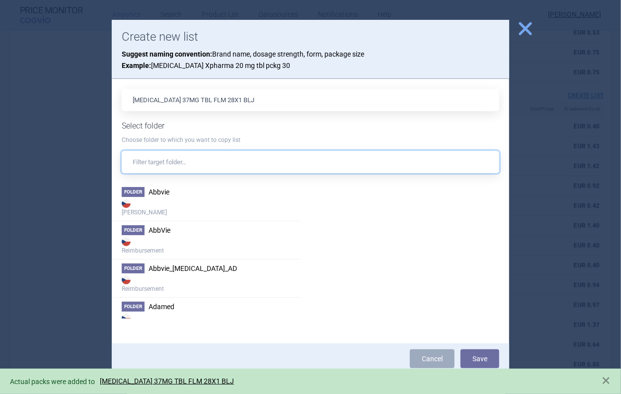
click at [195, 165] on input "text" at bounding box center [311, 162] width 378 height 22
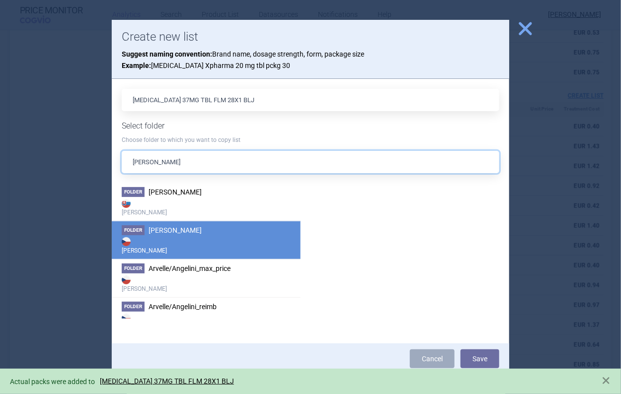
scroll to position [16, 0]
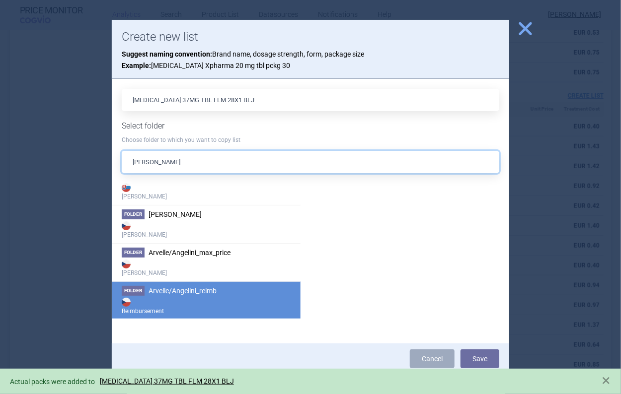
type input "angelini"
click at [209, 293] on span "Arvelle/Angelini_reimb" at bounding box center [183, 291] width 68 height 8
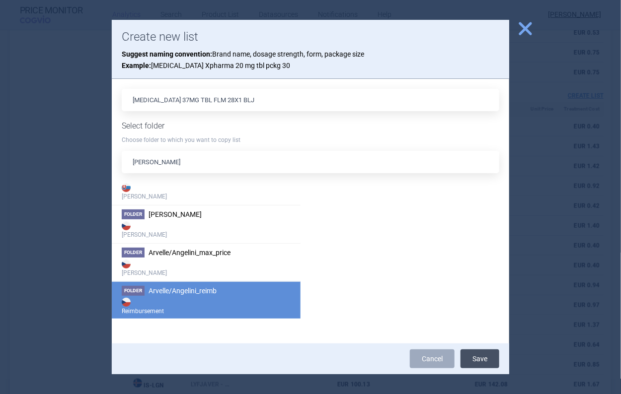
click at [485, 362] on button "Save" at bounding box center [480, 359] width 39 height 19
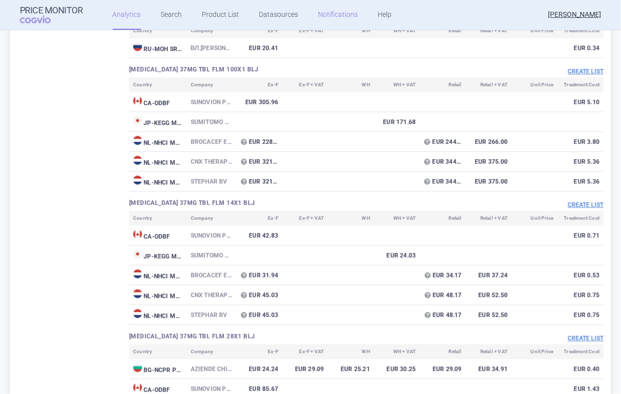
scroll to position [1640, 0]
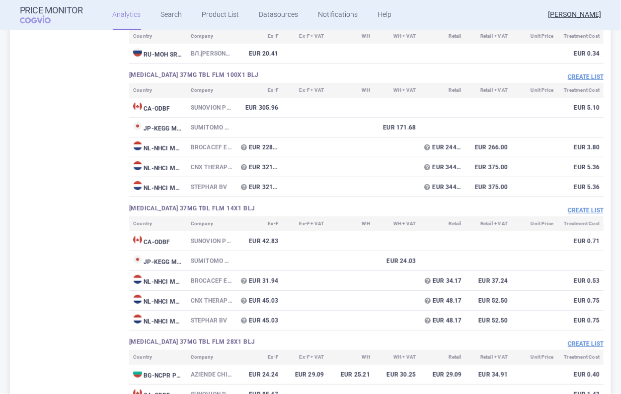
click at [124, 18] on link "Analytics" at bounding box center [127, 15] width 28 height 30
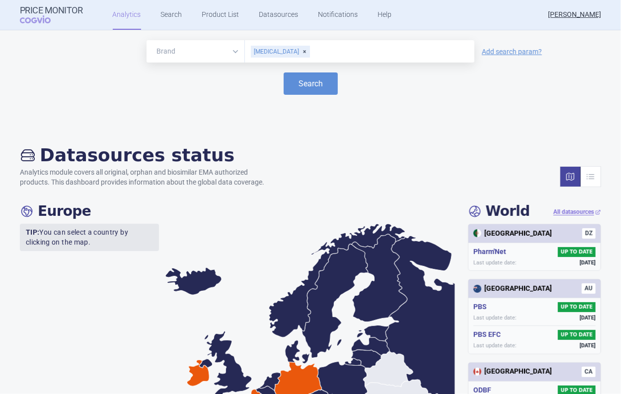
click at [279, 51] on div "[MEDICAL_DATA]" at bounding box center [280, 52] width 59 height 12
type input "tritt"
click at [221, 10] on link "Product List" at bounding box center [220, 15] width 37 height 30
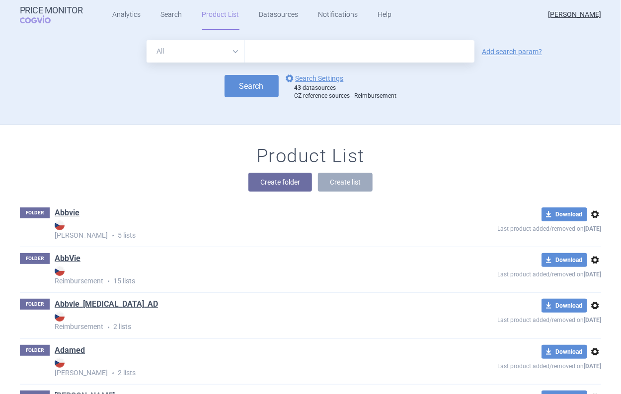
scroll to position [95, 0]
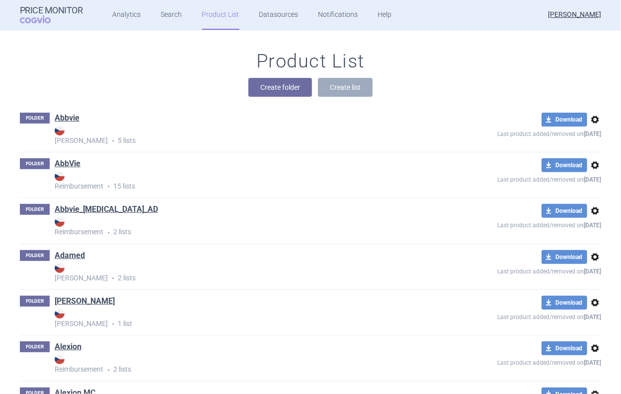
click at [153, 13] on ul "Analytics Search Product List Datasources Notifications Help" at bounding box center [240, 15] width 314 height 30
click at [163, 15] on link "Search" at bounding box center [171, 15] width 21 height 30
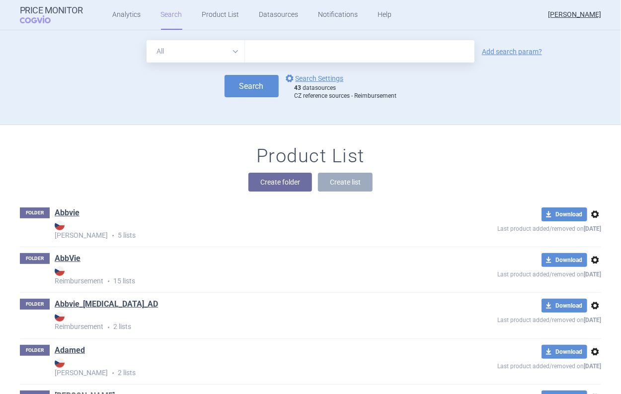
click at [270, 47] on input "text" at bounding box center [360, 51] width 230 height 22
type input "trittico"
click button "Search" at bounding box center [252, 86] width 54 height 22
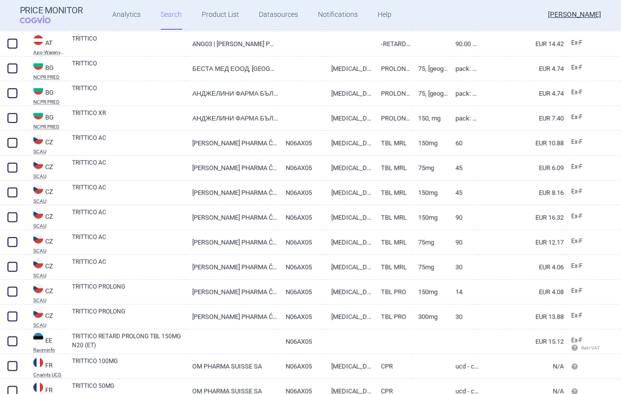
scroll to position [248, 0]
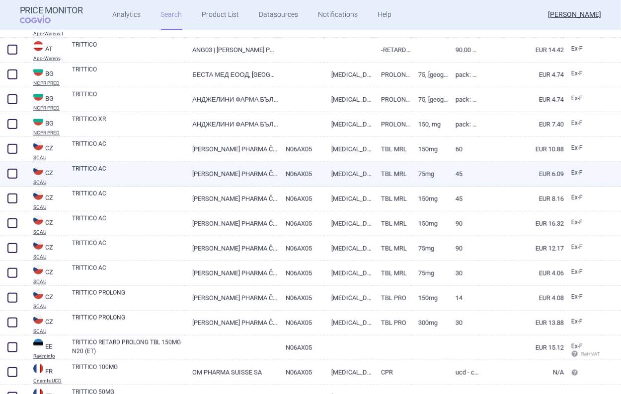
click at [17, 176] on span at bounding box center [12, 173] width 15 height 15
checkbox input "true"
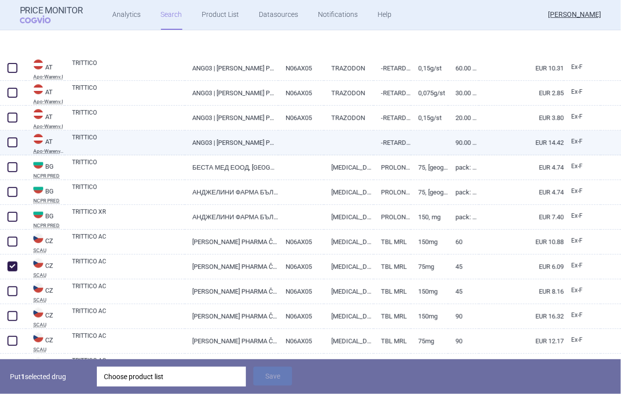
scroll to position [199, 0]
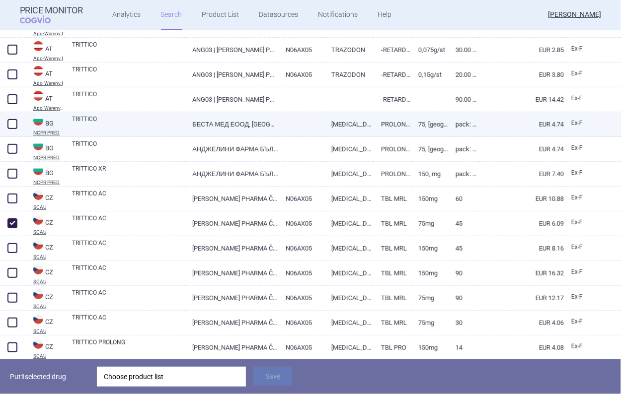
click at [185, 116] on link "БЕСТА МЕД ЕООД, БЪЛГАРИЯ" at bounding box center [231, 124] width 93 height 24
select select "EUR"
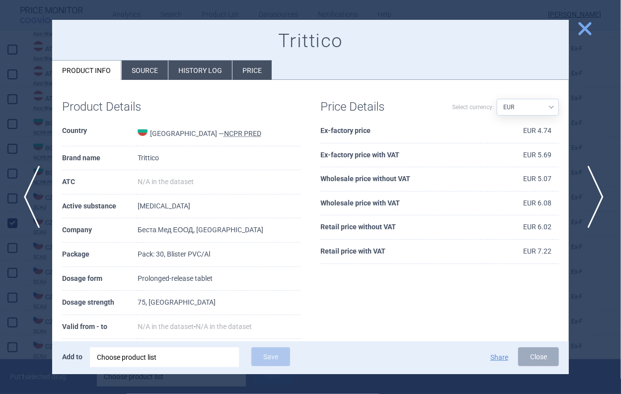
click at [592, 187] on span "next" at bounding box center [592, 197] width 22 height 63
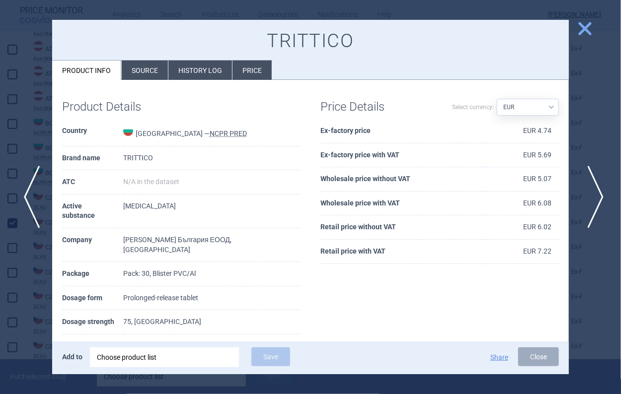
click at [597, 184] on span "next" at bounding box center [592, 197] width 22 height 63
click at [587, 32] on span "close" at bounding box center [584, 28] width 17 height 17
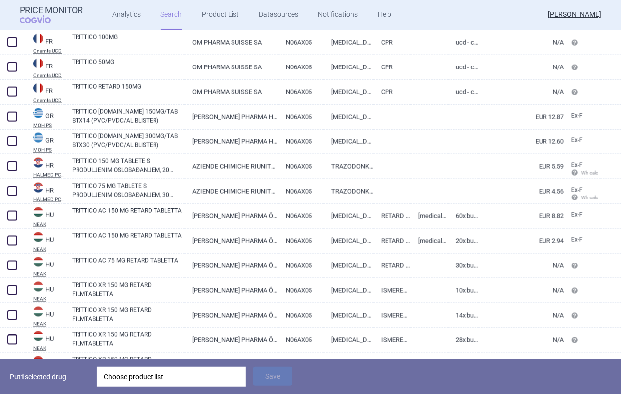
scroll to position [596, 0]
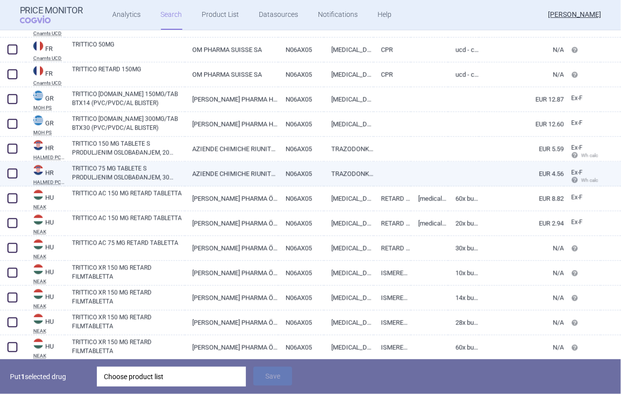
click at [155, 173] on link "TRITTICO 75 MG TABLETE S PRODULJENIM OSLOBAĐANJEM, 30 TABLETA U BLISTERU, U KUT…" at bounding box center [128, 173] width 113 height 18
select select "EUR"
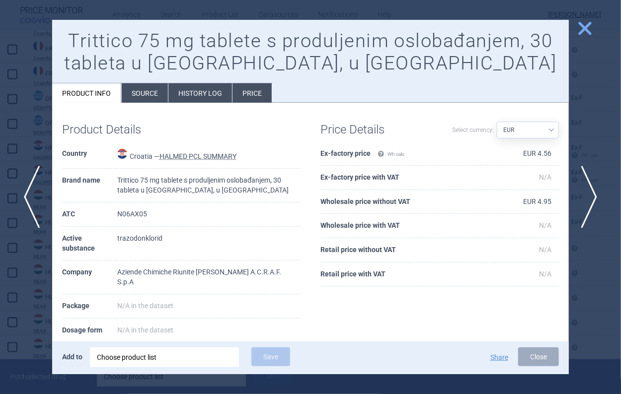
click at [579, 27] on span "close" at bounding box center [584, 28] width 17 height 17
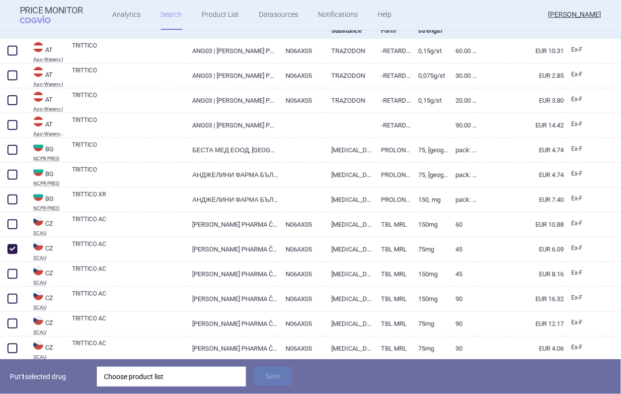
scroll to position [164, 0]
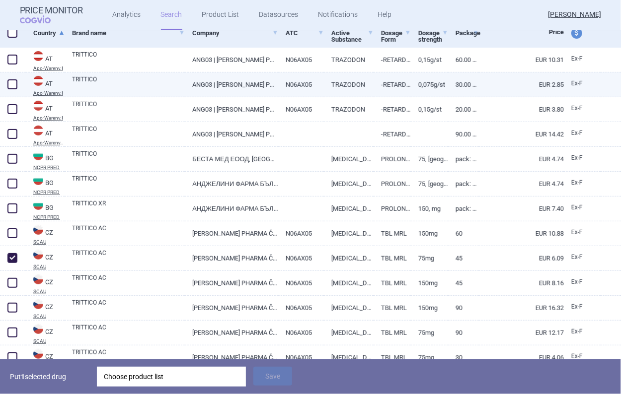
click at [10, 84] on span at bounding box center [12, 84] width 10 height 10
checkbox input "true"
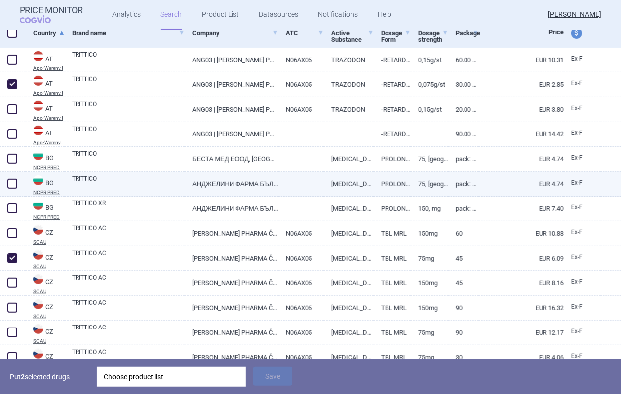
click at [10, 186] on span at bounding box center [12, 184] width 10 height 10
checkbox input "true"
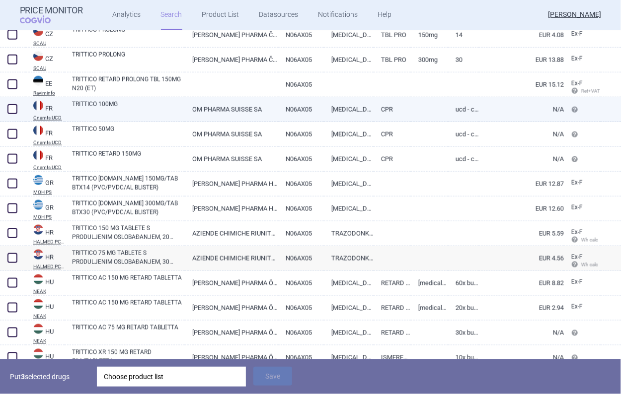
scroll to position [561, 0]
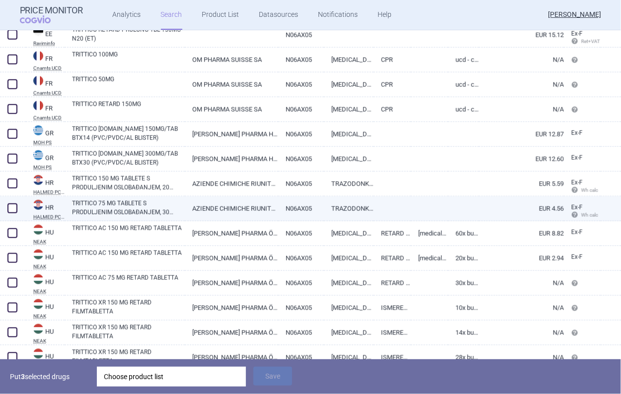
click at [12, 207] on span at bounding box center [12, 209] width 10 height 10
checkbox input "true"
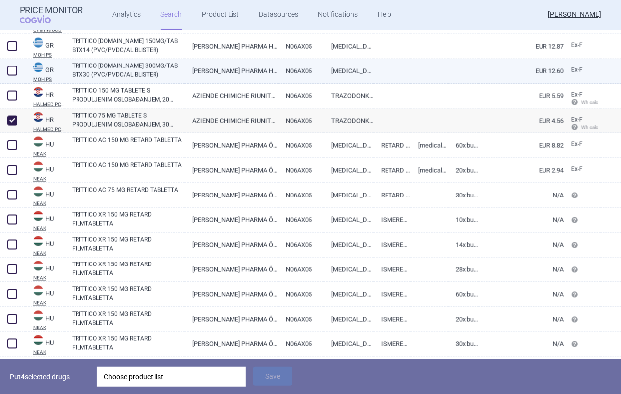
scroll to position [661, 0]
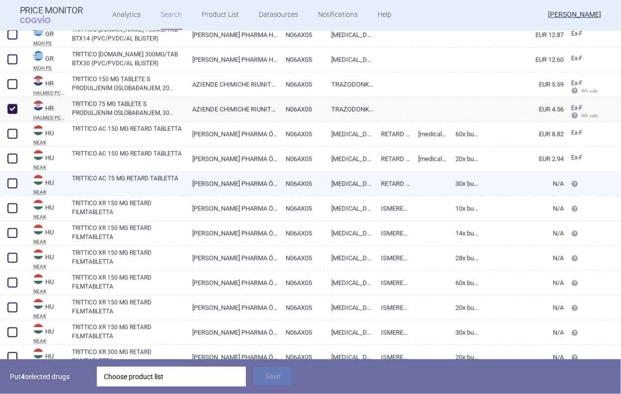
click at [12, 179] on span at bounding box center [12, 184] width 10 height 10
checkbox input "true"
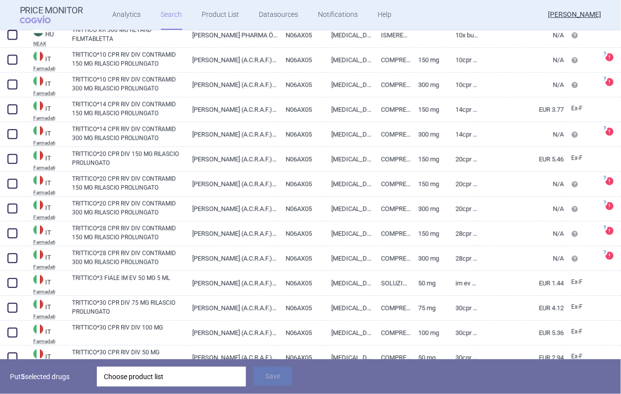
scroll to position [1158, 0]
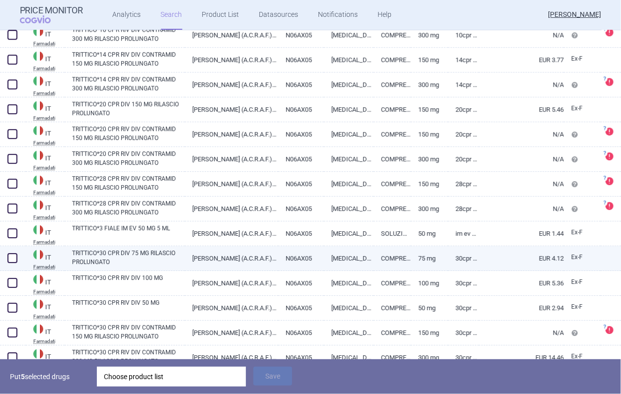
click at [8, 258] on span at bounding box center [12, 258] width 10 height 10
checkbox input "true"
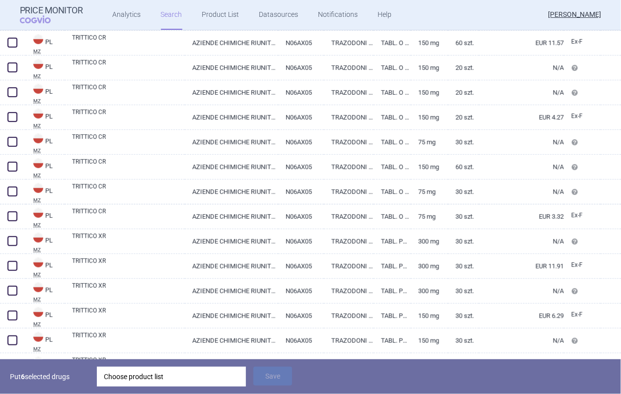
scroll to position [1853, 0]
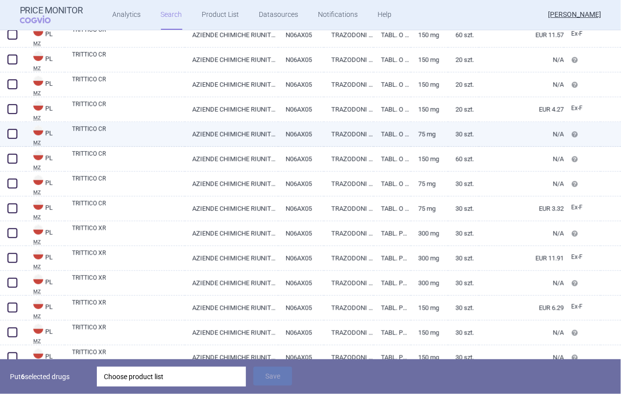
click at [19, 134] on span at bounding box center [12, 134] width 15 height 15
checkbox input "true"
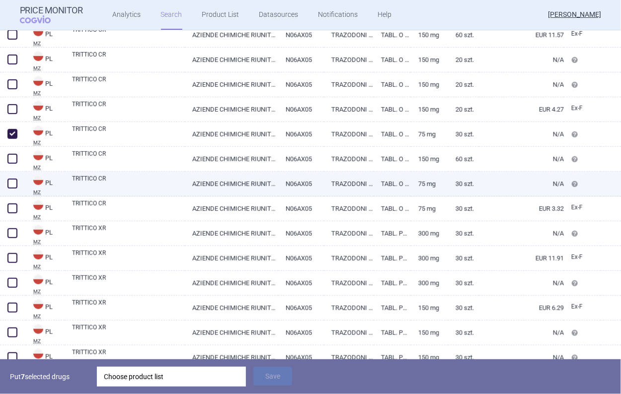
scroll to position [1903, 0]
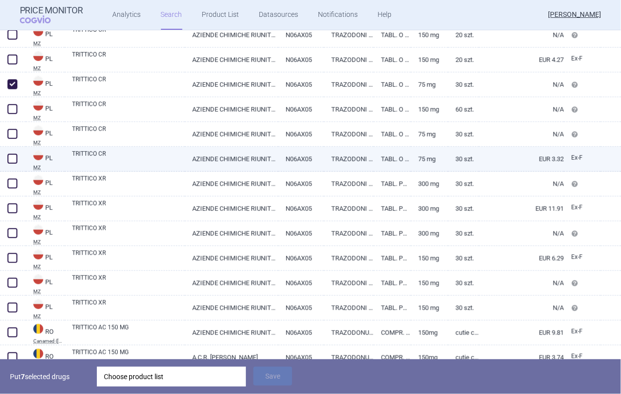
click at [12, 159] on span at bounding box center [12, 159] width 10 height 10
checkbox input "true"
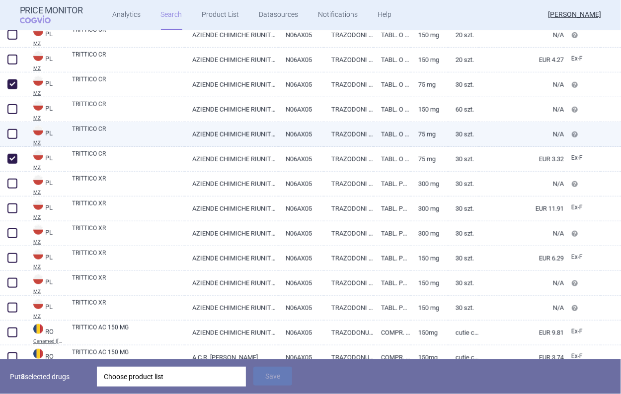
click at [13, 136] on span at bounding box center [12, 134] width 10 height 10
checkbox input "true"
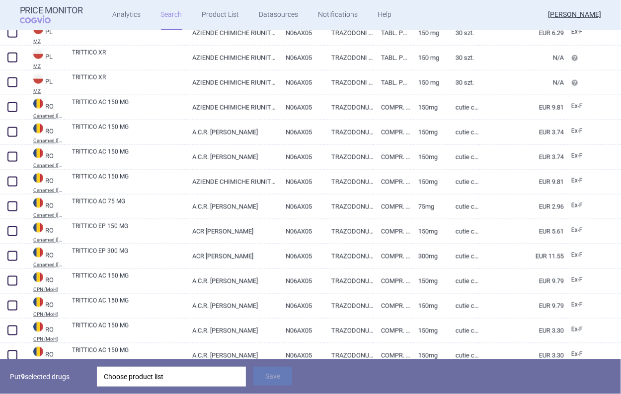
scroll to position [2151, 0]
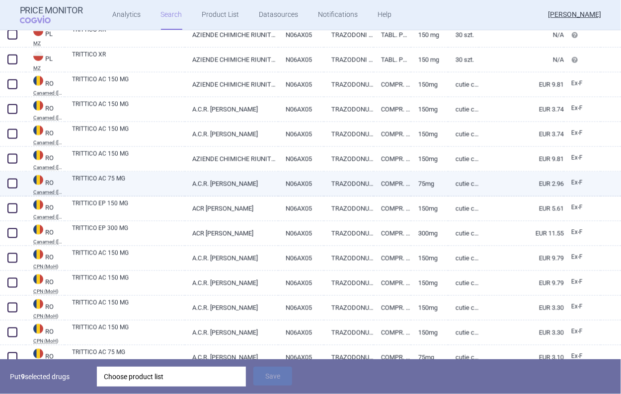
click at [135, 193] on div "TRITTICO AC 75 MG" at bounding box center [125, 184] width 120 height 25
click at [136, 189] on link "TRITTICO AC 75 MG" at bounding box center [128, 183] width 113 height 18
select select "EUR"
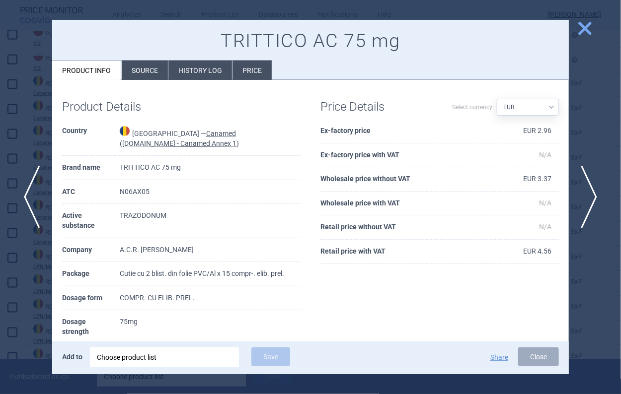
click at [580, 34] on span "close" at bounding box center [584, 28] width 17 height 17
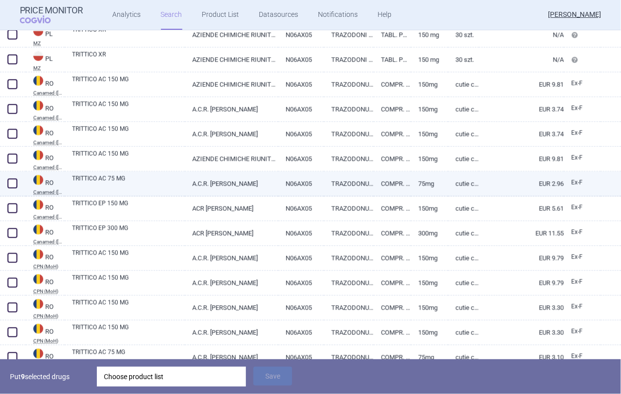
click at [10, 187] on span at bounding box center [12, 184] width 10 height 10
checkbox input "true"
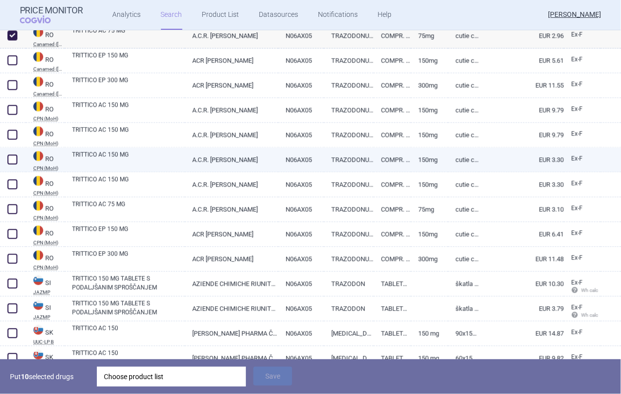
scroll to position [2300, 0]
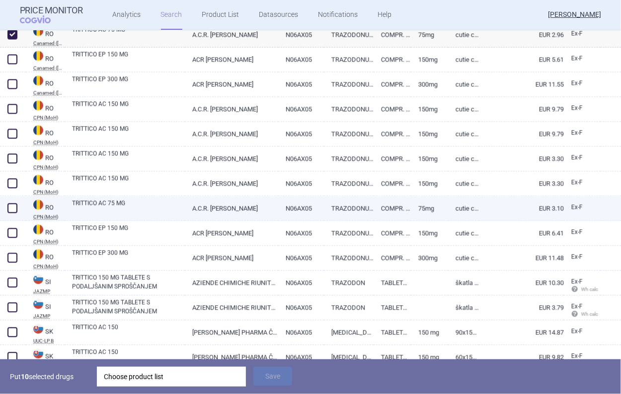
click at [155, 205] on link "TRITTICO AC 75 MG" at bounding box center [128, 208] width 113 height 18
select select "EUR"
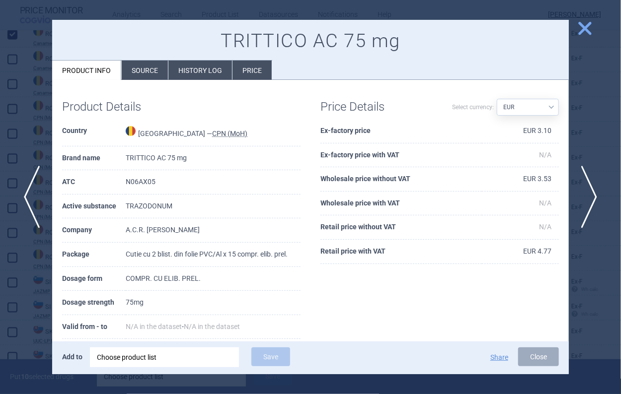
click at [579, 34] on span "close" at bounding box center [584, 28] width 17 height 17
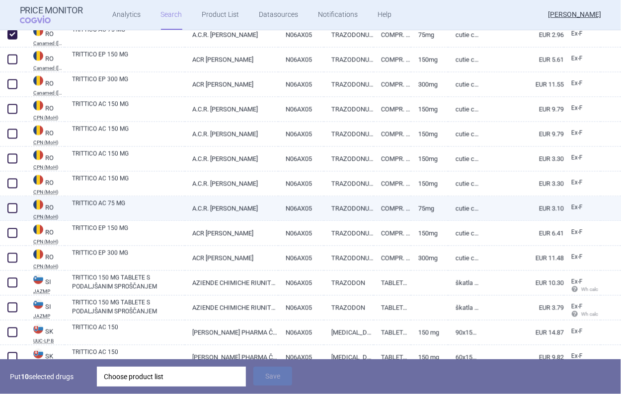
click at [10, 213] on span at bounding box center [12, 209] width 10 height 10
checkbox input "true"
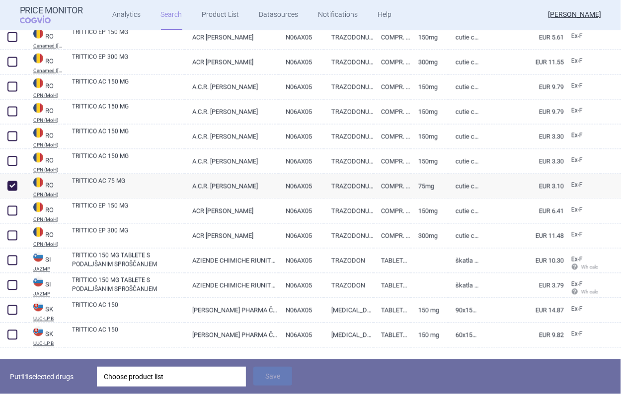
scroll to position [2343, 0]
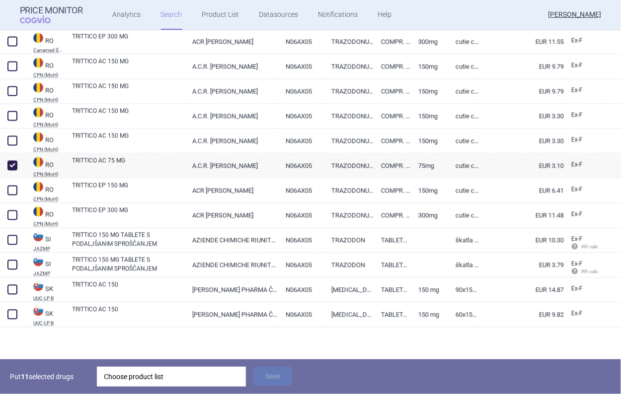
click at [149, 376] on div "Choose product list" at bounding box center [171, 377] width 135 height 20
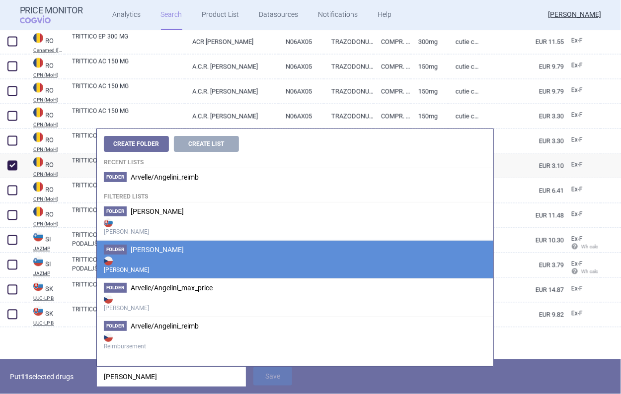
type input "angelini"
click at [177, 256] on strong "Max Price" at bounding box center [295, 265] width 383 height 20
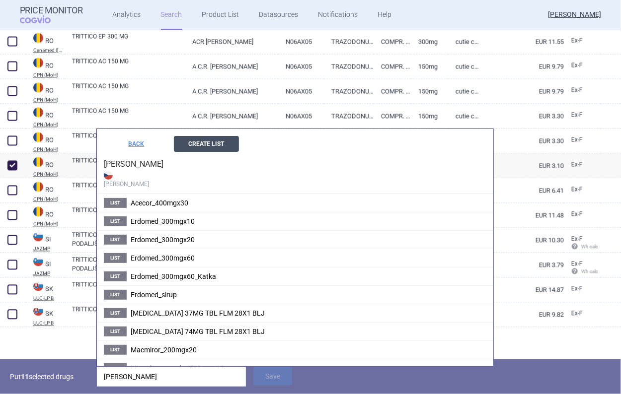
click at [206, 146] on button "Create List" at bounding box center [206, 144] width 65 height 16
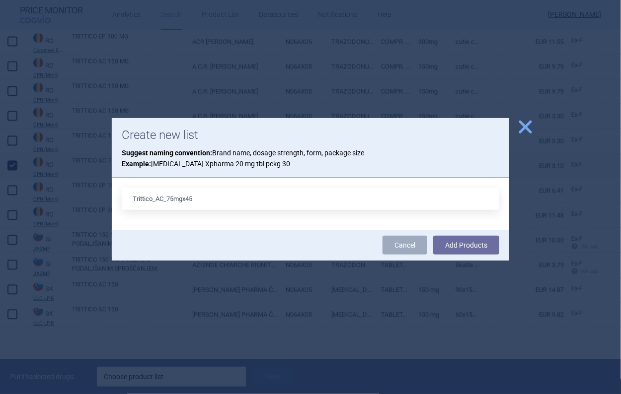
type input "Trittico_AC_75mgx45"
click at [433, 236] on button "Add Products" at bounding box center [466, 245] width 66 height 19
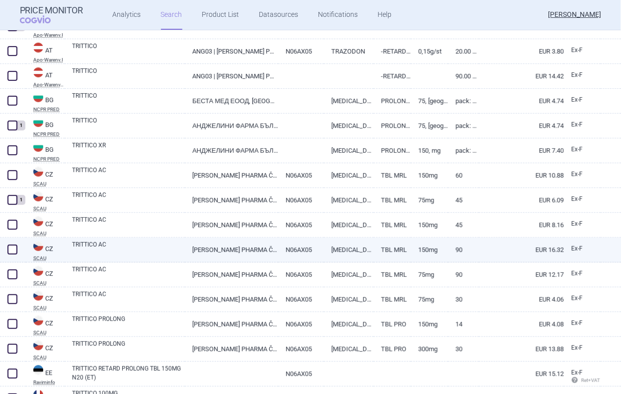
scroll to position [0, 0]
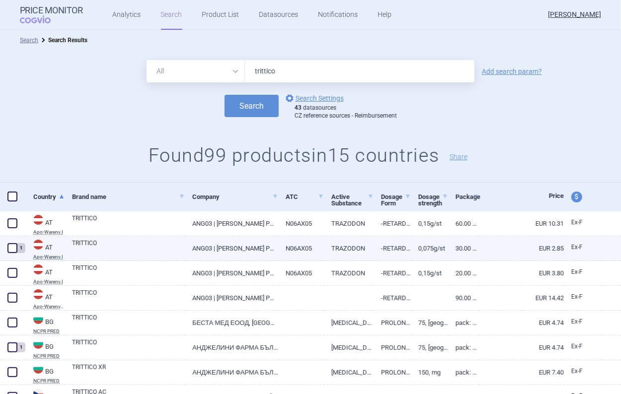
click at [6, 243] on div "1" at bounding box center [13, 248] width 26 height 25
click at [8, 245] on span at bounding box center [12, 248] width 10 height 10
checkbox input "true"
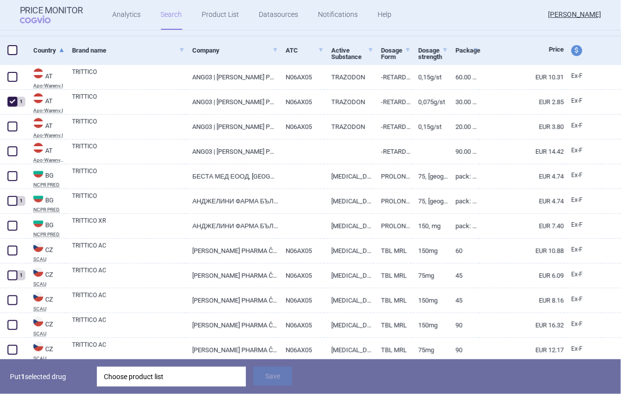
scroll to position [149, 0]
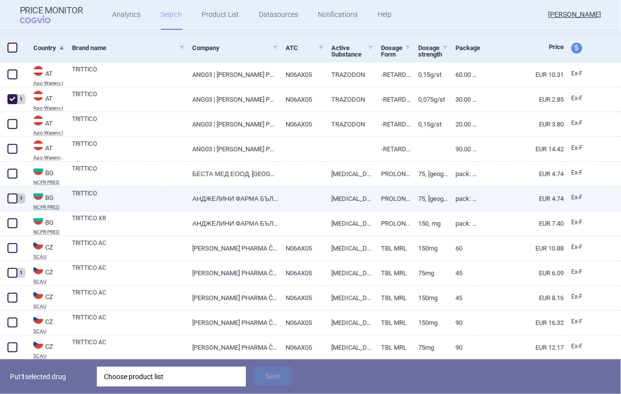
click at [13, 206] on div "1" at bounding box center [13, 199] width 26 height 25
click at [12, 197] on span at bounding box center [12, 199] width 10 height 10
checkbox input "true"
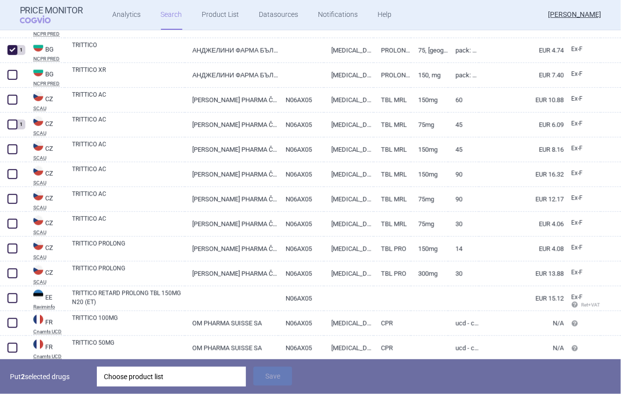
scroll to position [298, 0]
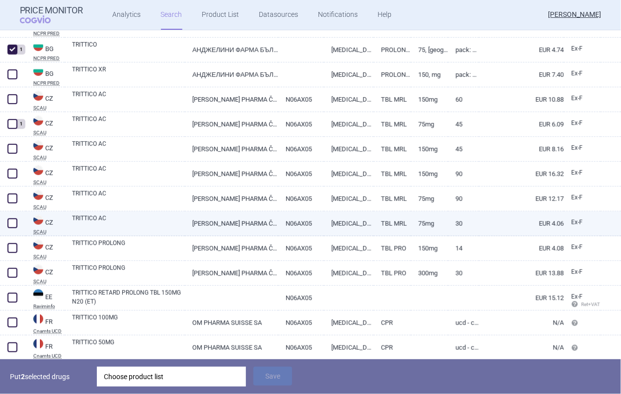
click at [9, 228] on span at bounding box center [12, 223] width 15 height 15
checkbox input "true"
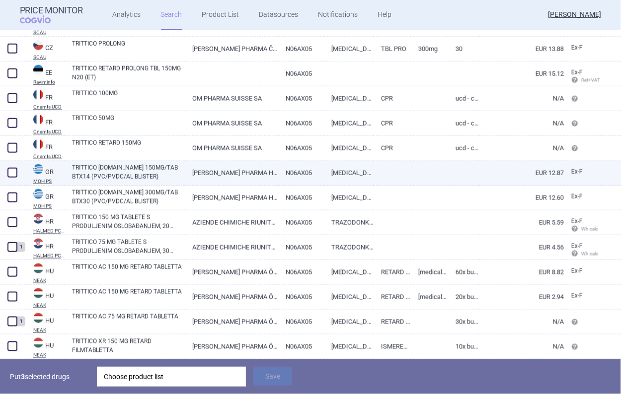
scroll to position [547, 0]
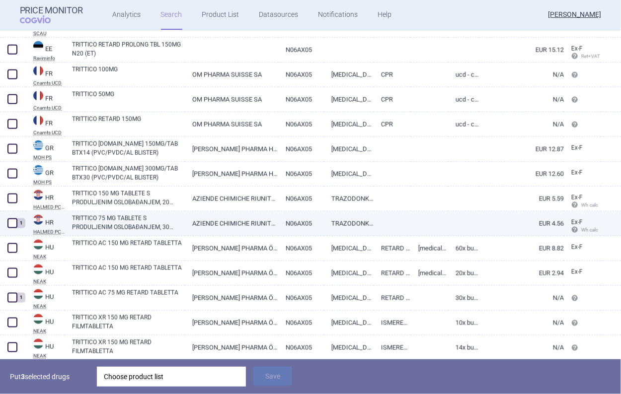
click at [11, 221] on span at bounding box center [12, 224] width 10 height 10
checkbox input "true"
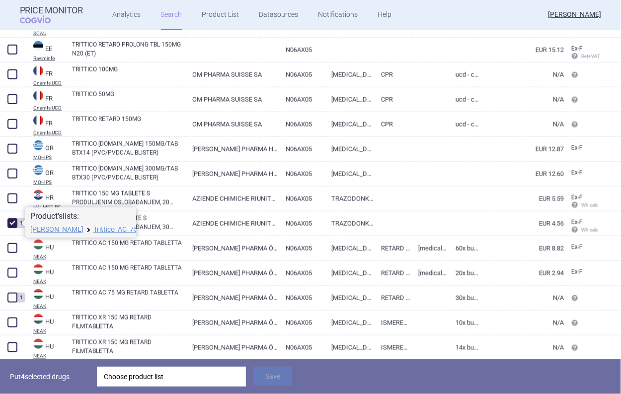
scroll to position [646, 0]
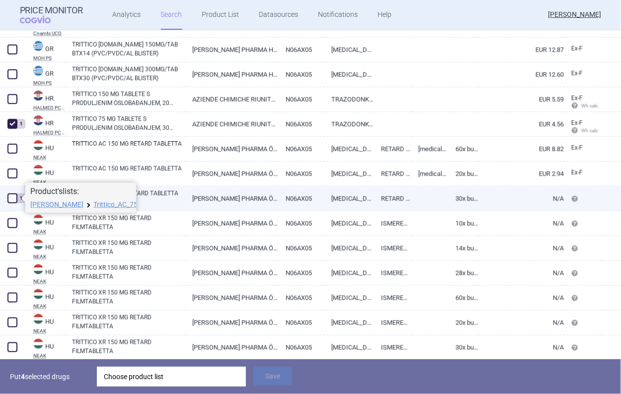
click at [13, 199] on span at bounding box center [12, 199] width 10 height 10
checkbox input "true"
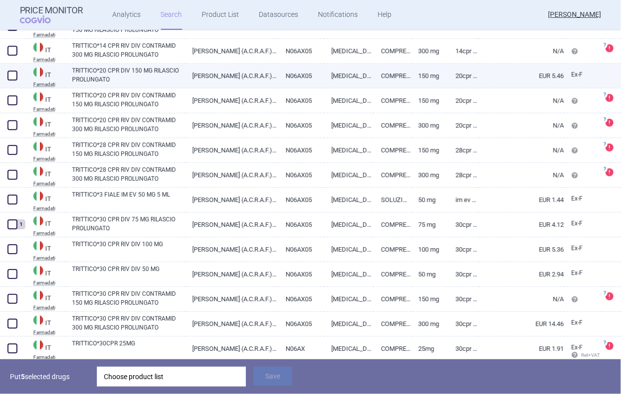
scroll to position [1192, 0]
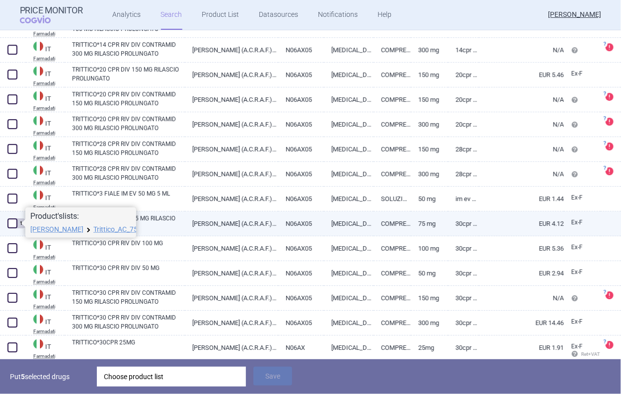
click at [8, 226] on span at bounding box center [12, 224] width 10 height 10
checkbox input "true"
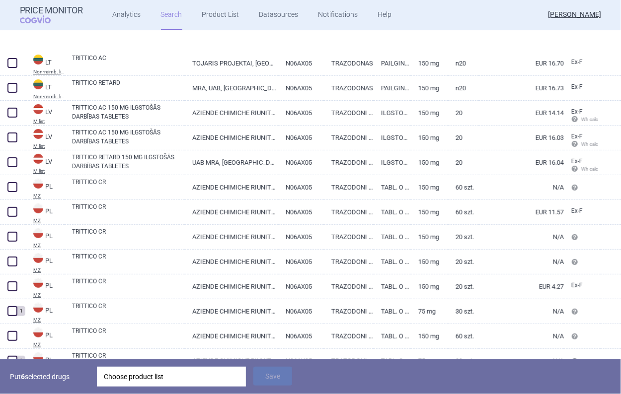
scroll to position [1739, 0]
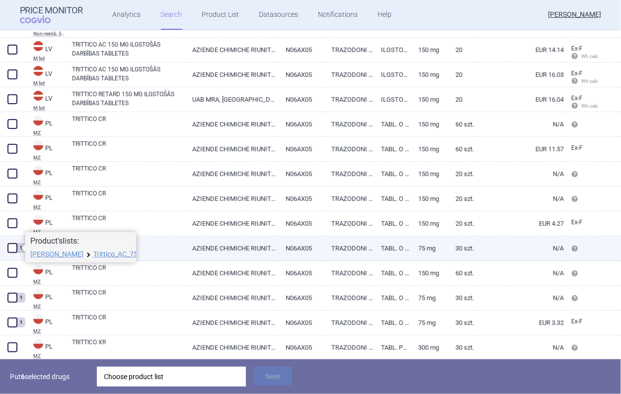
click at [14, 245] on span at bounding box center [12, 248] width 10 height 10
checkbox input "true"
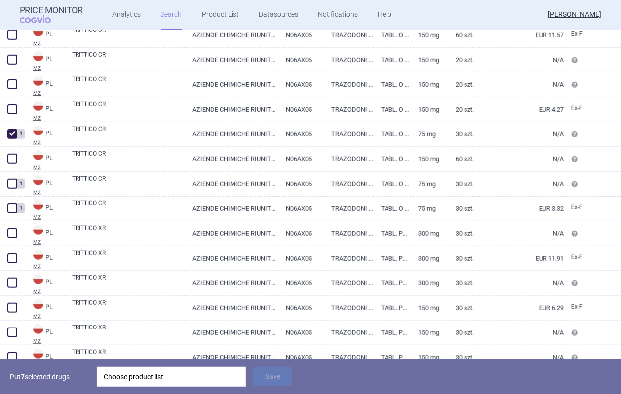
scroll to position [1888, 0]
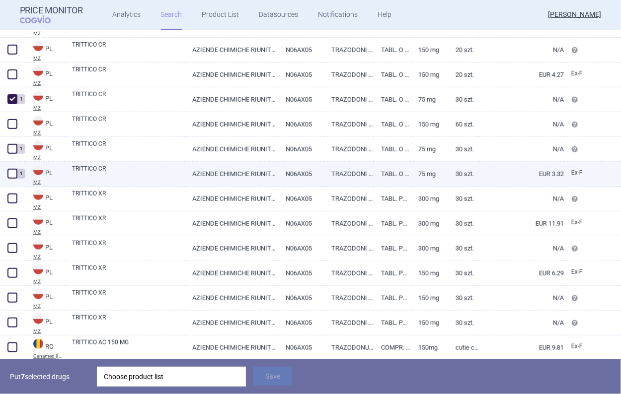
click at [11, 171] on span at bounding box center [12, 174] width 10 height 10
checkbox input "true"
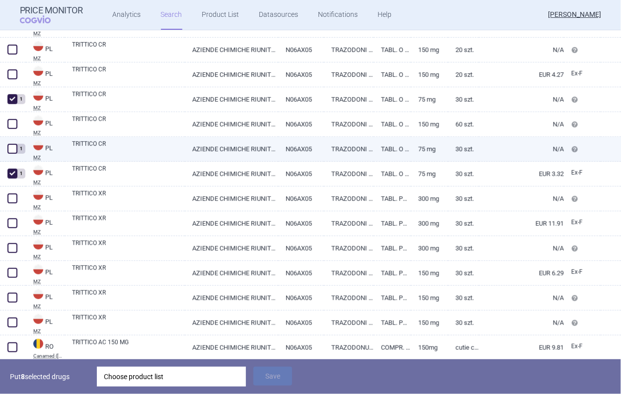
click at [12, 150] on span at bounding box center [12, 149] width 10 height 10
checkbox input "true"
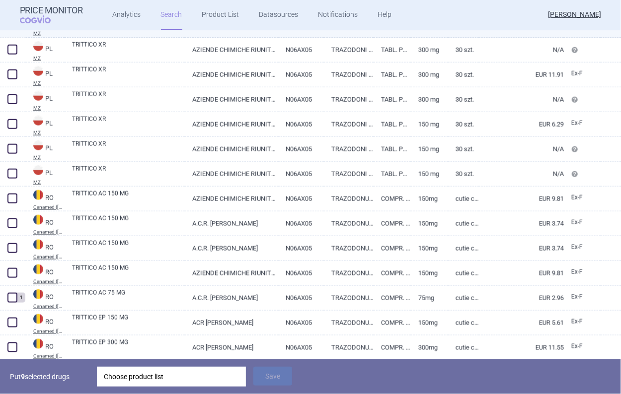
scroll to position [2136, 0]
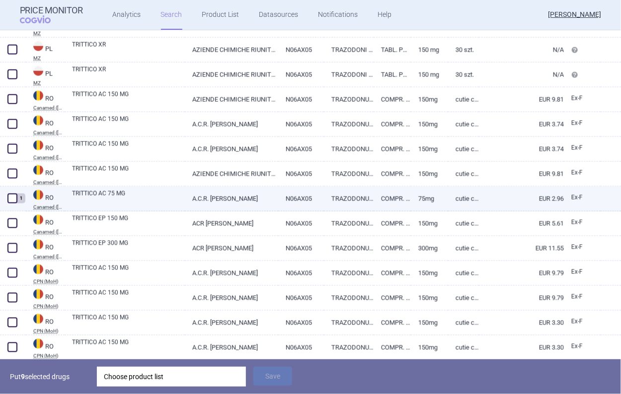
click at [15, 198] on span at bounding box center [12, 199] width 10 height 10
checkbox input "true"
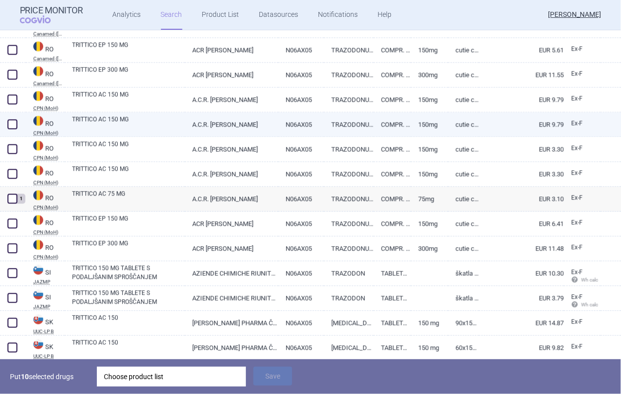
scroll to position [2335, 0]
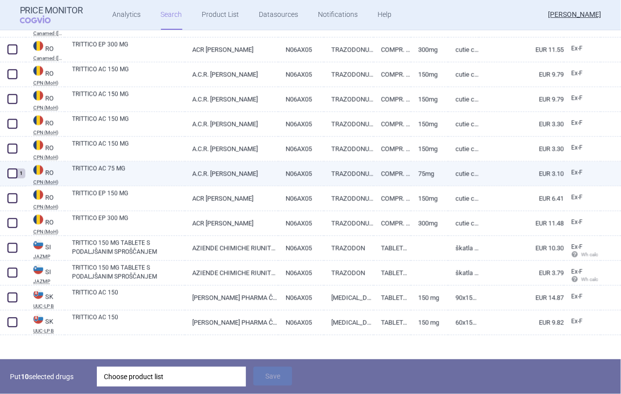
click at [10, 172] on span at bounding box center [12, 174] width 10 height 10
checkbox input "true"
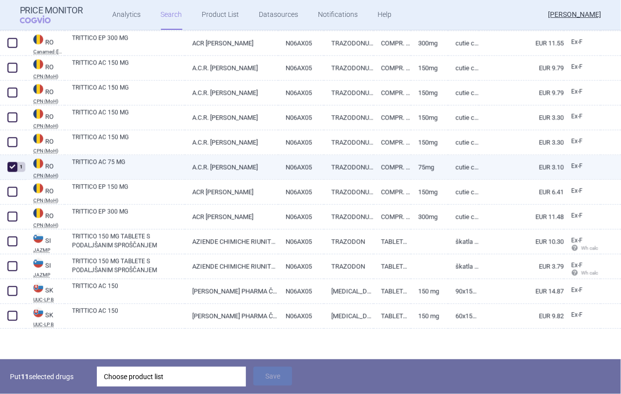
scroll to position [2343, 0]
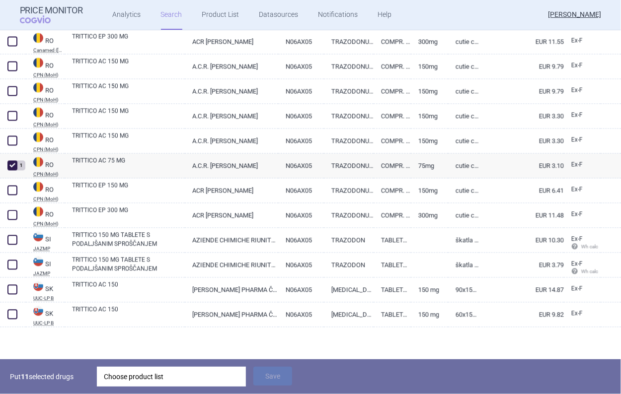
click at [162, 379] on div "Choose product list" at bounding box center [171, 377] width 135 height 20
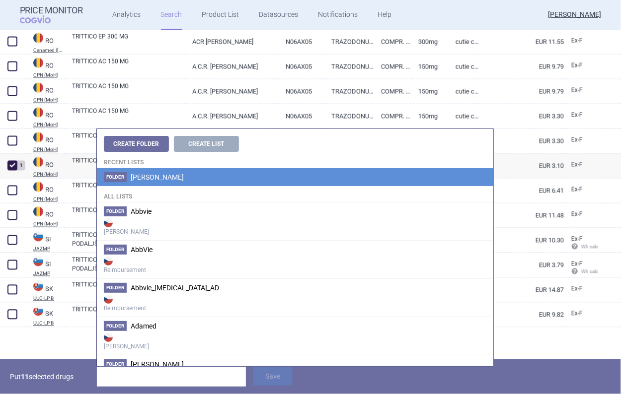
click at [150, 175] on span "Angelini" at bounding box center [157, 177] width 53 height 8
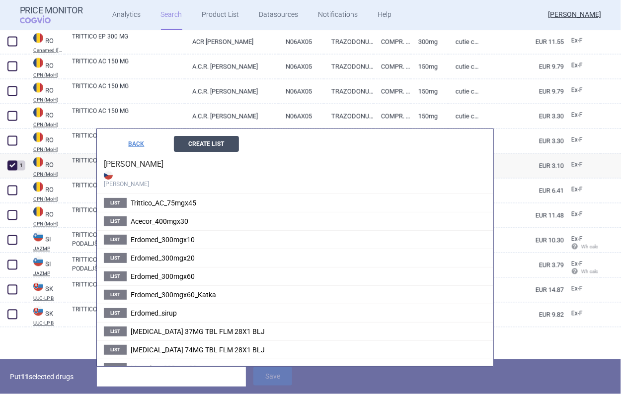
click at [211, 148] on button "Create List" at bounding box center [206, 144] width 65 height 16
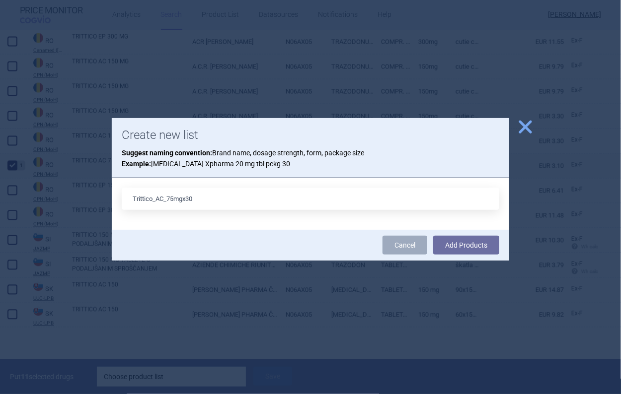
type input "Trittico_AC_75mgx30"
click at [433, 236] on button "Add Products" at bounding box center [466, 245] width 66 height 19
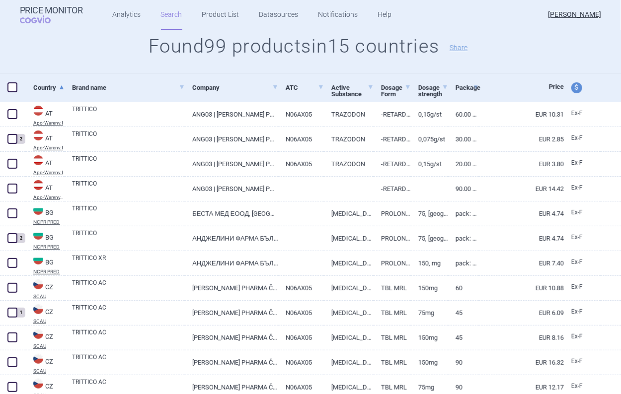
scroll to position [99, 0]
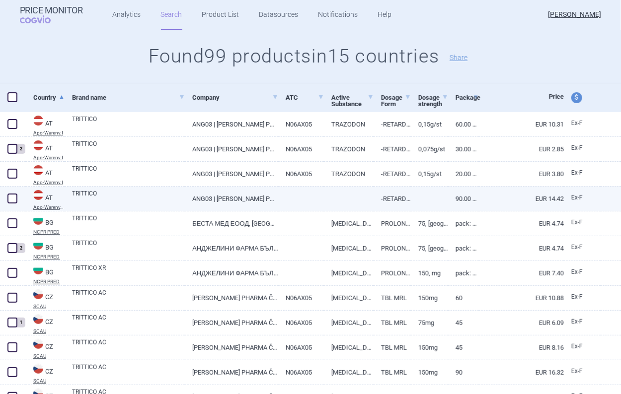
click at [143, 193] on link "TRITTICO" at bounding box center [128, 198] width 113 height 18
select select "EUR"
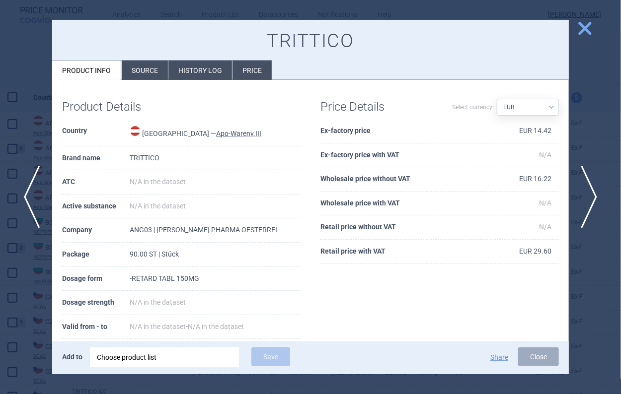
click at [581, 31] on span "close" at bounding box center [584, 28] width 17 height 17
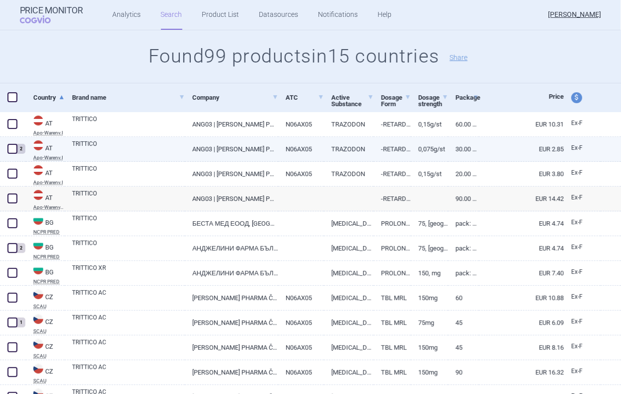
click at [9, 149] on span at bounding box center [12, 149] width 10 height 10
checkbox input "true"
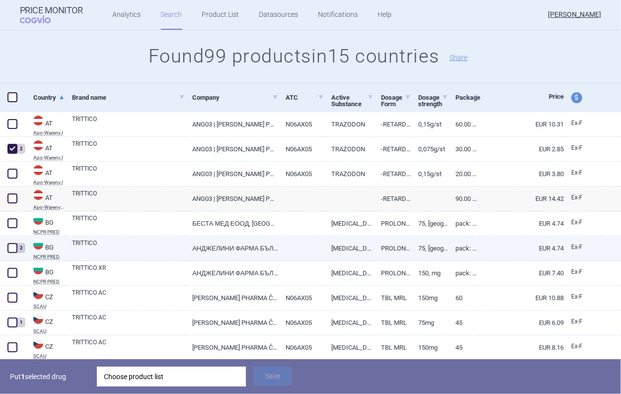
click at [15, 246] on span at bounding box center [12, 248] width 10 height 10
checkbox input "true"
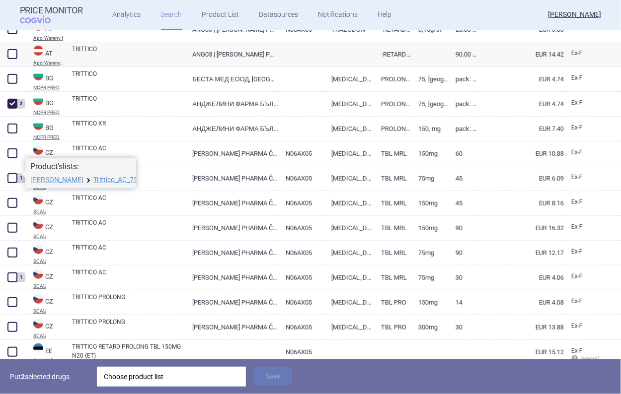
scroll to position [248, 0]
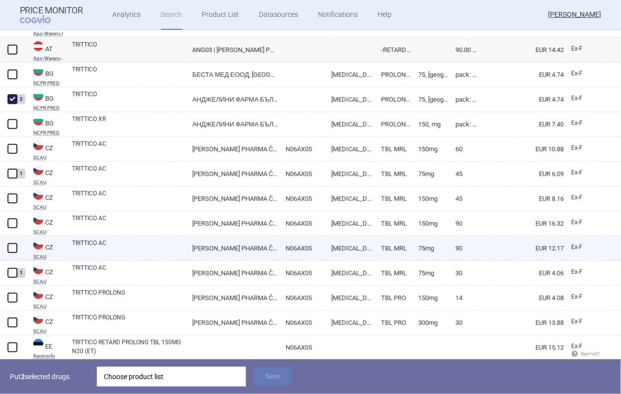
click at [18, 248] on span at bounding box center [12, 248] width 15 height 15
checkbox input "true"
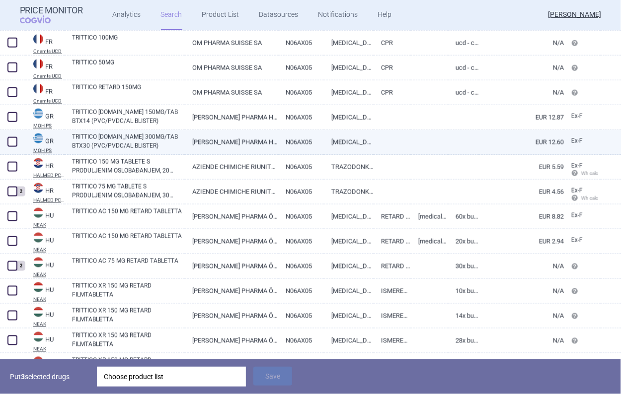
scroll to position [596, 0]
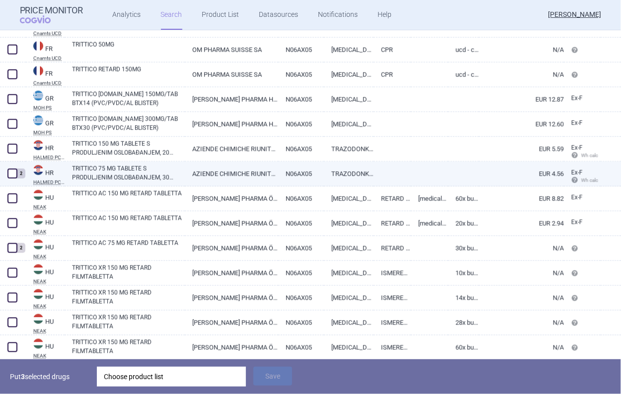
click at [12, 176] on span at bounding box center [12, 174] width 10 height 10
checkbox input "true"
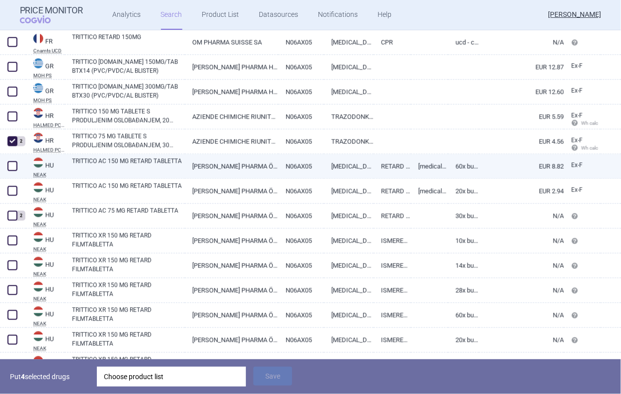
scroll to position [646, 0]
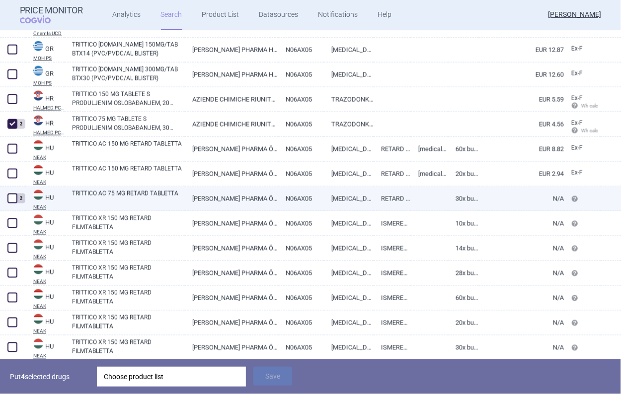
click at [14, 203] on span at bounding box center [12, 199] width 10 height 10
checkbox input "true"
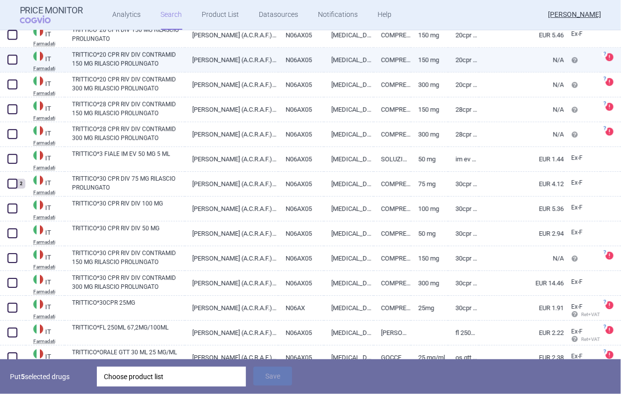
scroll to position [1242, 0]
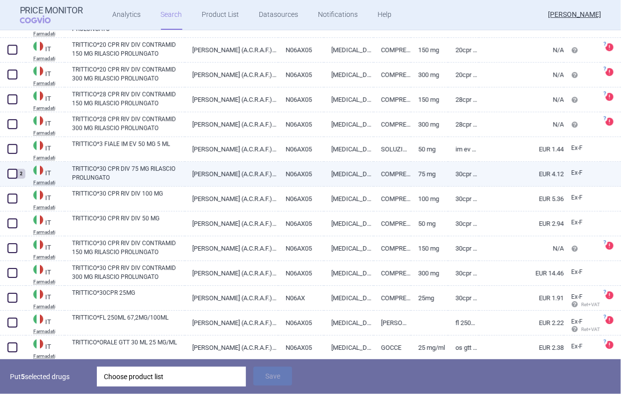
click at [13, 173] on span at bounding box center [12, 174] width 10 height 10
checkbox input "true"
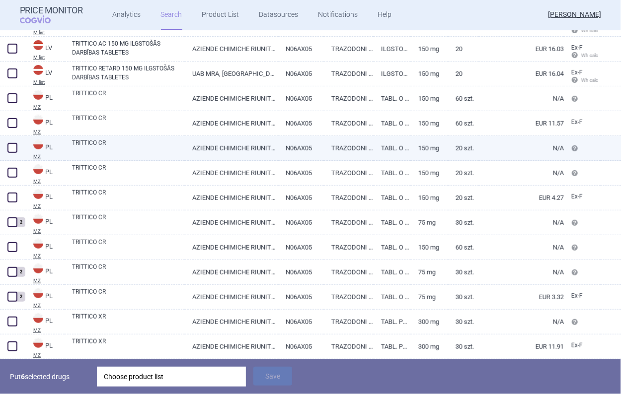
scroll to position [1789, 0]
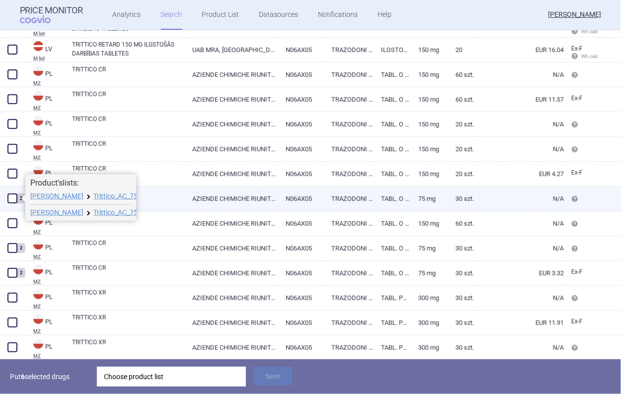
click at [12, 201] on span at bounding box center [12, 199] width 10 height 10
checkbox input "true"
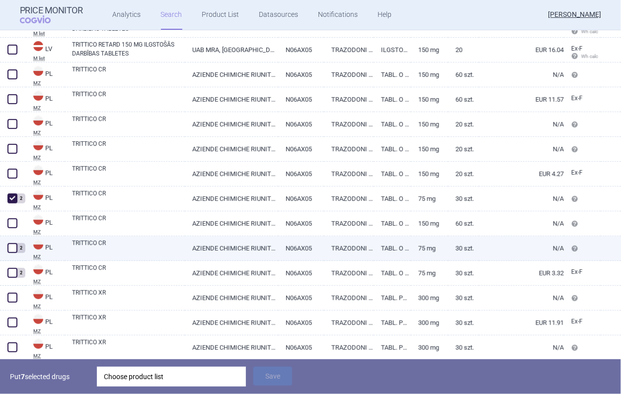
click at [13, 253] on span at bounding box center [12, 248] width 10 height 10
checkbox input "true"
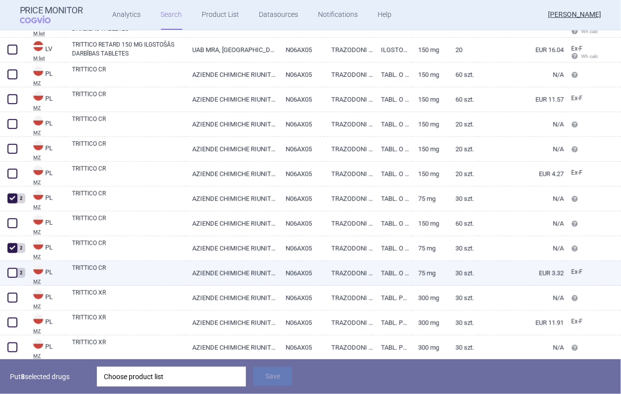
click at [10, 279] on span at bounding box center [12, 273] width 15 height 15
checkbox input "true"
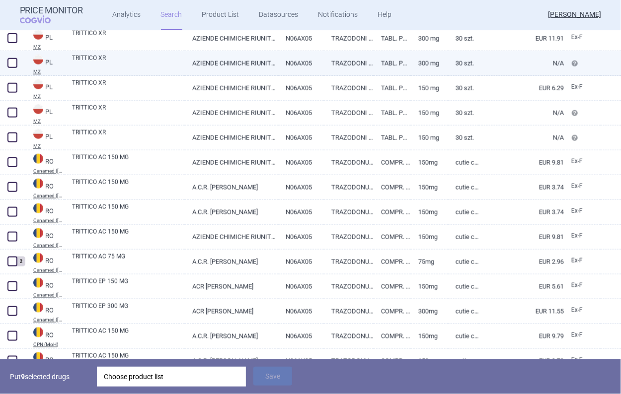
scroll to position [2087, 0]
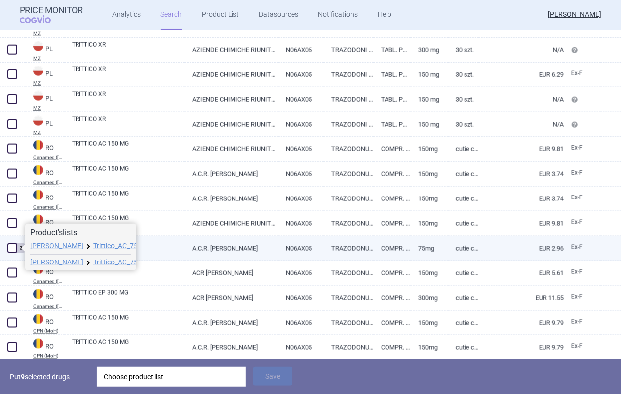
click at [10, 251] on span at bounding box center [12, 248] width 10 height 10
checkbox input "true"
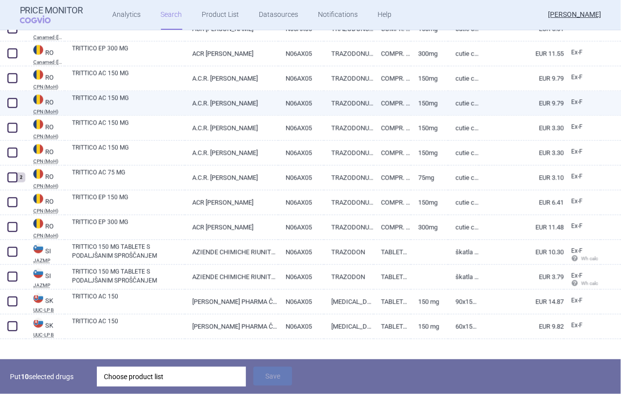
scroll to position [2335, 0]
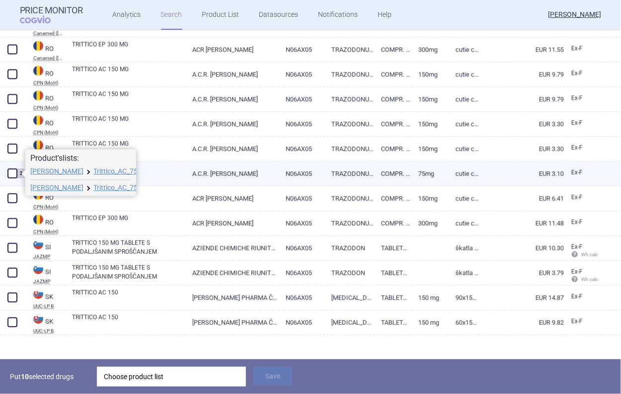
click at [12, 172] on span at bounding box center [12, 174] width 10 height 10
checkbox input "true"
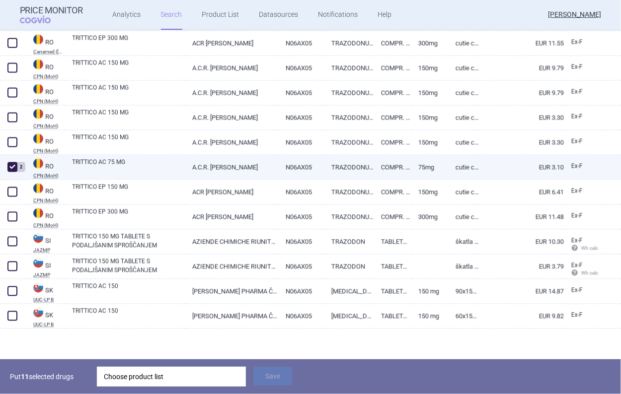
scroll to position [2343, 0]
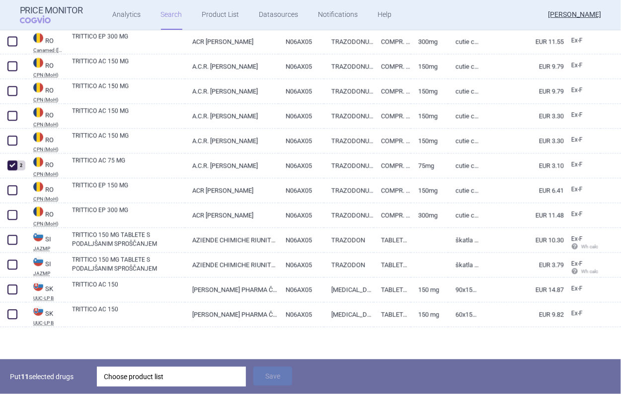
click at [169, 385] on div "Choose product list" at bounding box center [171, 377] width 135 height 20
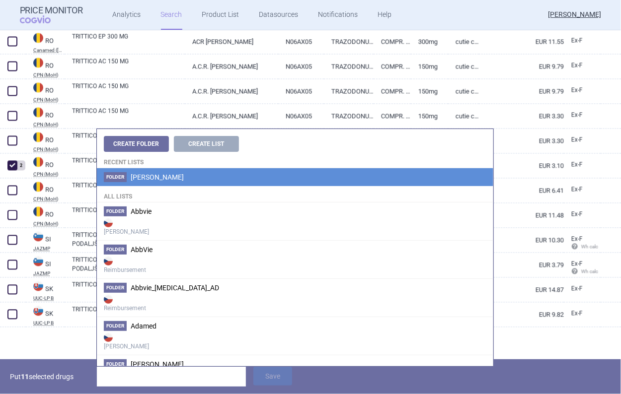
click at [158, 181] on li "Folder Angelini" at bounding box center [295, 177] width 396 height 18
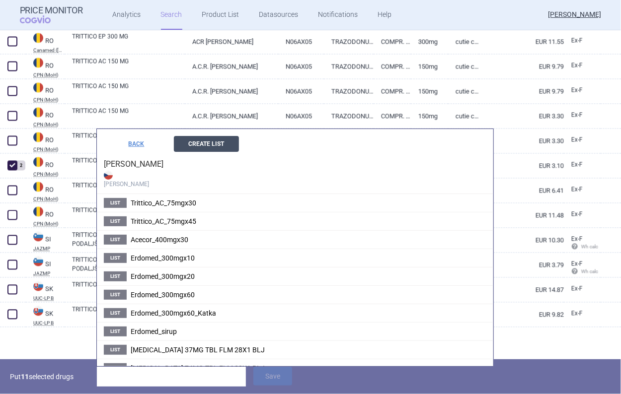
click at [209, 149] on button "Create List" at bounding box center [206, 144] width 65 height 16
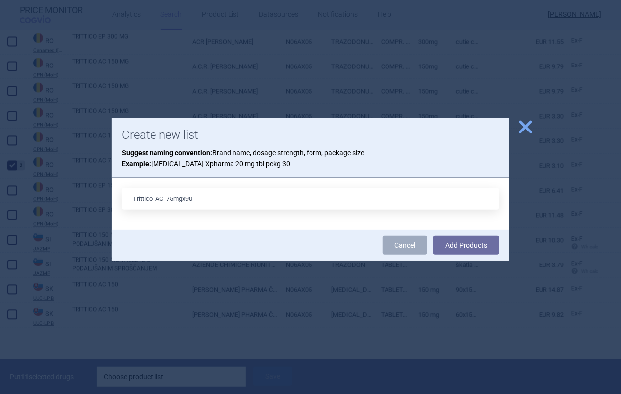
type input "Trittico_AC_75mgx90"
click at [433, 236] on button "Add Products" at bounding box center [466, 245] width 66 height 19
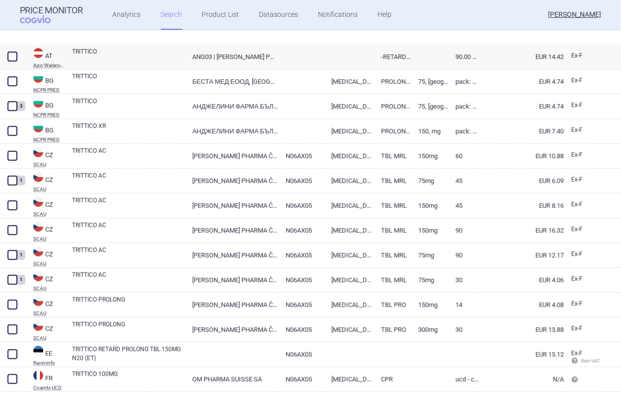
scroll to position [298, 0]
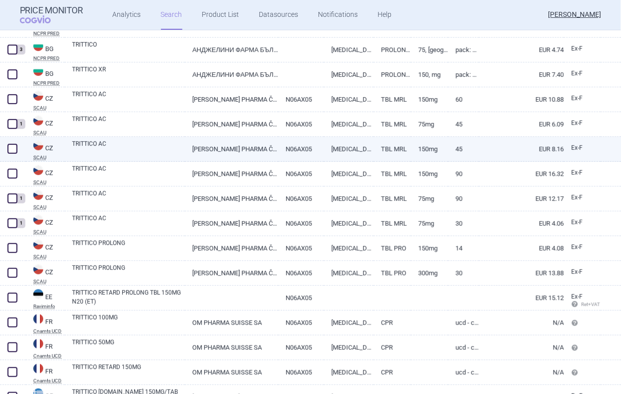
click at [16, 148] on span at bounding box center [12, 149] width 10 height 10
checkbox input "true"
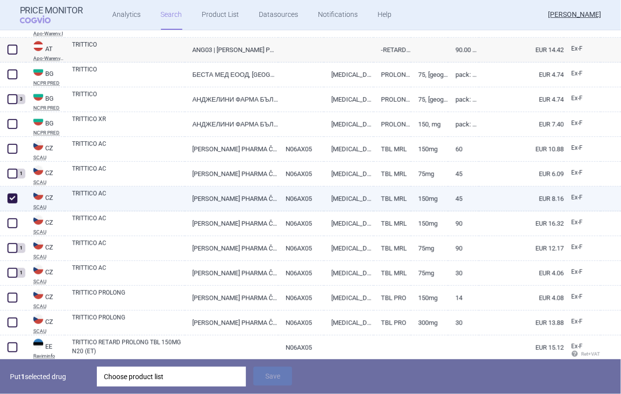
scroll to position [248, 0]
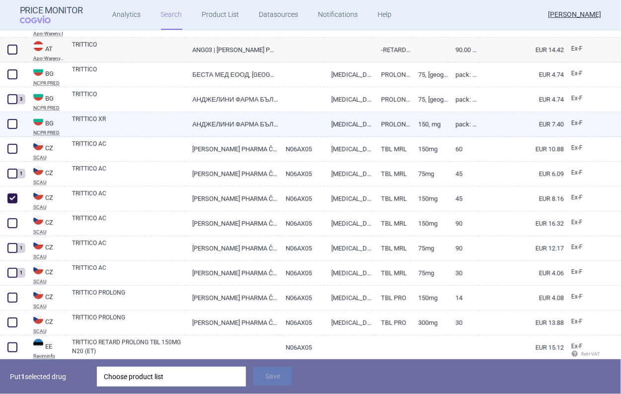
click at [159, 114] on div "TRITTICO XR" at bounding box center [125, 124] width 120 height 25
click at [159, 118] on link "TRITTICO XR" at bounding box center [128, 124] width 113 height 18
select select "EUR"
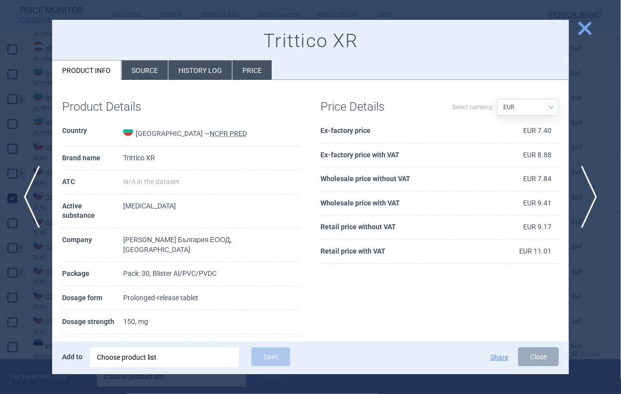
click at [583, 35] on span "close" at bounding box center [584, 28] width 17 height 17
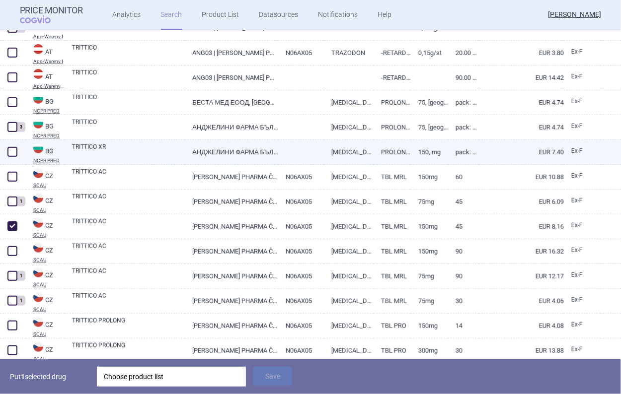
scroll to position [199, 0]
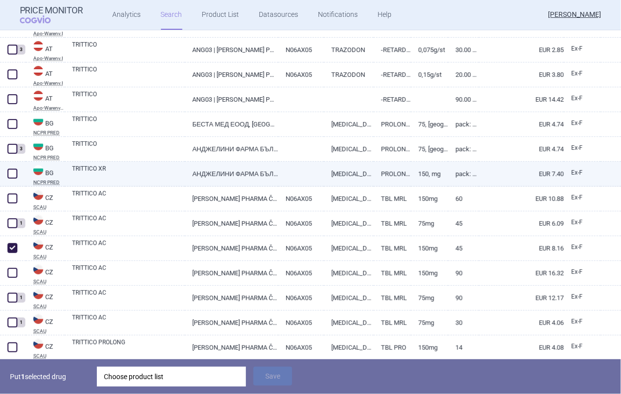
click at [9, 176] on span at bounding box center [12, 174] width 10 height 10
checkbox input "true"
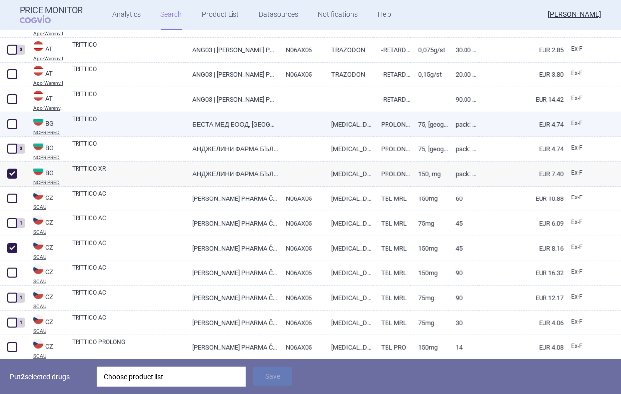
scroll to position [149, 0]
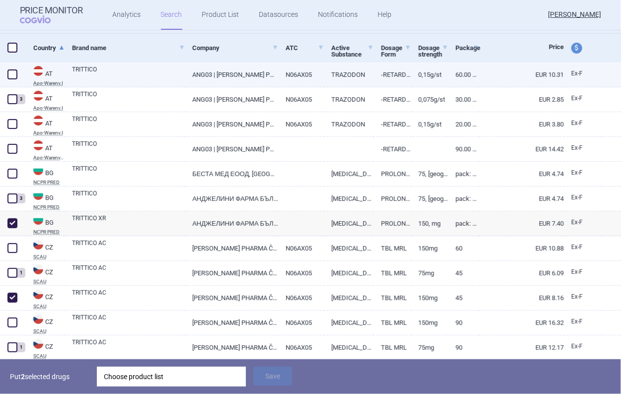
click at [14, 70] on span at bounding box center [12, 75] width 10 height 10
checkbox input "true"
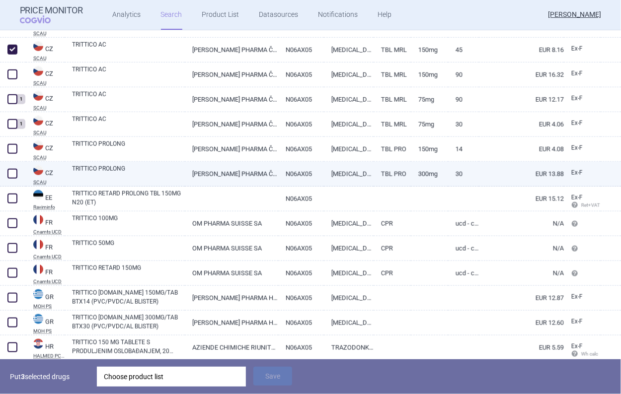
scroll to position [447, 0]
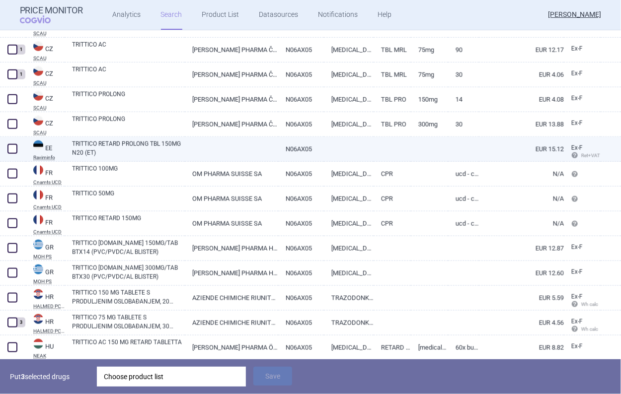
click at [13, 148] on span at bounding box center [12, 149] width 10 height 10
checkbox input "true"
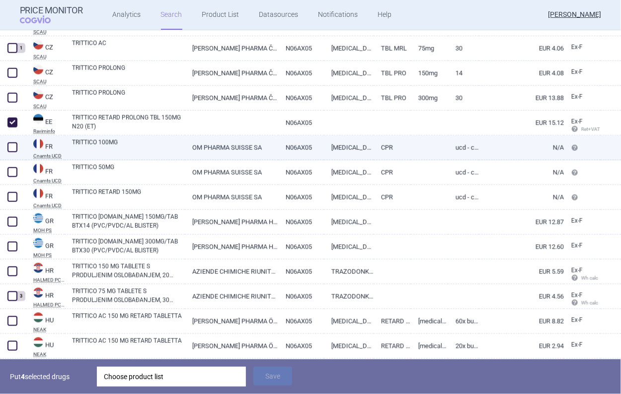
scroll to position [497, 0]
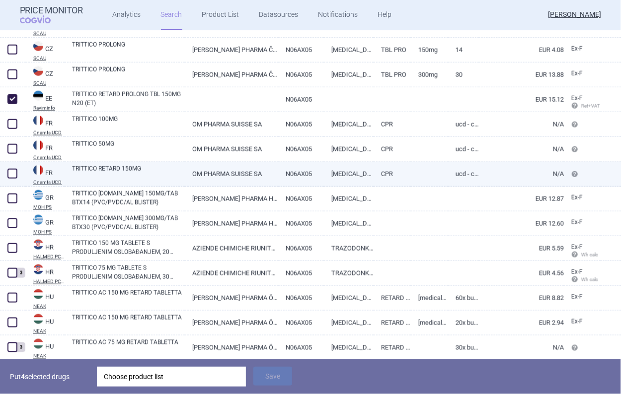
click at [12, 171] on span at bounding box center [12, 174] width 10 height 10
checkbox input "true"
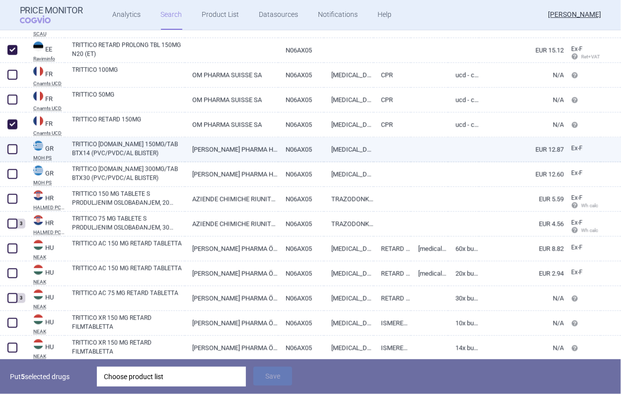
scroll to position [547, 0]
click at [19, 149] on span at bounding box center [12, 149] width 15 height 15
checkbox input "true"
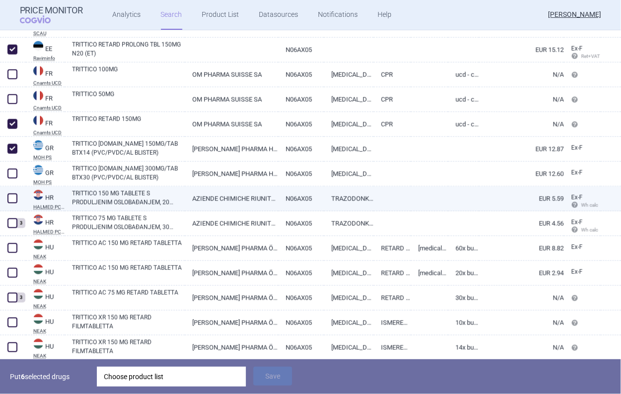
click at [99, 199] on link "TRITTICO 150 MG TABLETE S PRODULJENIM OSLOBAĐANJEM, 20 TABLETA U BLISTERU, U KU…" at bounding box center [128, 198] width 113 height 18
select select "EUR"
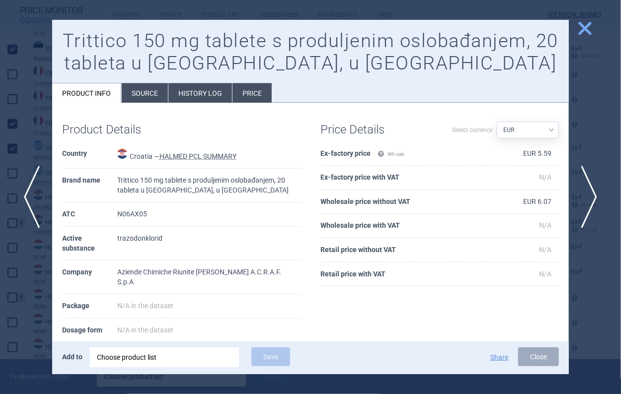
click at [585, 30] on span "close" at bounding box center [584, 28] width 17 height 17
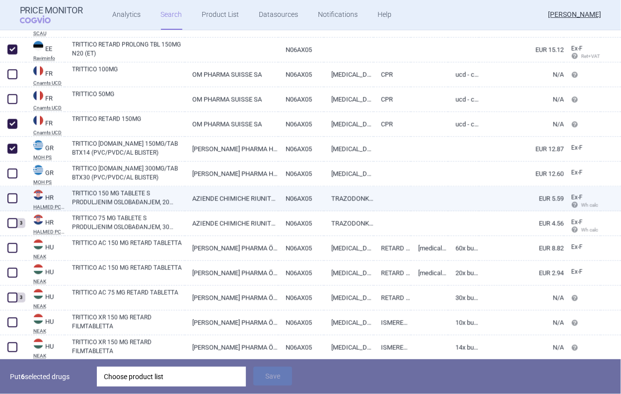
click at [15, 202] on span at bounding box center [12, 199] width 10 height 10
checkbox input "true"
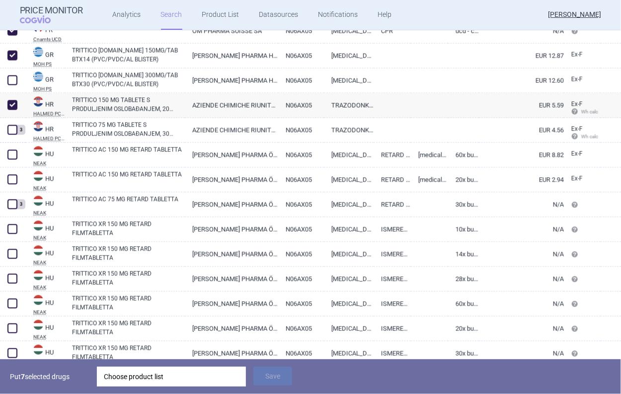
scroll to position [646, 0]
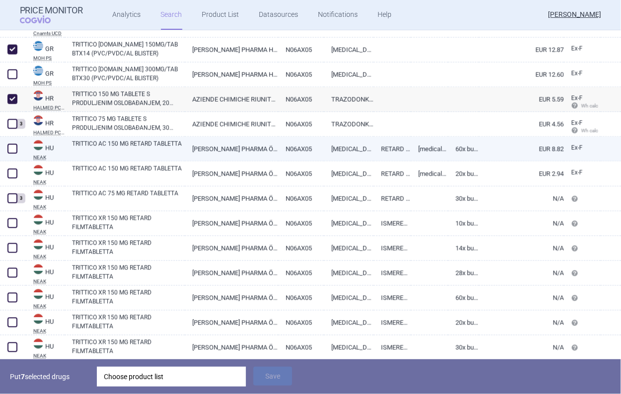
click at [16, 148] on span at bounding box center [12, 149] width 10 height 10
checkbox input "true"
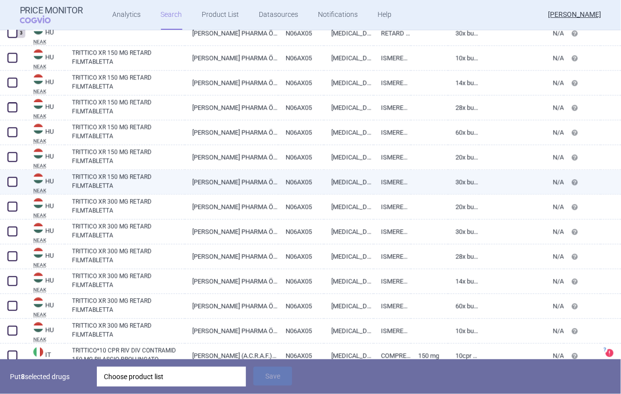
scroll to position [795, 0]
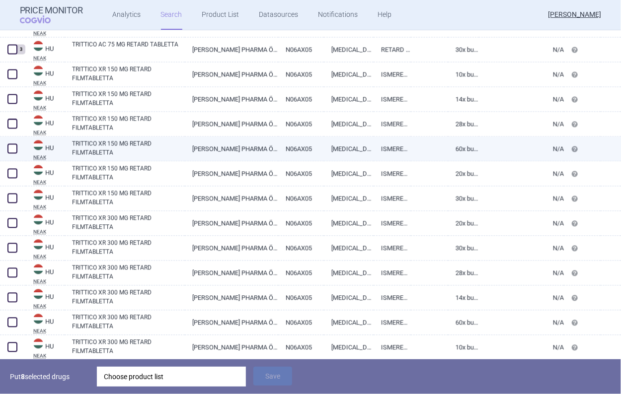
click at [16, 148] on span at bounding box center [12, 149] width 10 height 10
checkbox input "true"
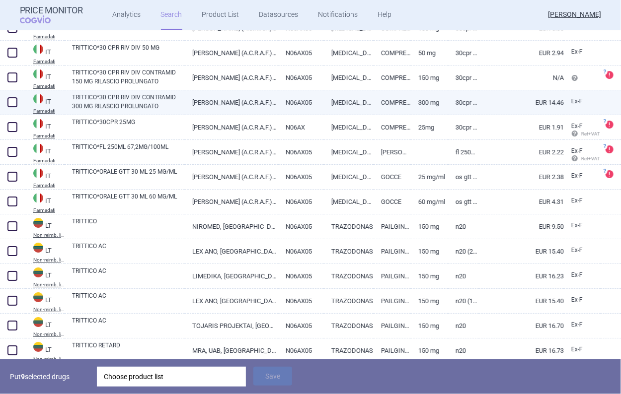
scroll to position [1441, 0]
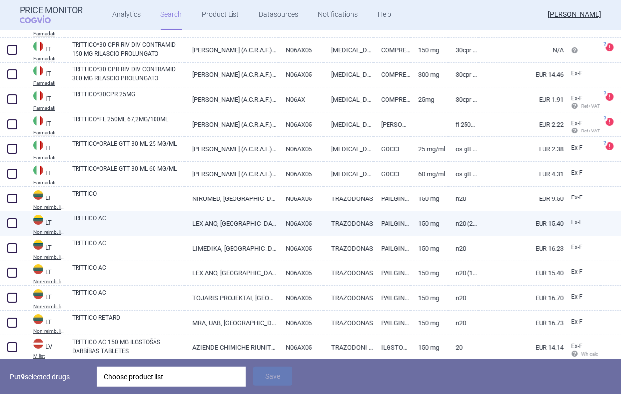
click at [17, 223] on span at bounding box center [12, 224] width 10 height 10
checkbox input "true"
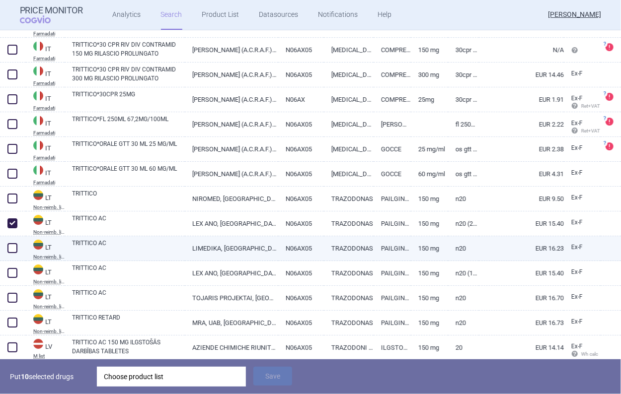
click at [14, 250] on span at bounding box center [12, 248] width 10 height 10
checkbox input "true"
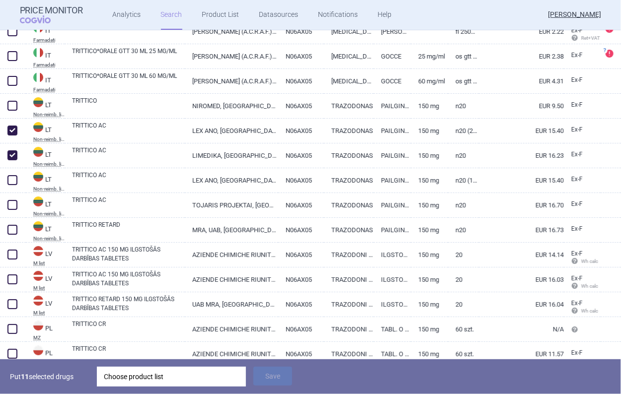
scroll to position [1540, 0]
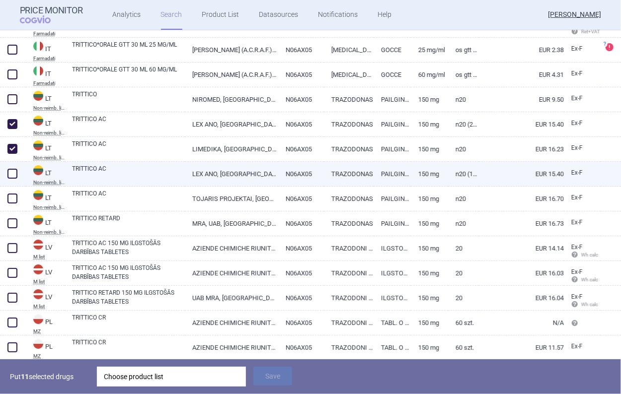
click at [17, 178] on span at bounding box center [12, 173] width 15 height 15
checkbox input "true"
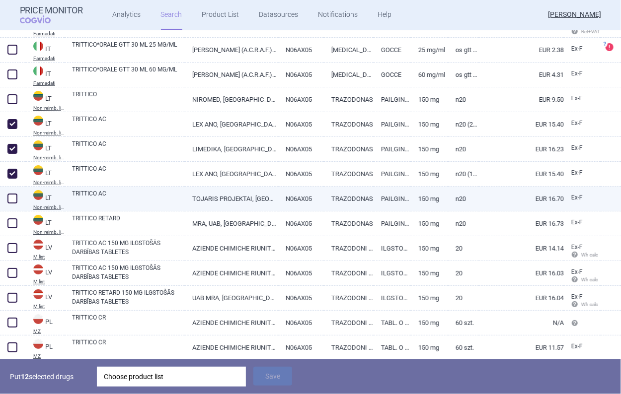
click at [17, 197] on span at bounding box center [12, 199] width 10 height 10
checkbox input "true"
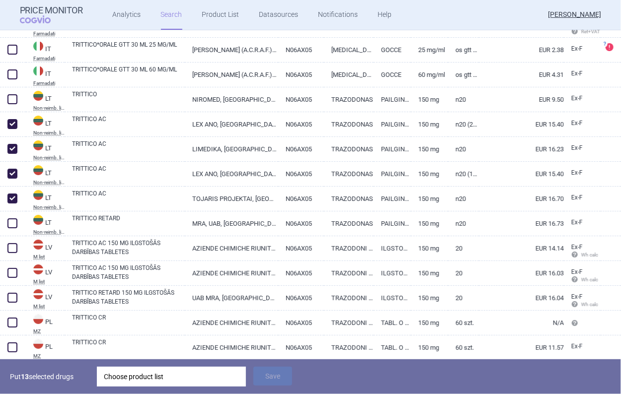
scroll to position [1590, 0]
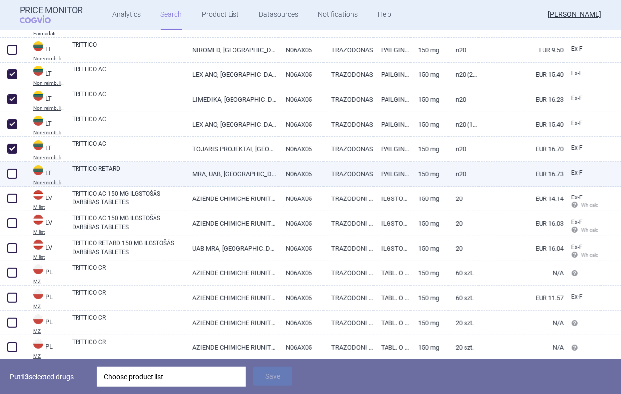
click at [12, 174] on span at bounding box center [12, 174] width 10 height 10
checkbox input "true"
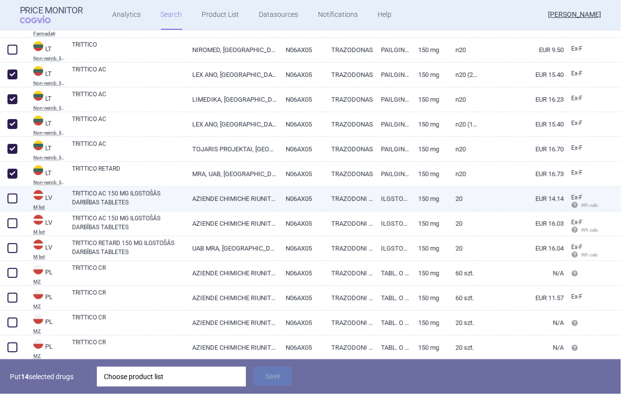
click at [18, 206] on div at bounding box center [13, 199] width 26 height 25
click at [12, 203] on span at bounding box center [12, 199] width 10 height 10
checkbox input "true"
click at [112, 194] on link "TRITTICO AC 150 MG ILGSTOŠĀS DARBĪBAS TABLETES" at bounding box center [128, 198] width 113 height 18
select select "EUR"
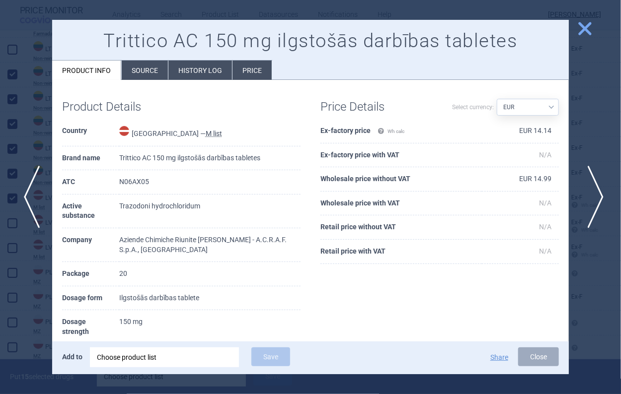
click at [585, 189] on span "next" at bounding box center [592, 197] width 22 height 63
click at [26, 188] on span "previous" at bounding box center [28, 197] width 22 height 63
click at [588, 22] on span "close" at bounding box center [584, 28] width 17 height 17
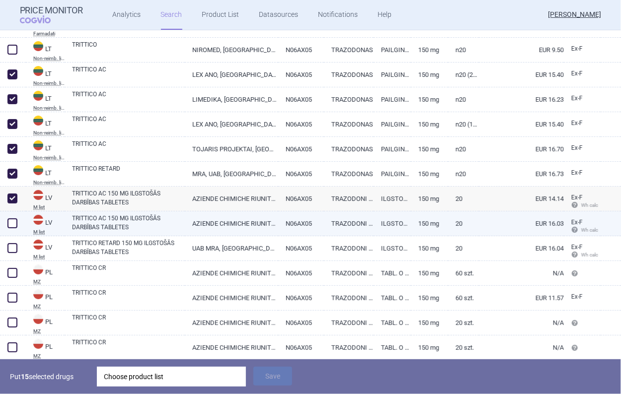
click at [14, 228] on span at bounding box center [12, 224] width 10 height 10
checkbox input "true"
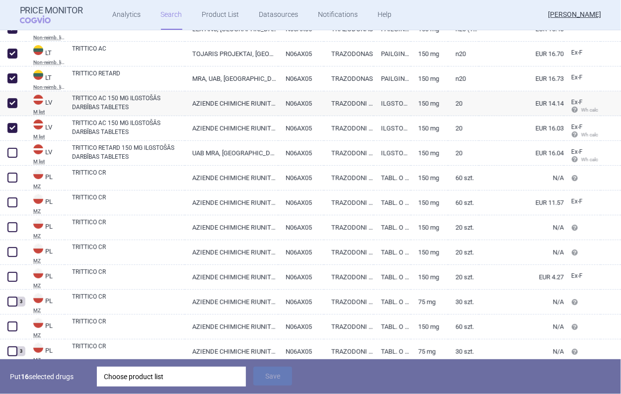
scroll to position [1689, 0]
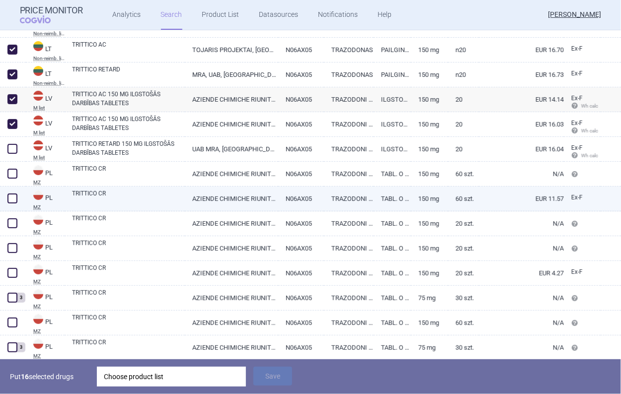
click at [15, 203] on span at bounding box center [12, 199] width 10 height 10
checkbox input "true"
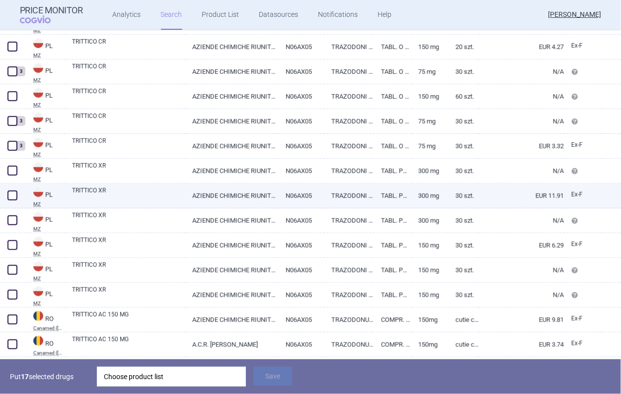
scroll to position [1938, 0]
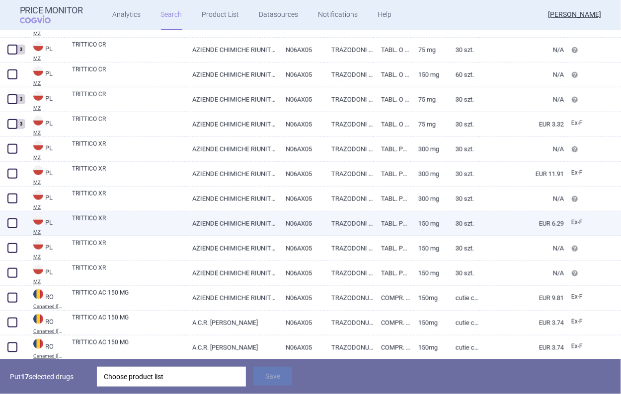
click at [17, 224] on span at bounding box center [12, 224] width 10 height 10
checkbox input "true"
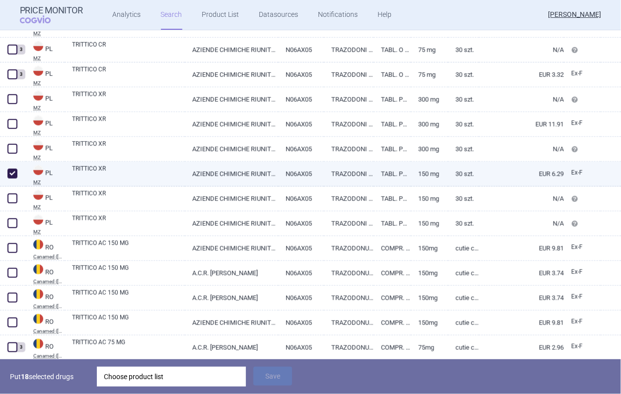
scroll to position [2037, 0]
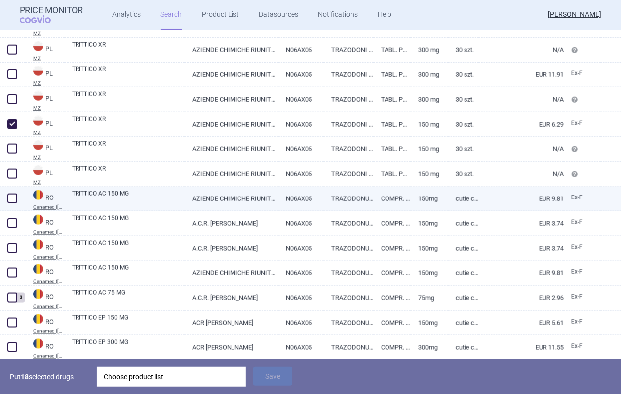
click at [205, 205] on link "AZIENDE CHIMICHE RIUNITE ANGELINI FRANCESCO- A.C.R.A.F. S.P.A." at bounding box center [231, 199] width 93 height 24
select select "EUR"
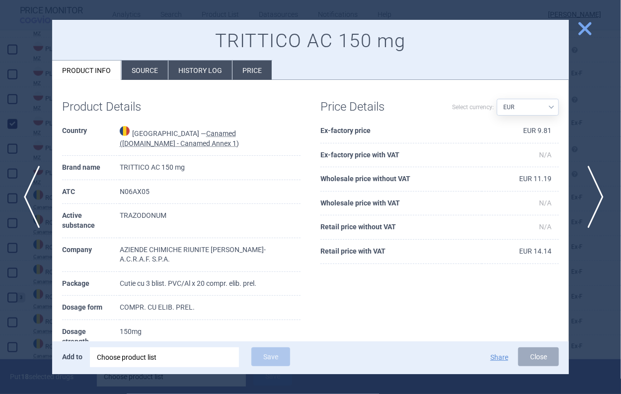
click at [601, 200] on span "next" at bounding box center [592, 197] width 22 height 63
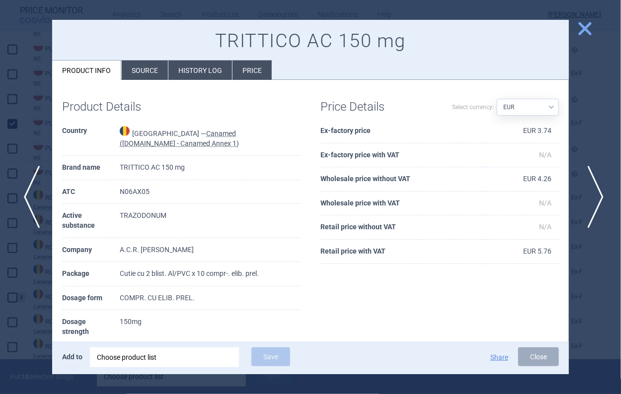
click at [602, 200] on span "next" at bounding box center [592, 197] width 22 height 63
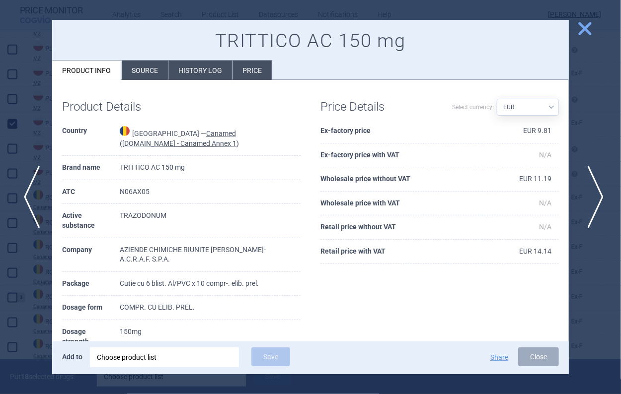
click at [602, 200] on span "next" at bounding box center [592, 197] width 22 height 63
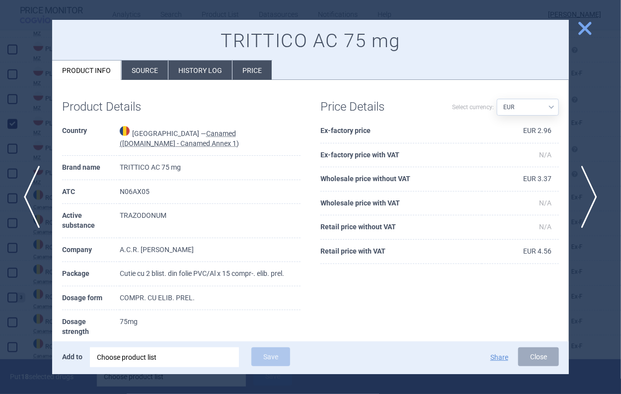
click at [587, 28] on span "close" at bounding box center [584, 28] width 17 height 17
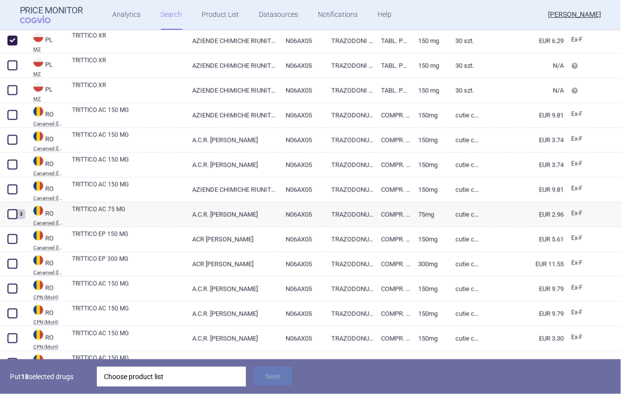
scroll to position [2136, 0]
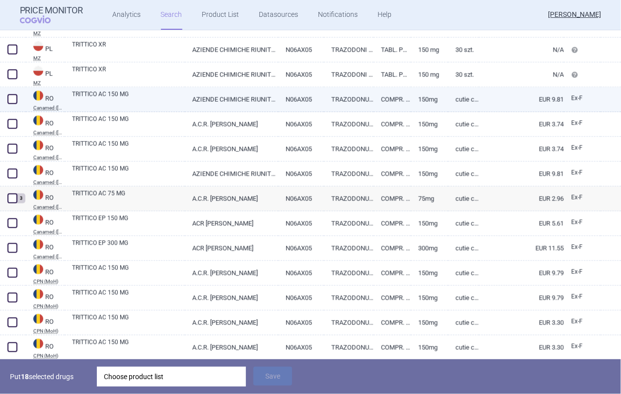
click at [12, 102] on span at bounding box center [12, 99] width 10 height 10
checkbox input "true"
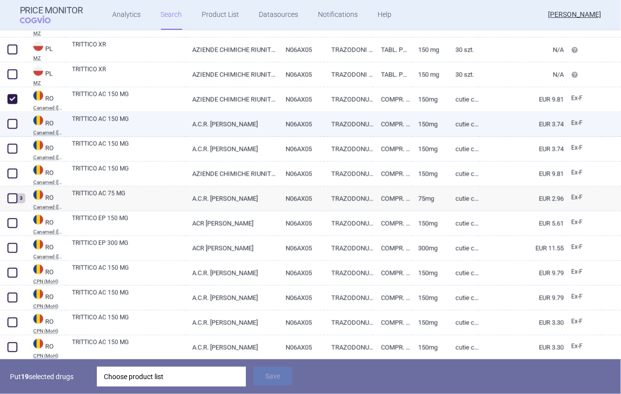
click at [16, 121] on span at bounding box center [12, 124] width 10 height 10
checkbox input "true"
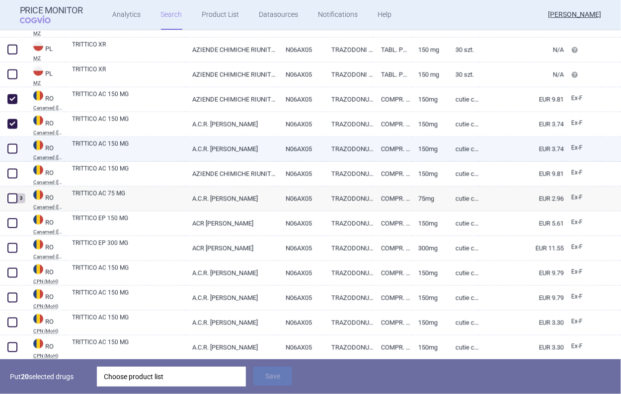
click at [12, 143] on span at bounding box center [12, 149] width 15 height 15
checkbox input "true"
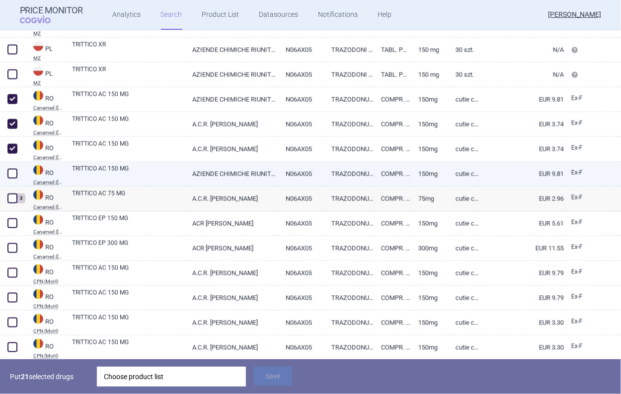
click at [13, 169] on span at bounding box center [12, 174] width 10 height 10
checkbox input "true"
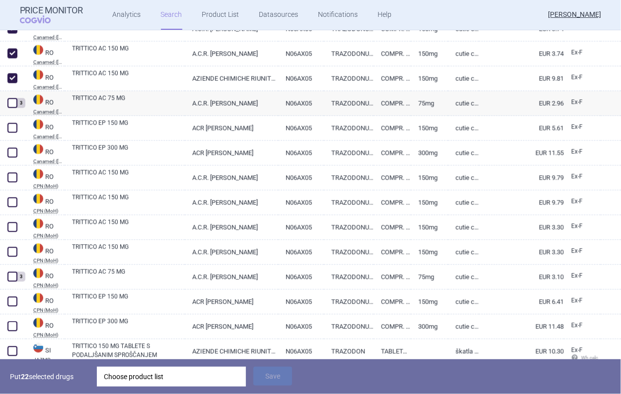
scroll to position [2236, 0]
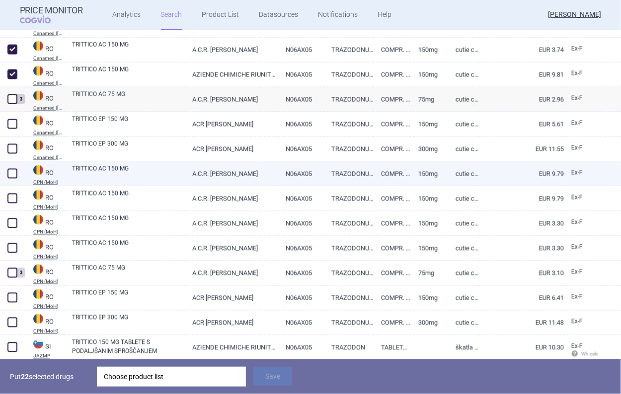
click at [8, 174] on span at bounding box center [12, 174] width 10 height 10
checkbox input "true"
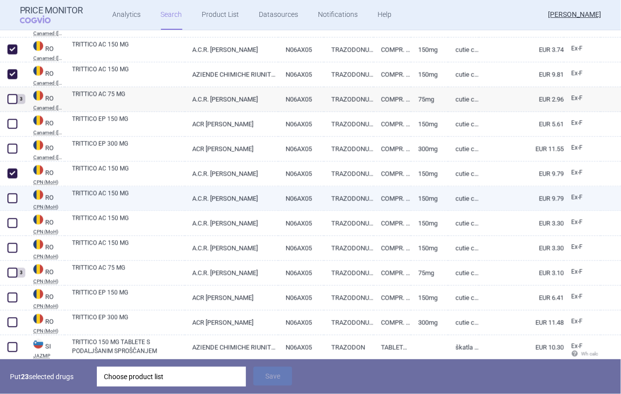
click at [10, 199] on span at bounding box center [12, 199] width 10 height 10
checkbox input "true"
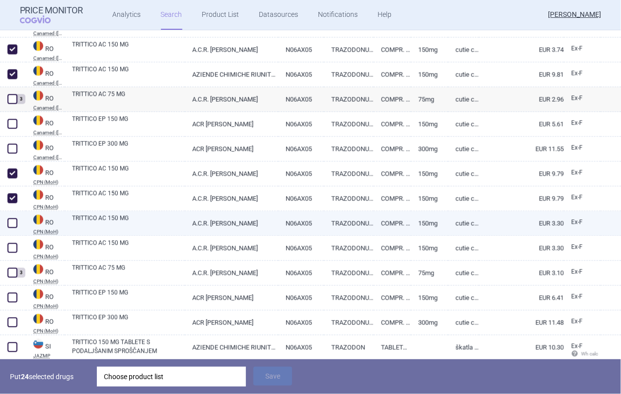
click at [17, 228] on span at bounding box center [12, 223] width 15 height 15
checkbox input "true"
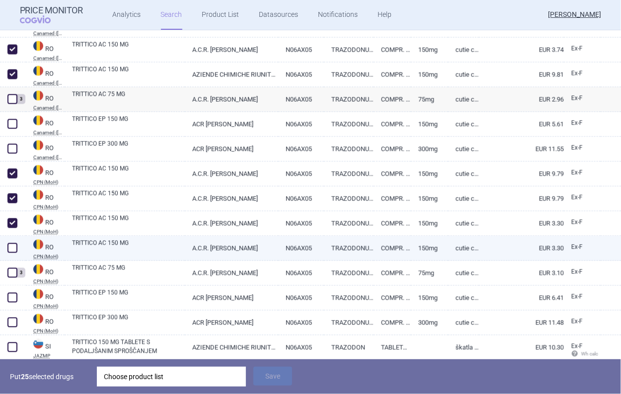
click at [15, 247] on span at bounding box center [12, 248] width 10 height 10
checkbox input "true"
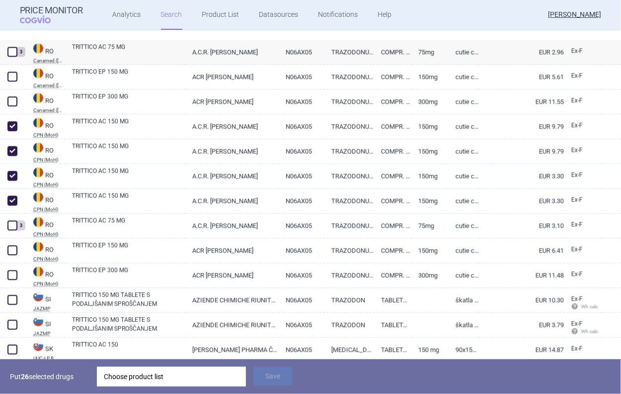
scroll to position [2335, 0]
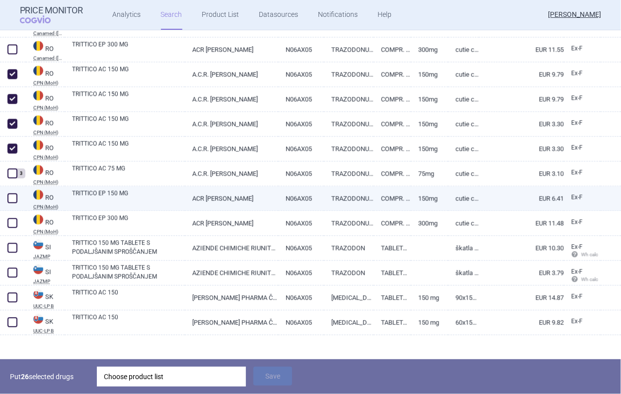
click at [14, 194] on span at bounding box center [12, 199] width 10 height 10
checkbox input "true"
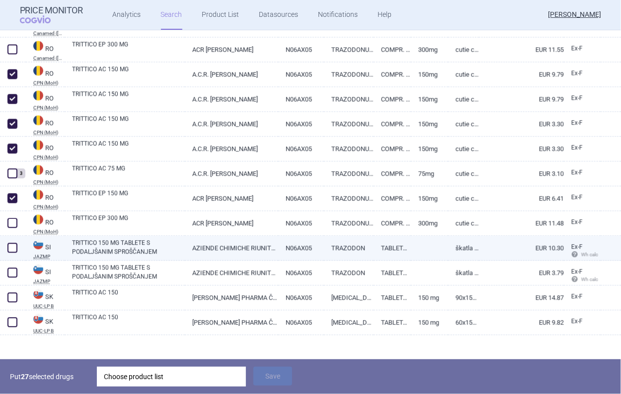
click at [211, 255] on link "AZIENDE CHIMICHE RIUNITE [PERSON_NAME] - A.C.R.A.F. S.P.A." at bounding box center [231, 248] width 93 height 24
select select "EUR"
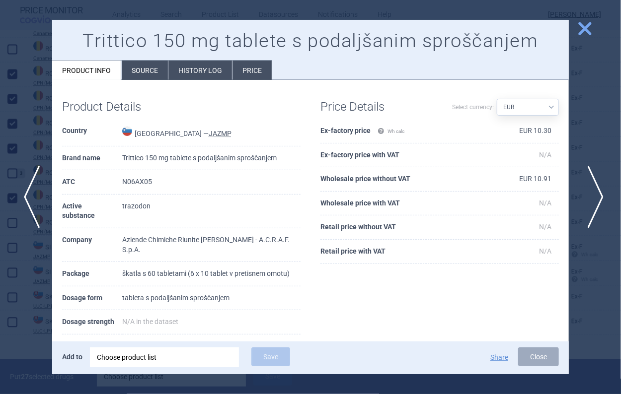
click at [586, 205] on span "next" at bounding box center [592, 197] width 22 height 63
click at [588, 34] on span "close" at bounding box center [584, 28] width 17 height 17
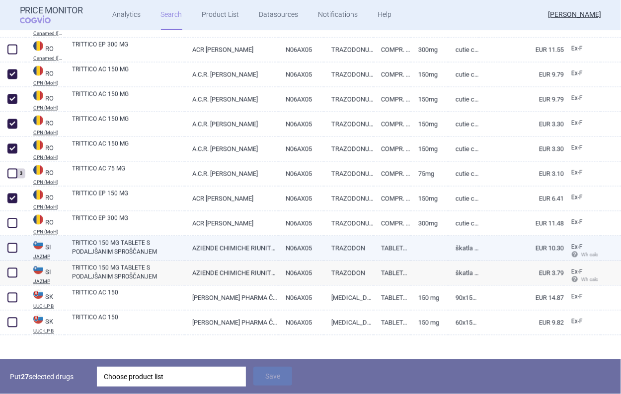
click at [14, 248] on span at bounding box center [12, 248] width 10 height 10
checkbox input "true"
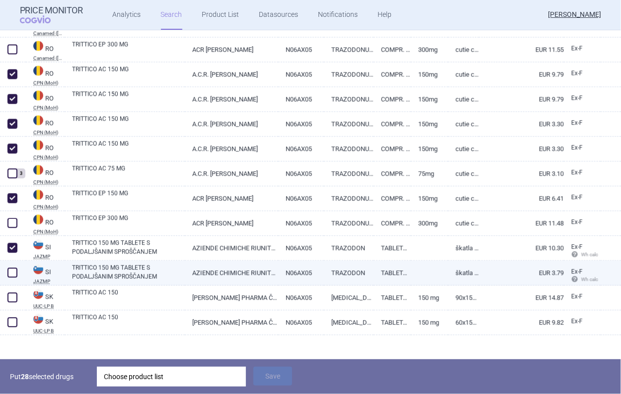
click at [13, 267] on span at bounding box center [12, 273] width 15 height 15
checkbox input "true"
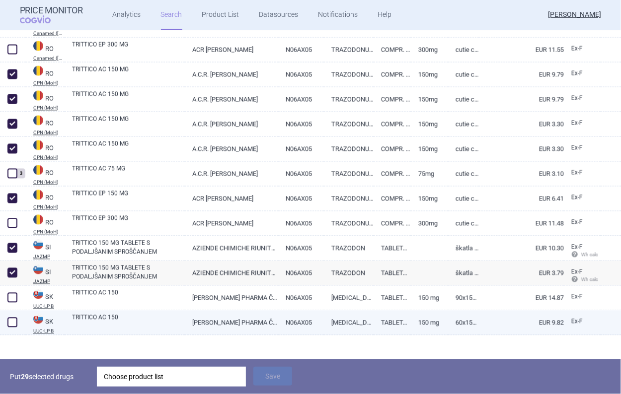
click at [14, 320] on span at bounding box center [12, 323] width 10 height 10
checkbox input "true"
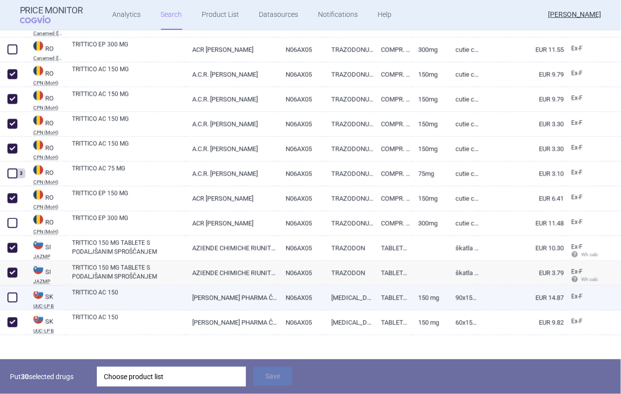
click at [13, 299] on span at bounding box center [12, 298] width 10 height 10
checkbox input "true"
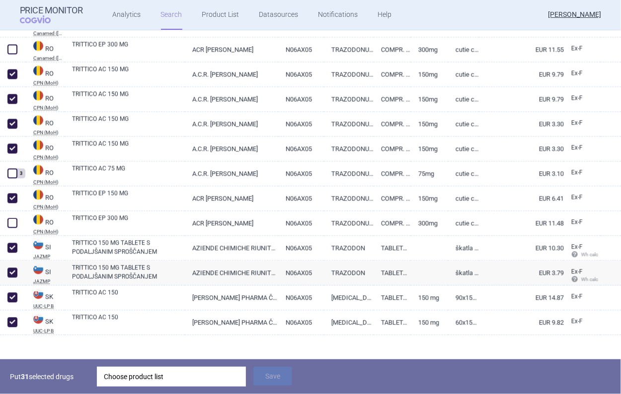
click at [129, 370] on div "Choose product list" at bounding box center [171, 377] width 135 height 20
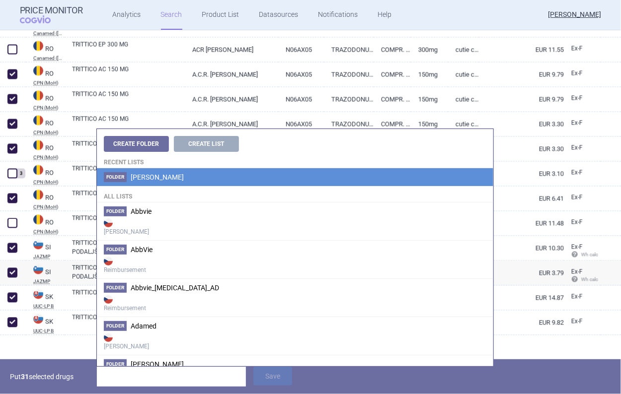
click at [144, 171] on li "Folder Angelini" at bounding box center [295, 177] width 396 height 18
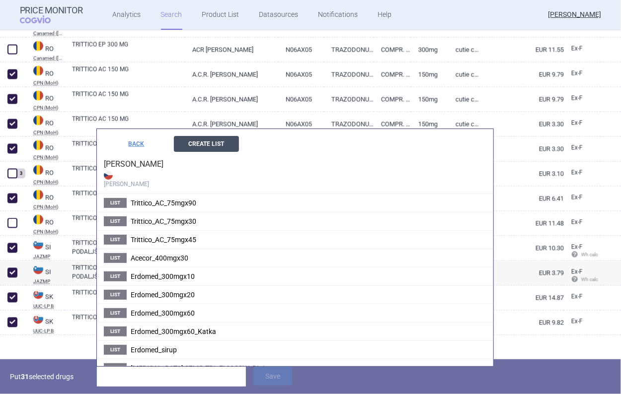
click at [199, 141] on button "Create List" at bounding box center [206, 144] width 65 height 16
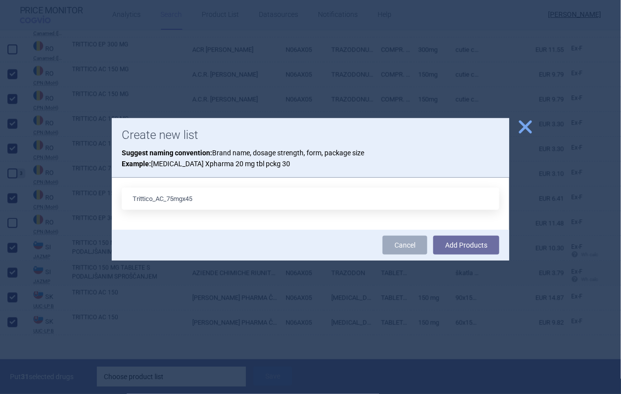
click at [173, 194] on input "Trittico_AC_75mgx45" at bounding box center [311, 199] width 378 height 22
type input "Trittico_AC_150mgx45"
click at [433, 236] on button "Add Products" at bounding box center [466, 245] width 66 height 19
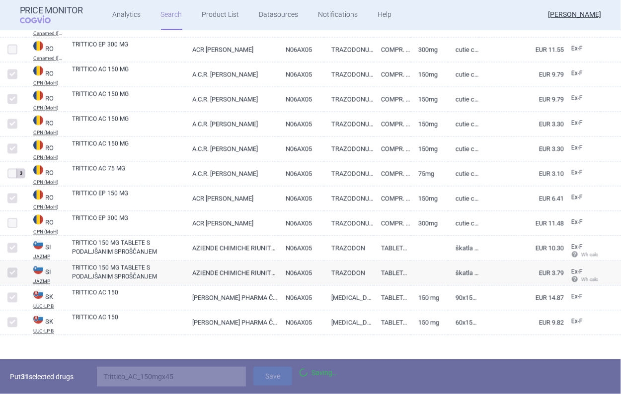
scroll to position [2309, 0]
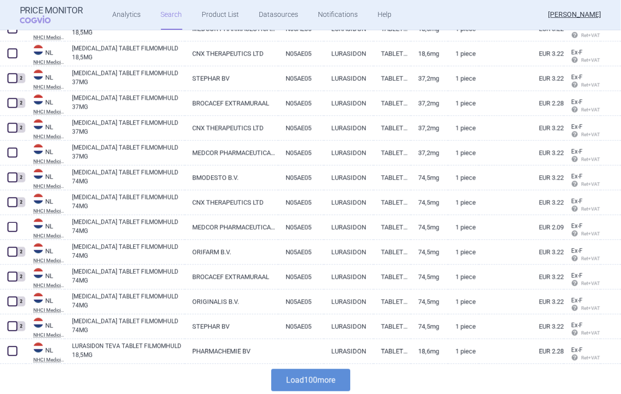
scroll to position [2333, 0]
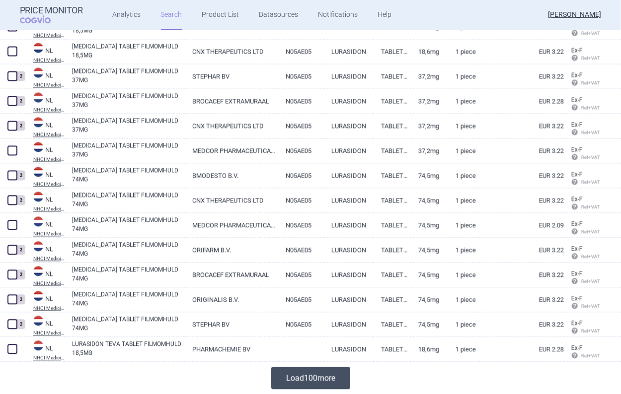
click at [294, 381] on button "Load 100 more" at bounding box center [310, 379] width 79 height 22
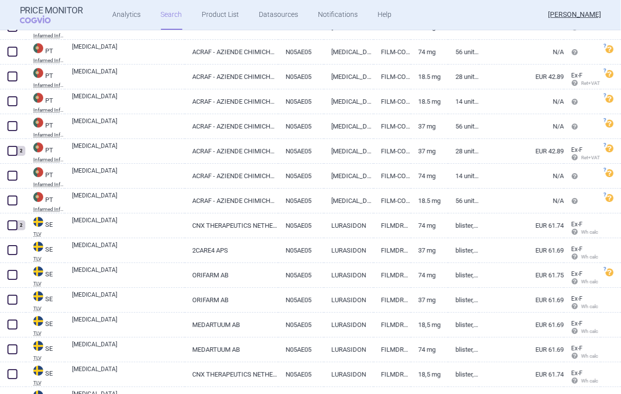
scroll to position [2681, 0]
